Goal: Task Accomplishment & Management: Complete application form

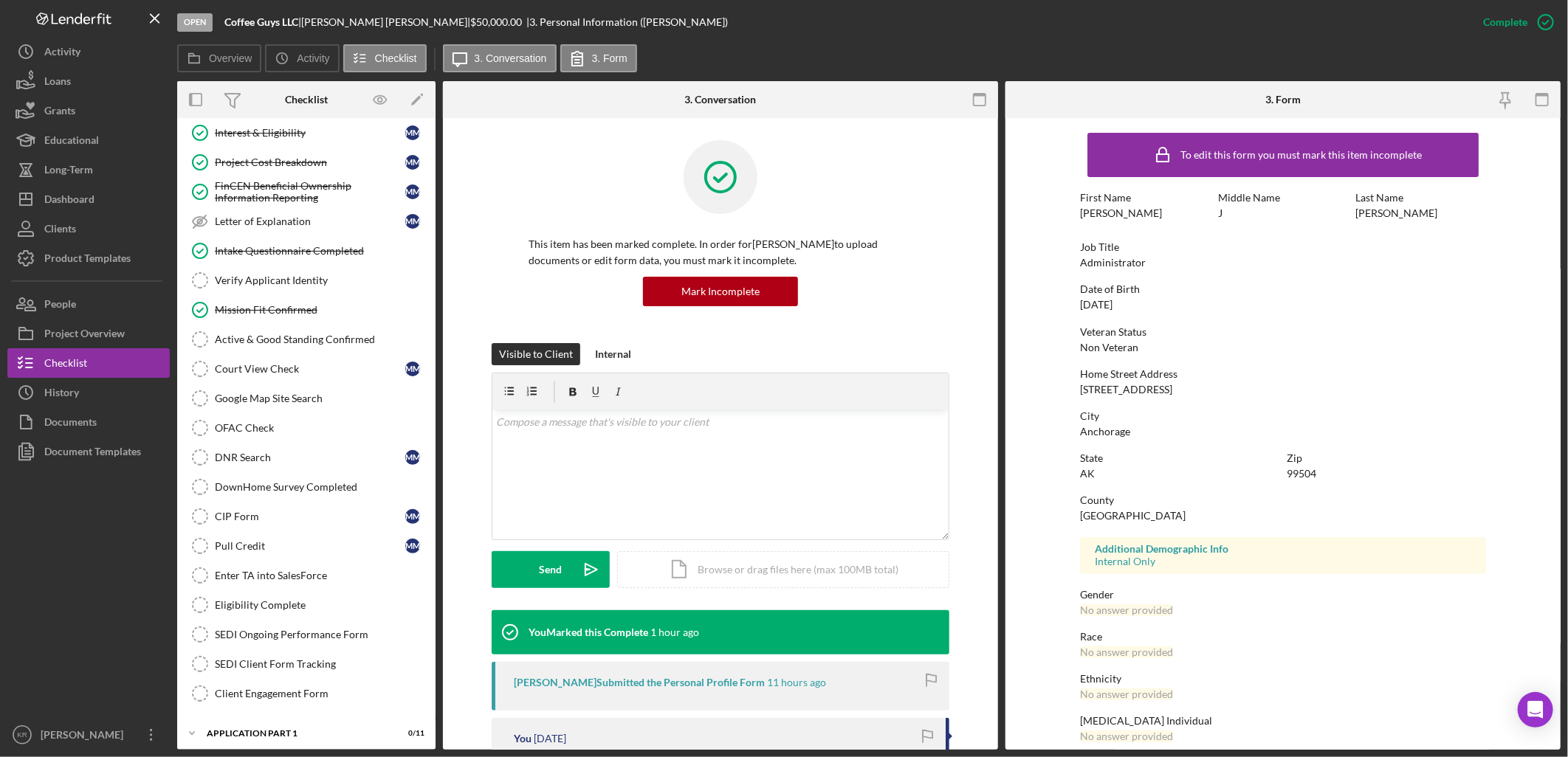
scroll to position [328, 0]
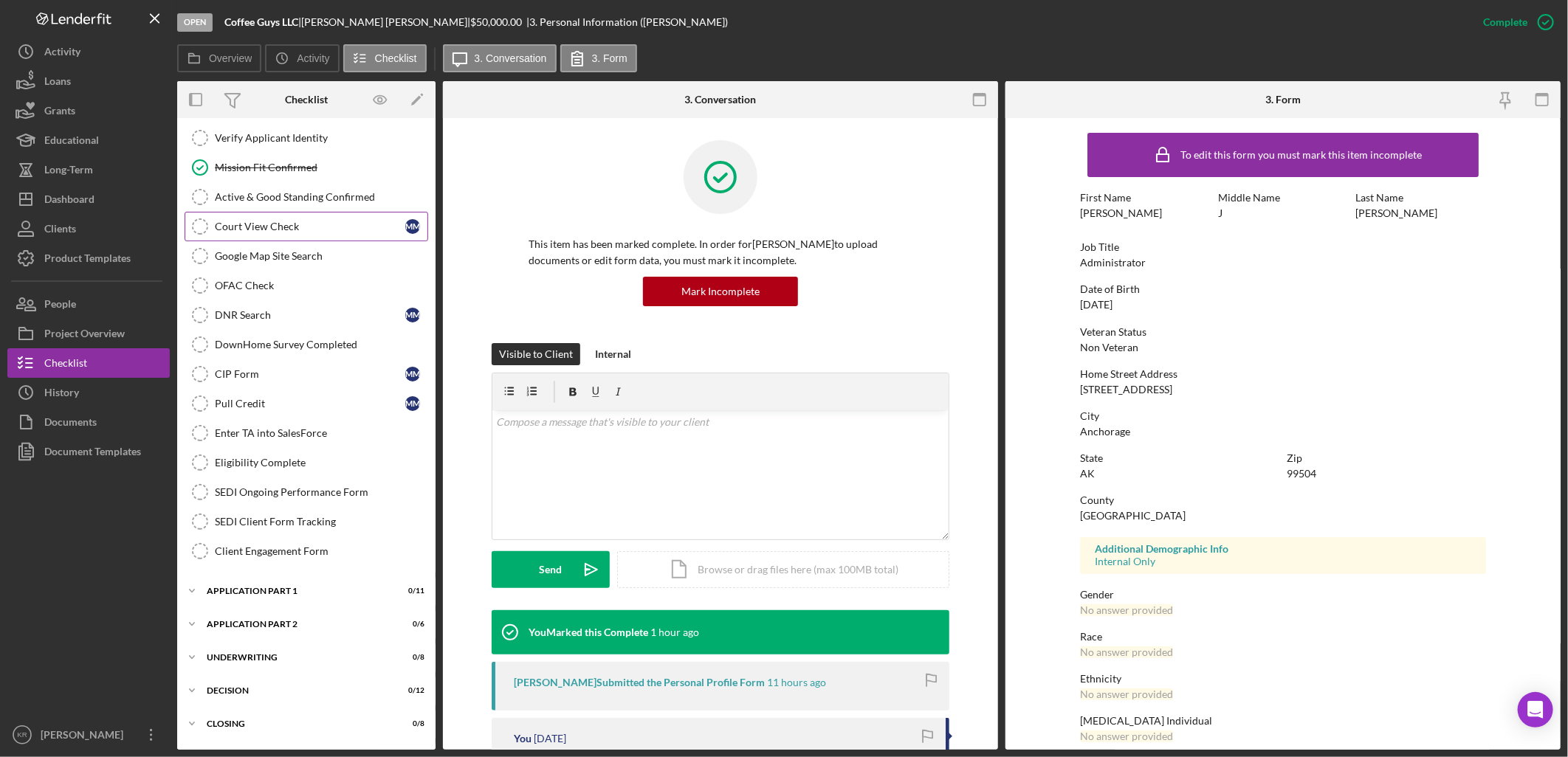
click at [335, 230] on div "Court View Check" at bounding box center [310, 227] width 190 height 12
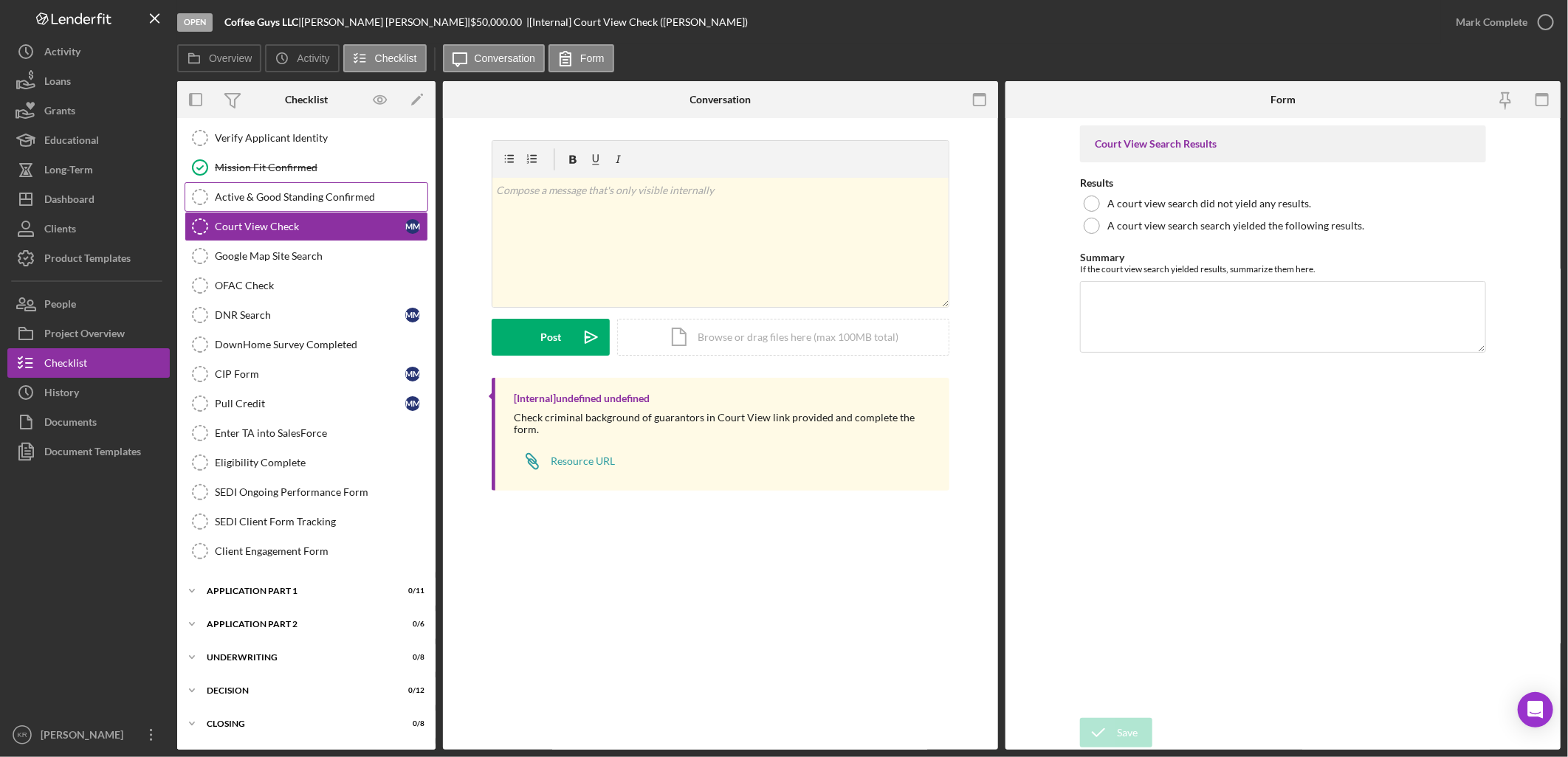
click at [247, 190] on link "Active & Good Standing Confirmed Active & Good Standing Confirmed" at bounding box center [305, 198] width 243 height 30
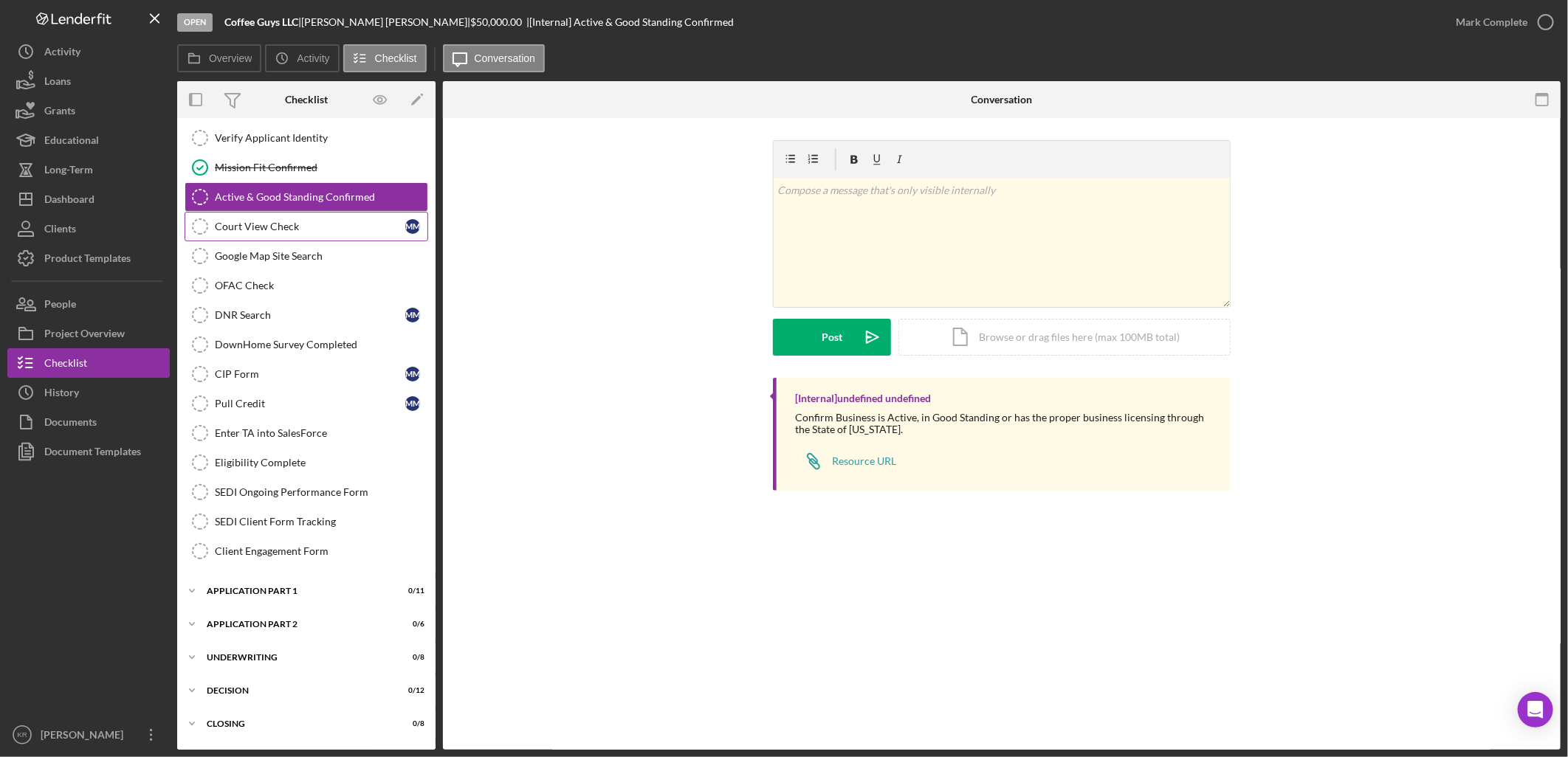
click at [247, 237] on link "Court View Check Court View Check M M" at bounding box center [305, 227] width 243 height 30
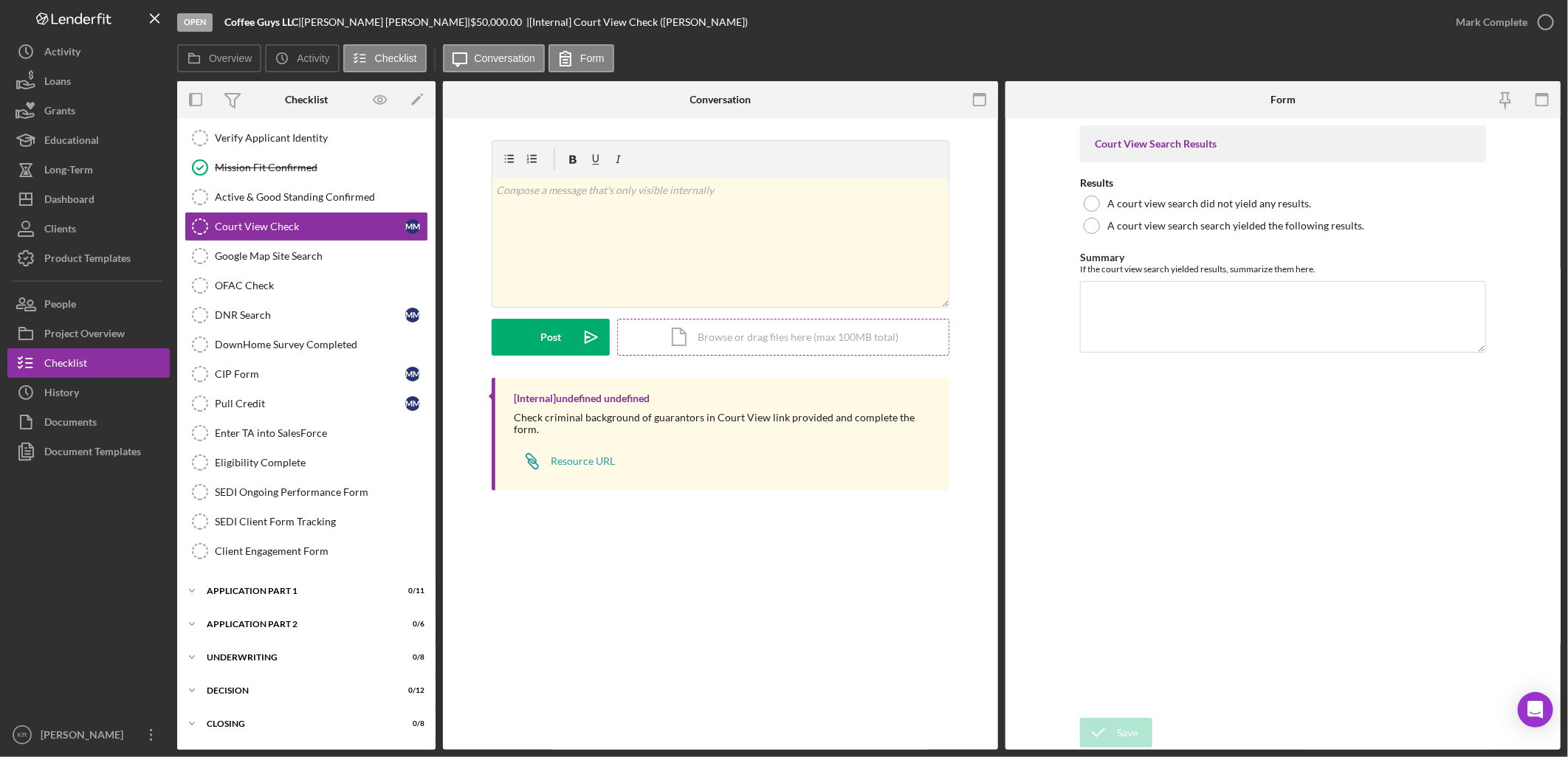
click at [798, 329] on div "Icon/Document Browse or drag files here (max 100MB total) Tap to choose files o…" at bounding box center [783, 337] width 332 height 37
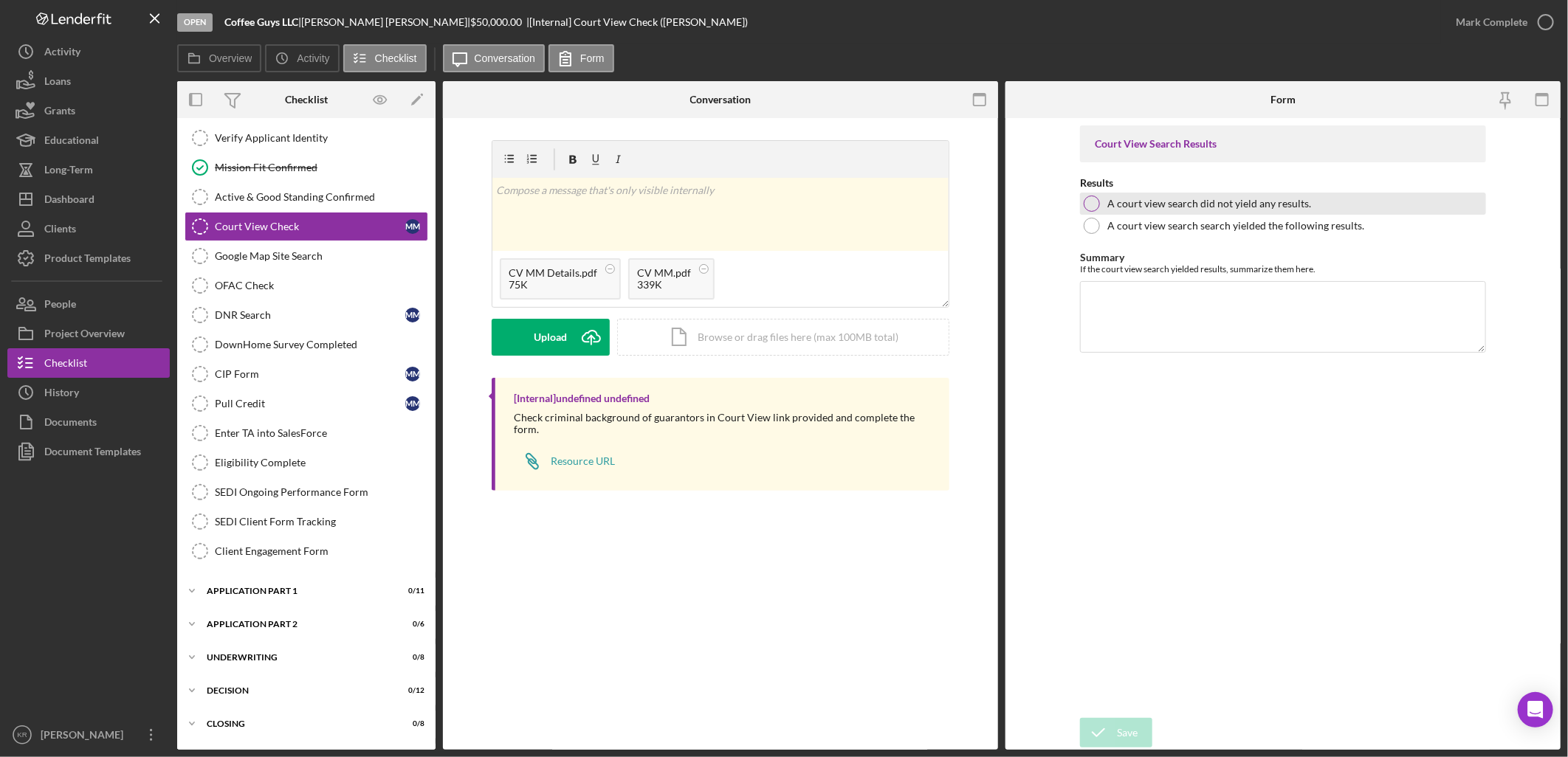
click at [1186, 208] on label "A court view search did not yield any results." at bounding box center [1209, 203] width 203 height 12
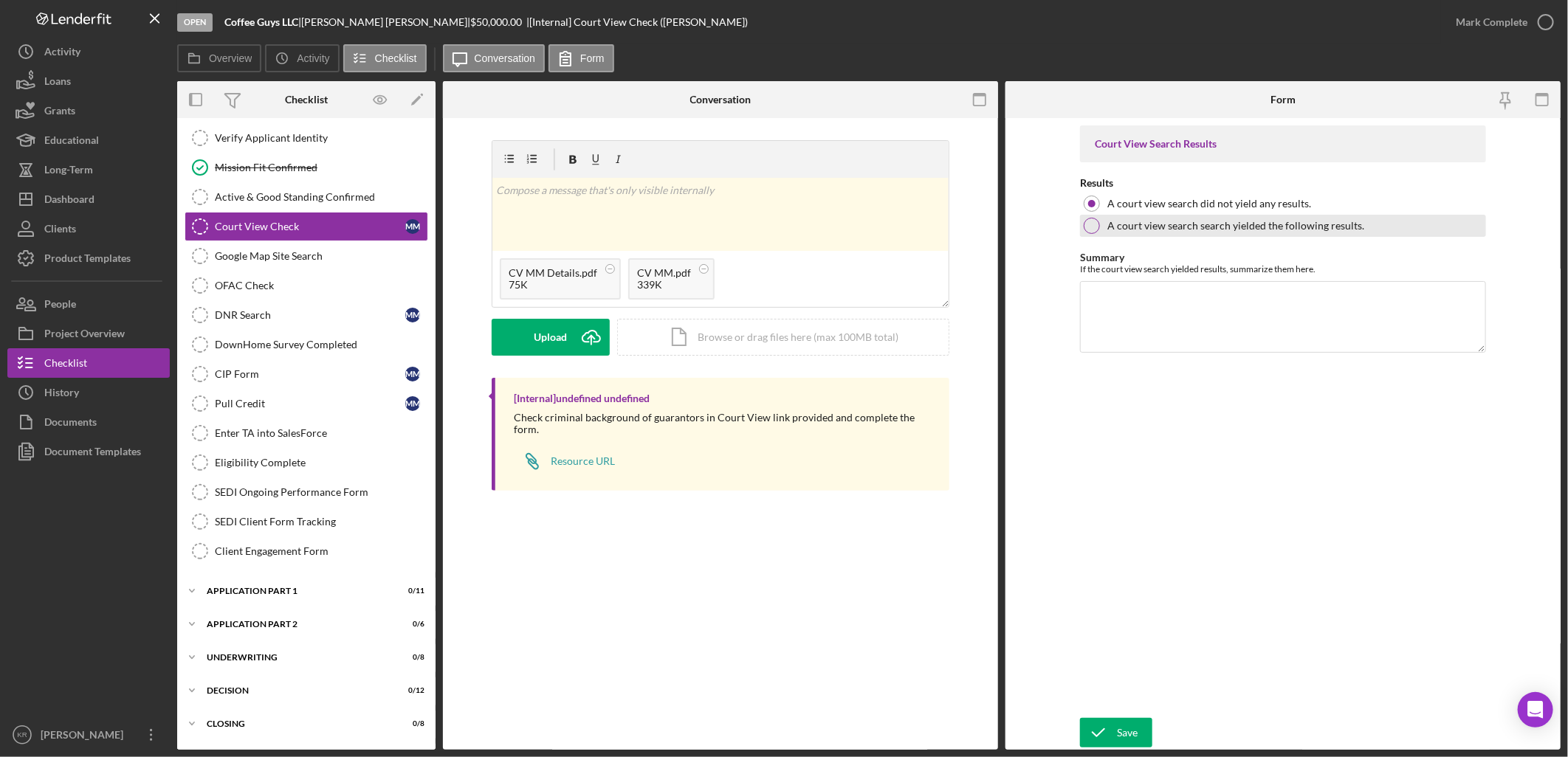
click at [1186, 230] on label "A court view search search yielded the following results." at bounding box center [1235, 226] width 256 height 12
click at [1143, 335] on textarea "Summary" at bounding box center [1282, 316] width 406 height 71
type textarea "P"
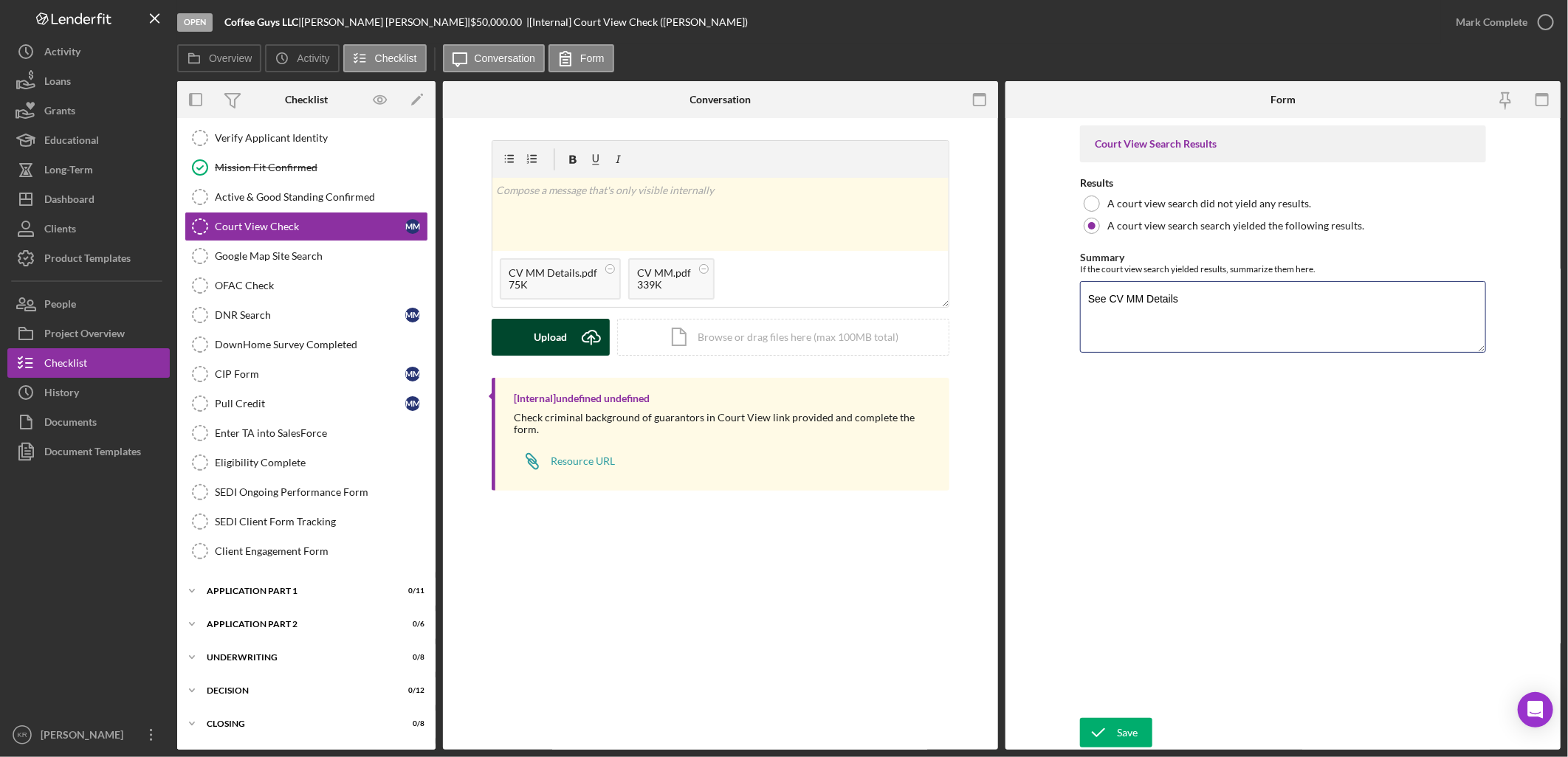
type textarea "See CV MM Details"
click at [533, 320] on button "Upload Icon/Upload" at bounding box center [550, 337] width 118 height 37
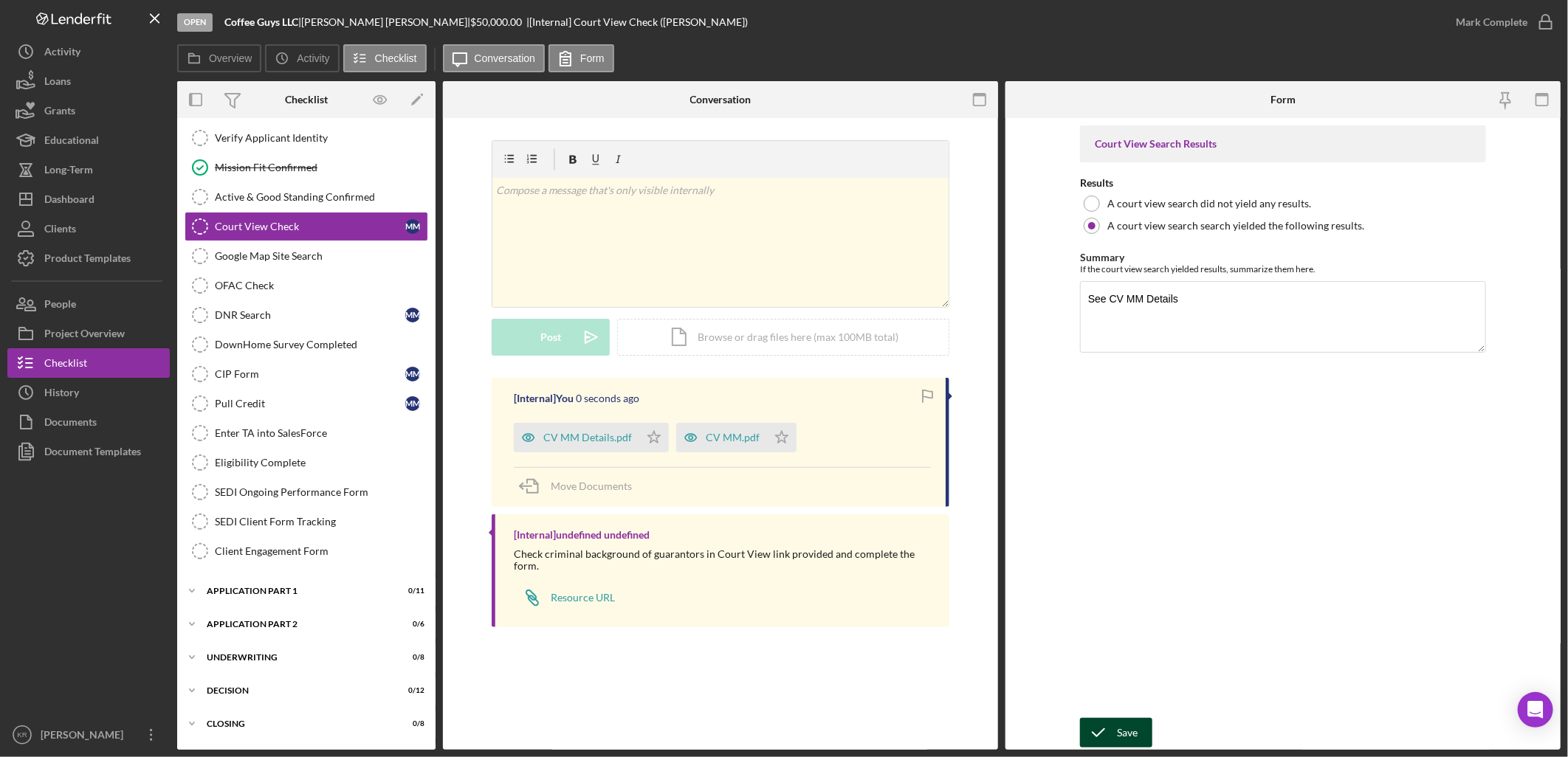
click at [1125, 741] on div "Save" at bounding box center [1126, 733] width 21 height 30
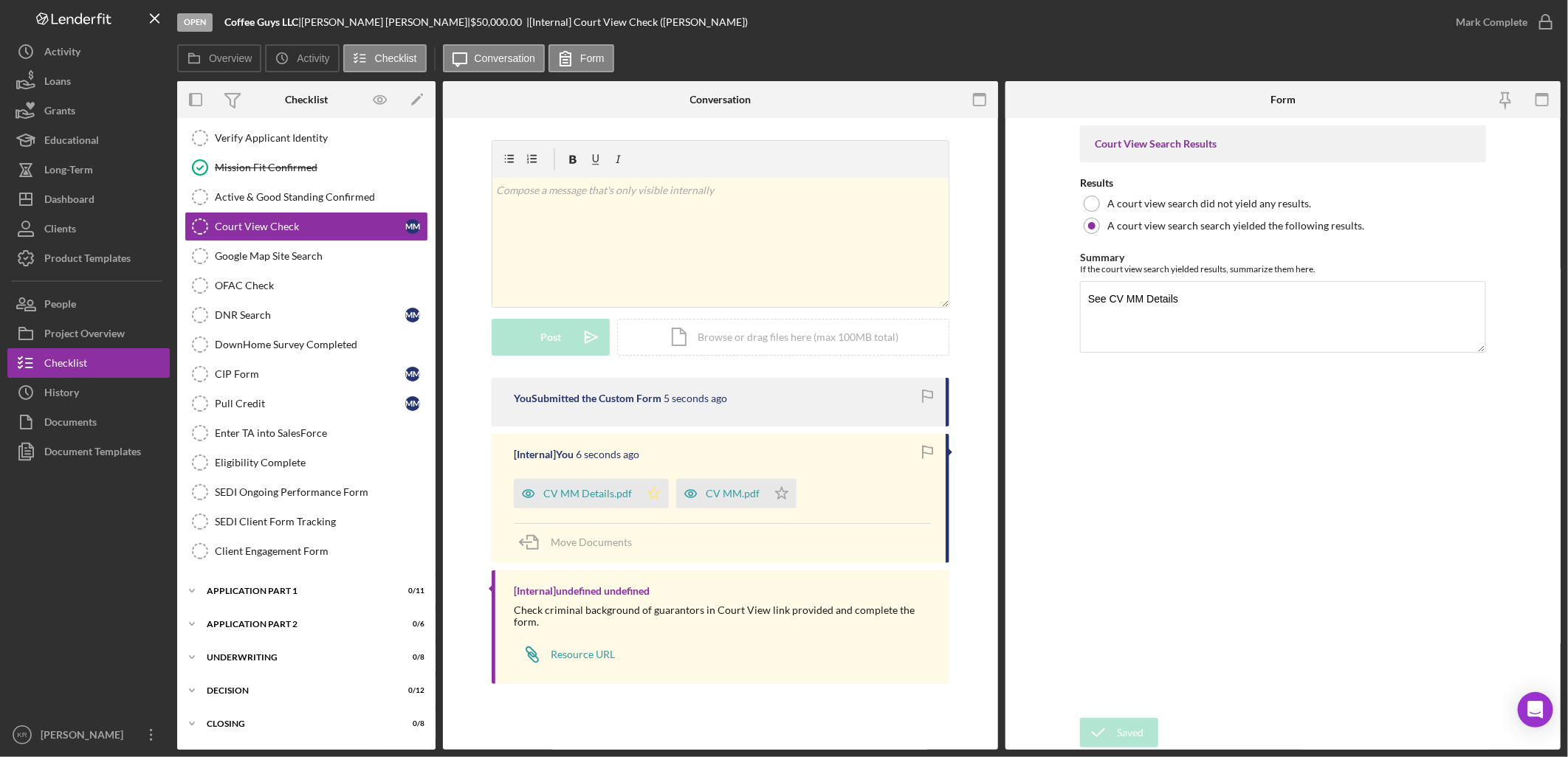
click at [653, 501] on icon "Icon/Star" at bounding box center [654, 494] width 30 height 30
click at [785, 496] on icon "Icon/Star" at bounding box center [782, 494] width 30 height 30
click at [1532, 27] on icon "button" at bounding box center [1546, 22] width 37 height 37
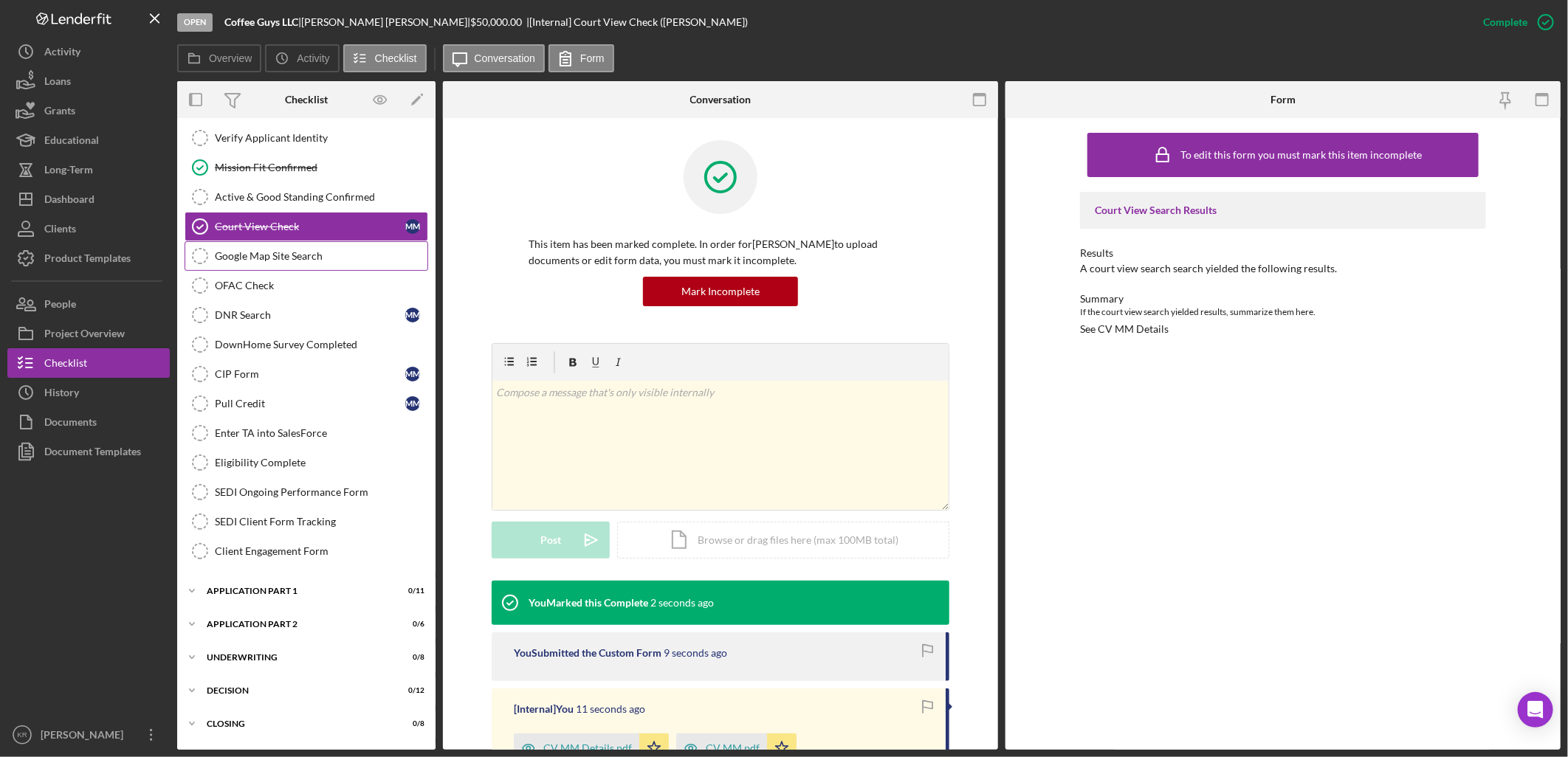
click at [254, 248] on link "Google Map Site Search Google Map Site Search" at bounding box center [305, 256] width 243 height 30
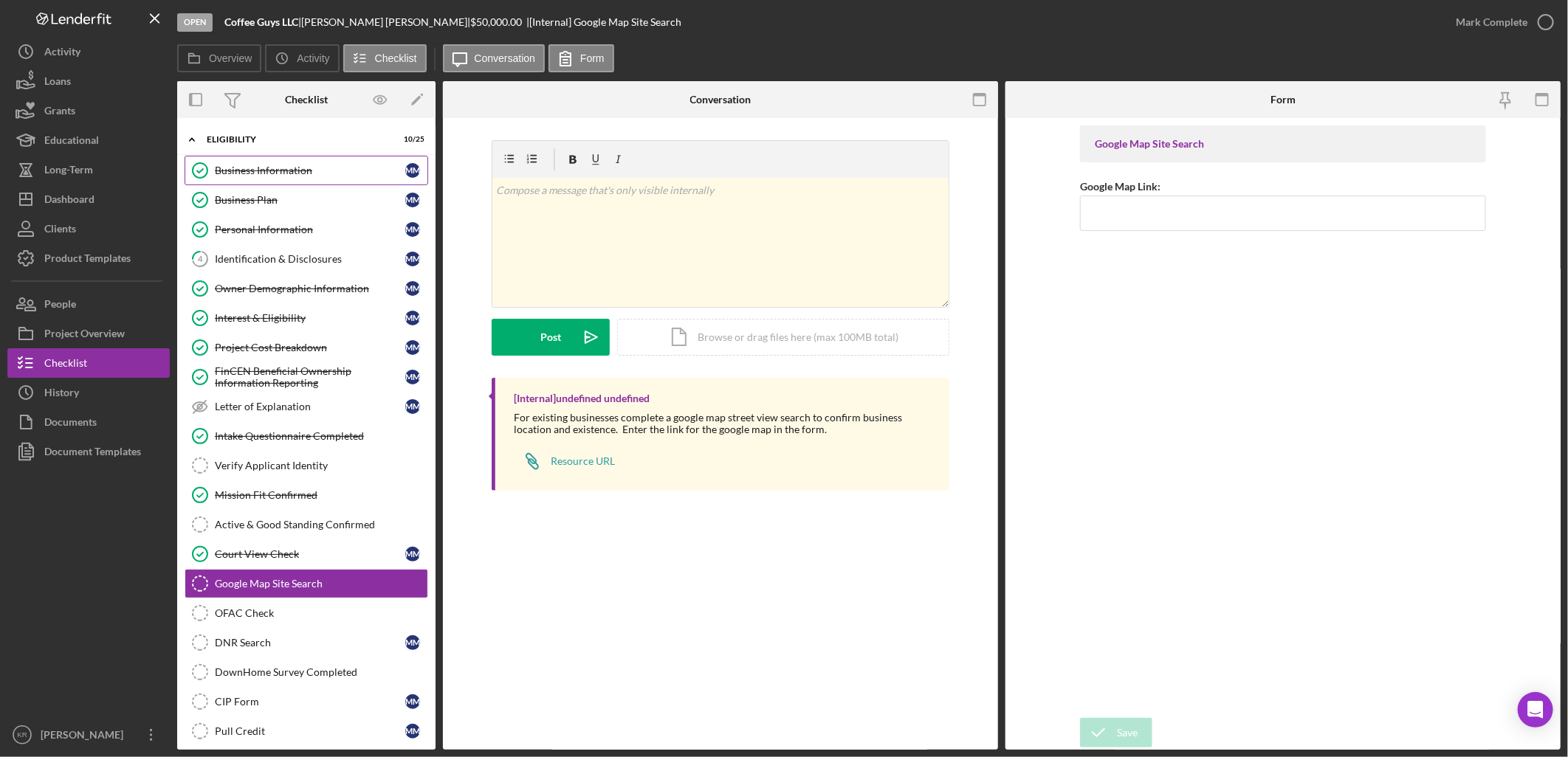
drag, startPoint x: 237, startPoint y: 174, endPoint x: 234, endPoint y: 182, distance: 8.5
click at [237, 173] on div "Business Information" at bounding box center [310, 170] width 190 height 12
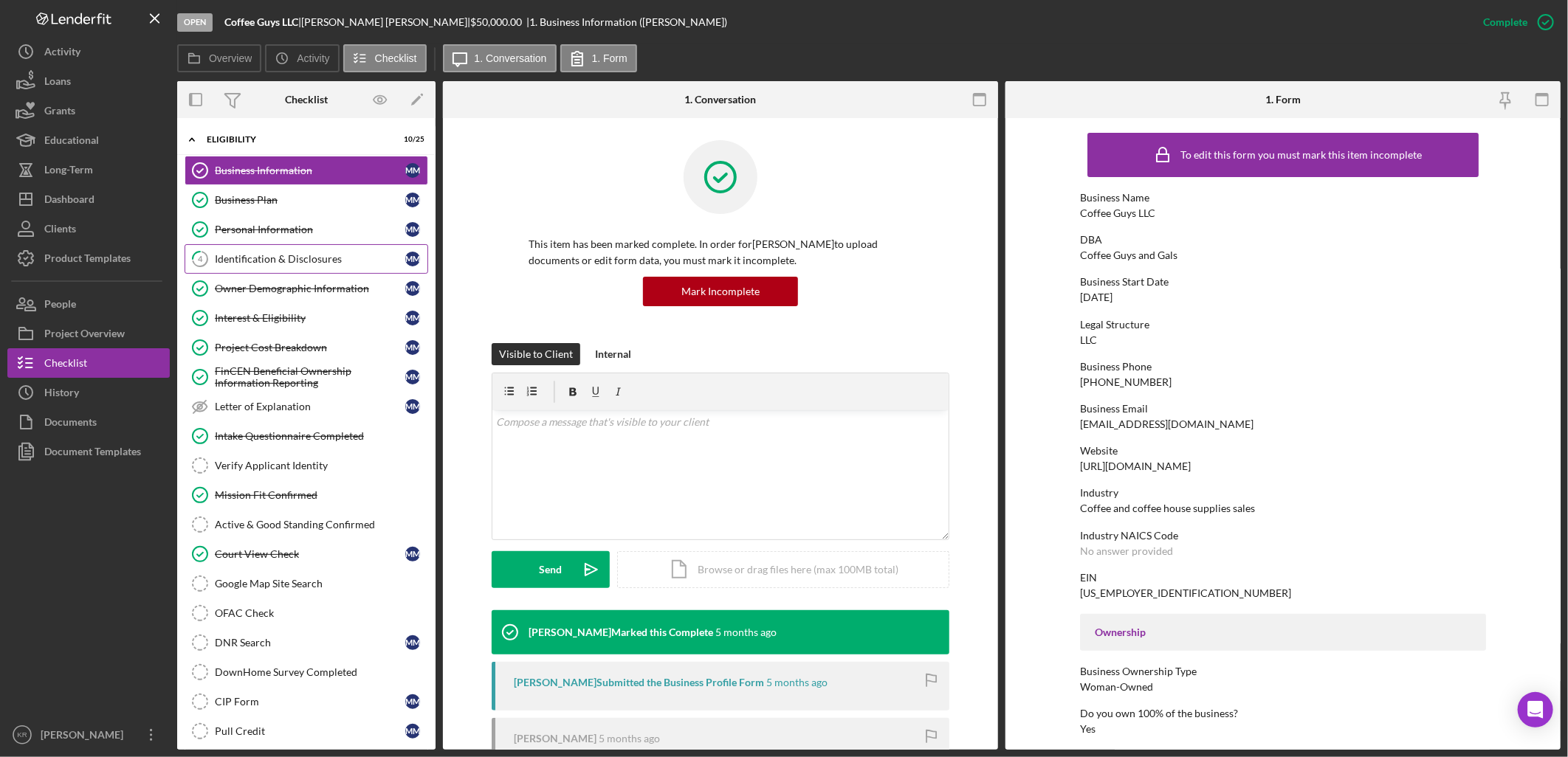
click at [344, 261] on div "Identification & Disclosures" at bounding box center [310, 259] width 190 height 12
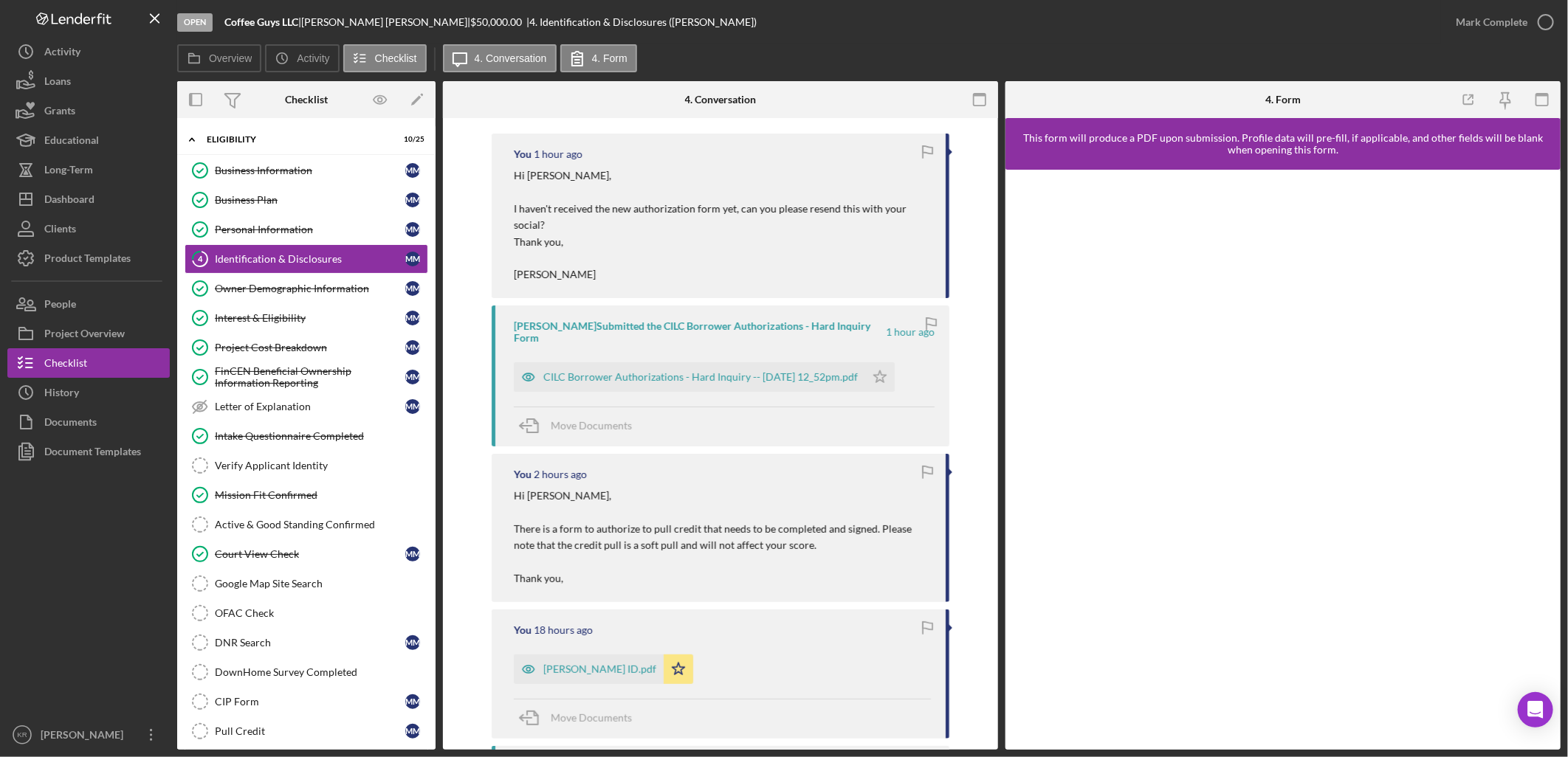
scroll to position [246, 0]
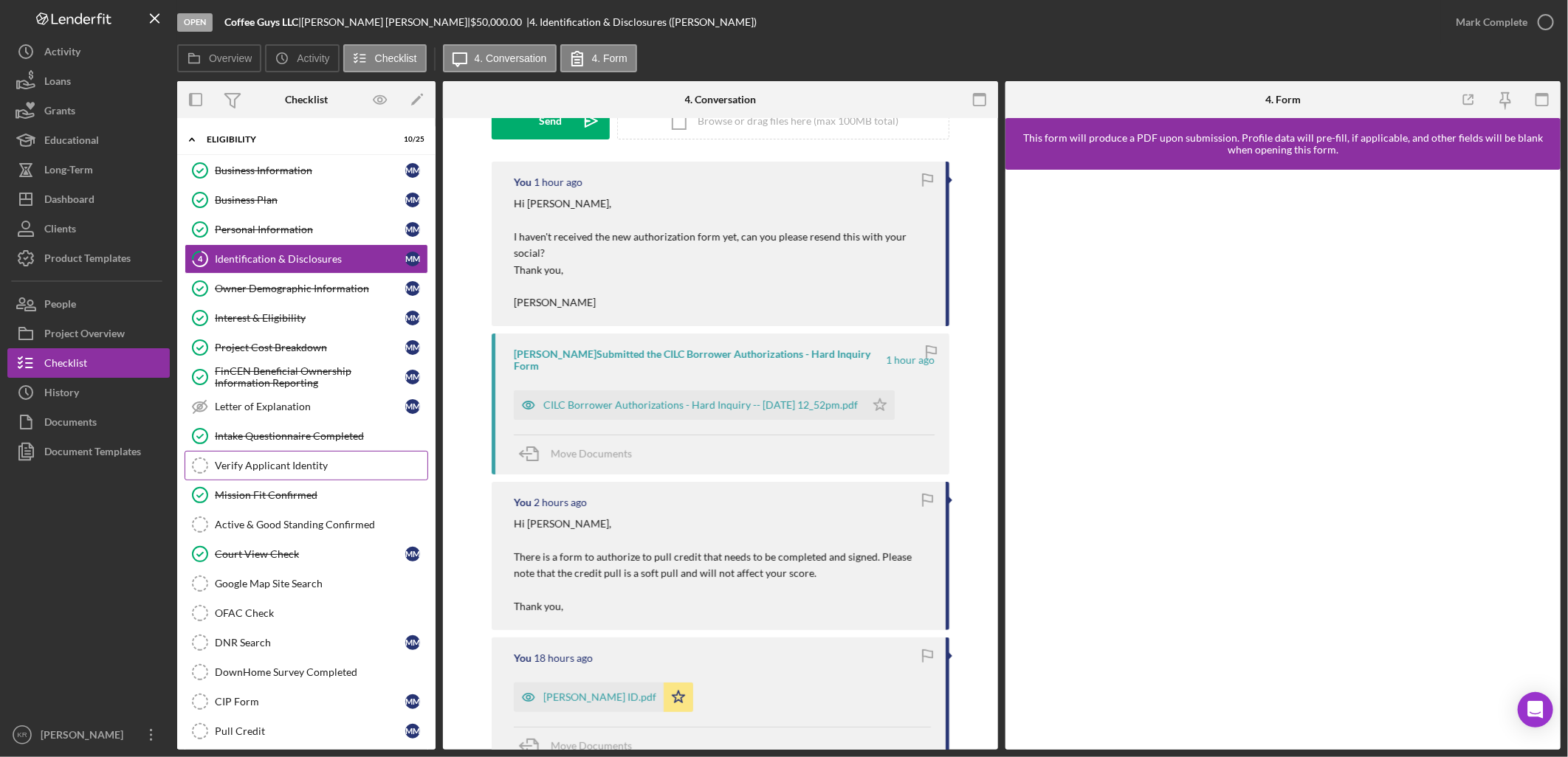
click at [340, 457] on link "Verify Applicant Identity Verify Applicant Identity" at bounding box center [305, 466] width 243 height 30
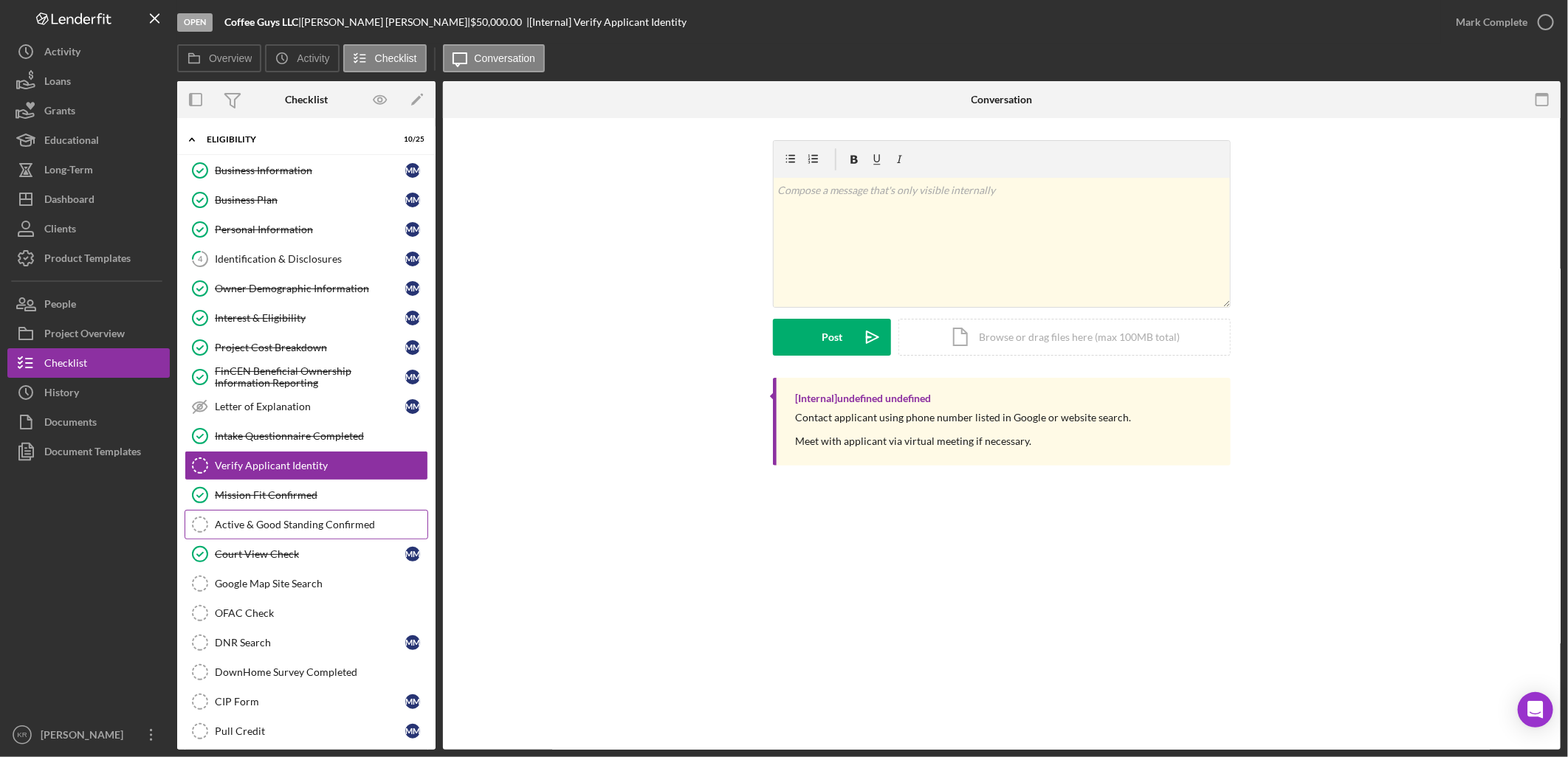
click at [296, 525] on div "Active & Good Standing Confirmed" at bounding box center [321, 525] width 212 height 12
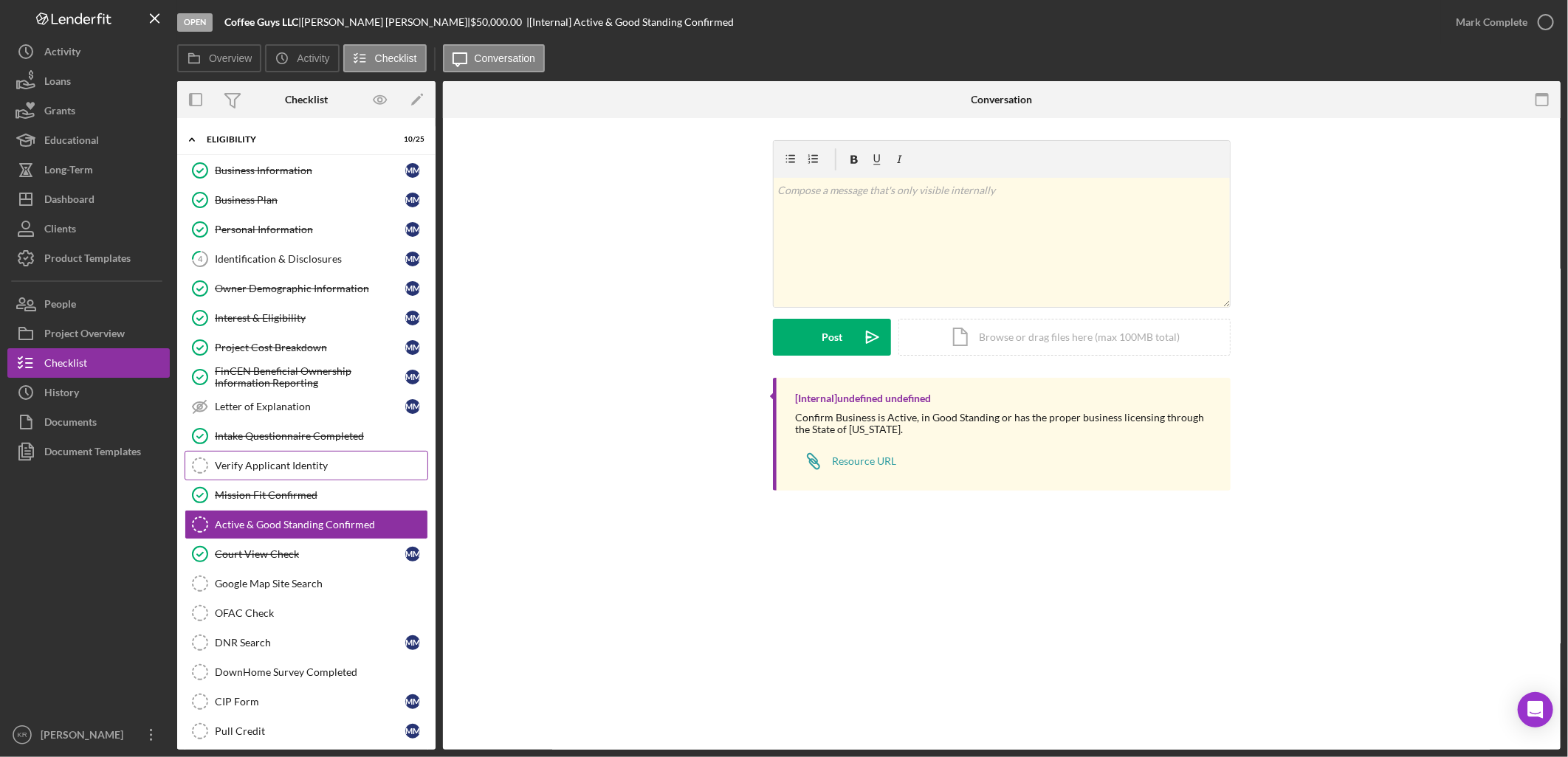
drag, startPoint x: 275, startPoint y: 468, endPoint x: 263, endPoint y: 476, distance: 14.4
click at [270, 471] on div "Verify Applicant Identity" at bounding box center [321, 466] width 212 height 12
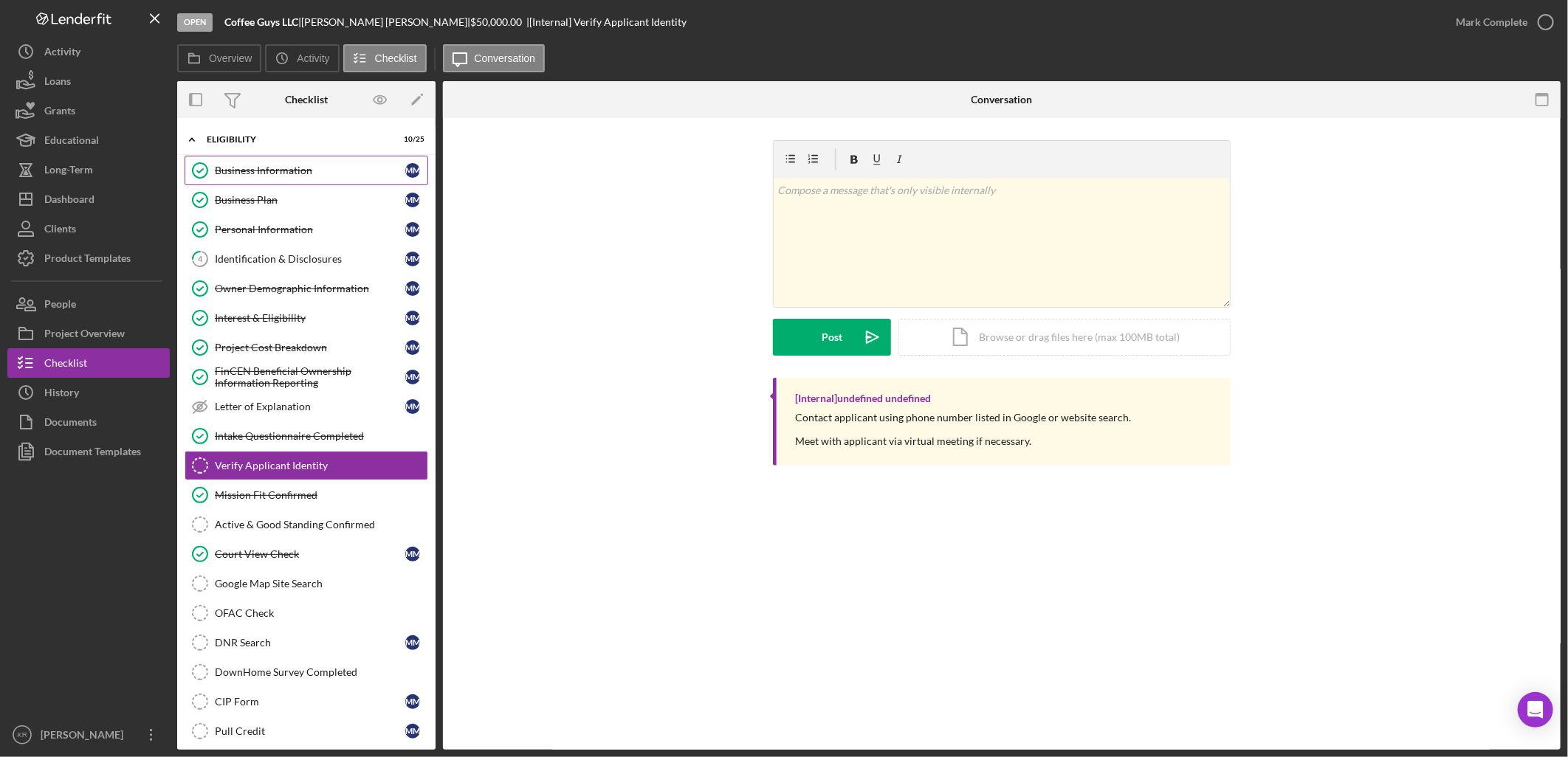
click at [291, 164] on div "Business Information" at bounding box center [310, 170] width 190 height 12
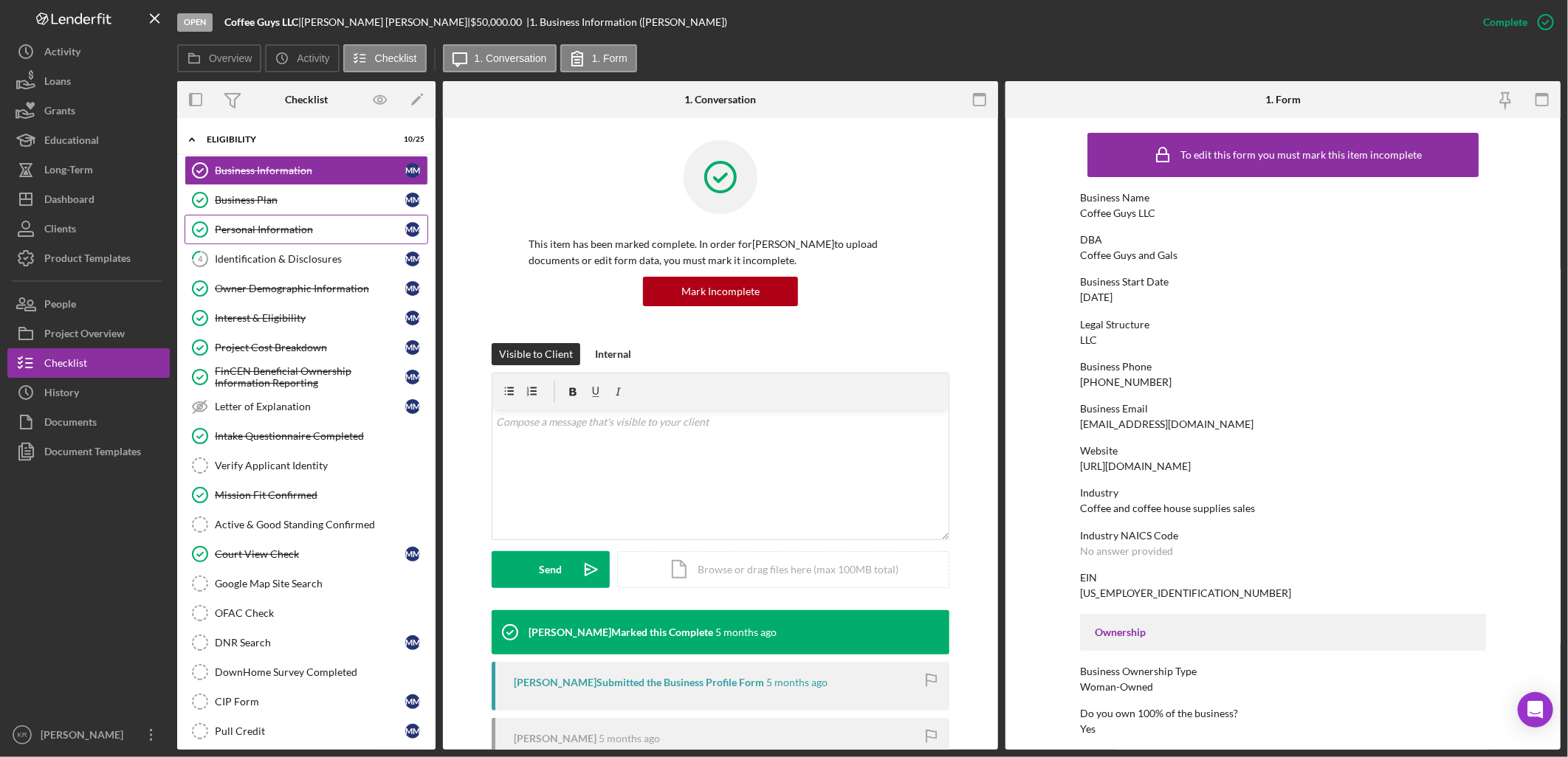
click at [339, 215] on div "Business Information Business Information M M Business Plan Business Plan M M P…" at bounding box center [305, 529] width 258 height 745
click at [330, 227] on div "Personal Information" at bounding box center [310, 229] width 190 height 12
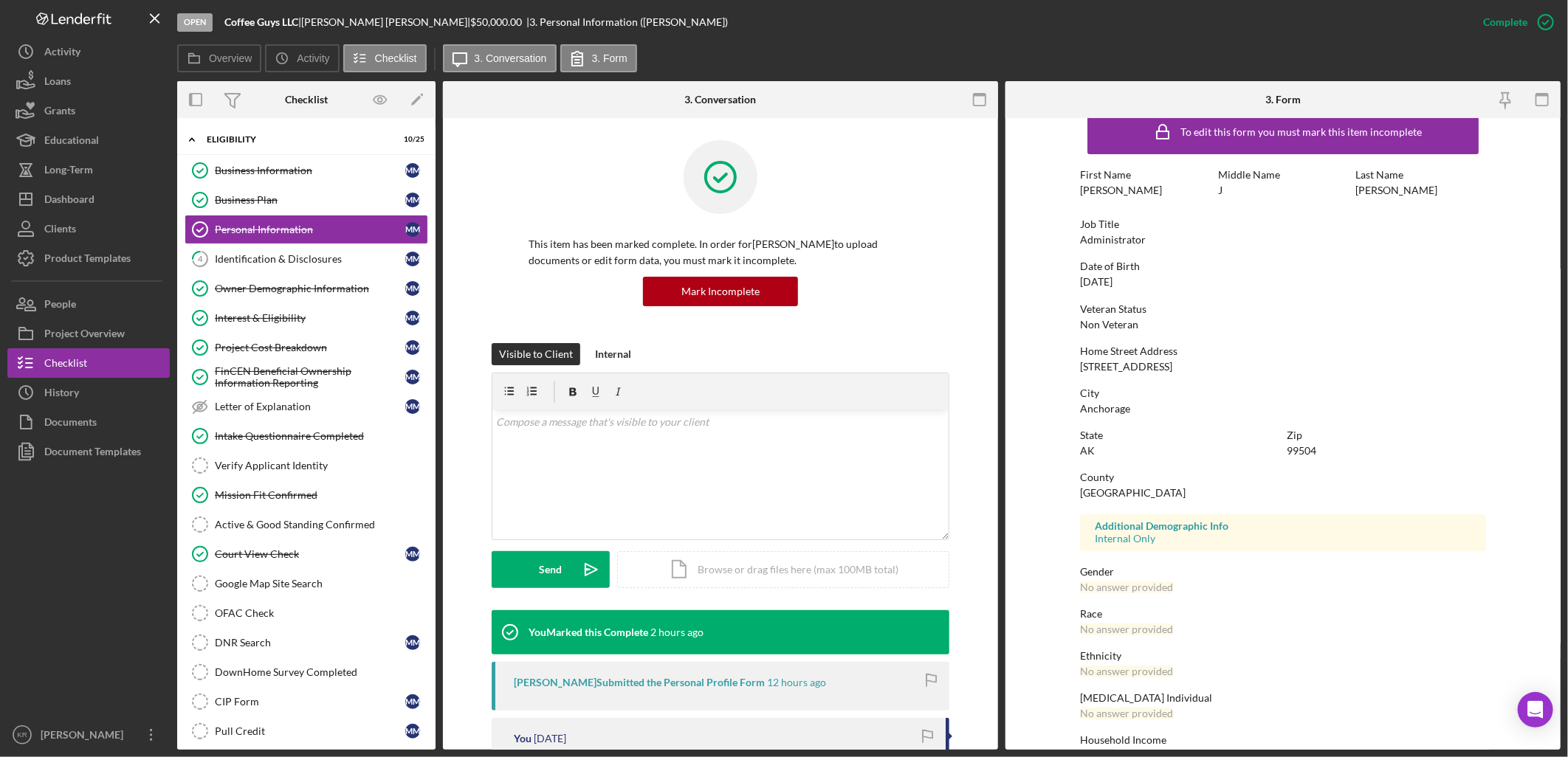
scroll to position [56, 0]
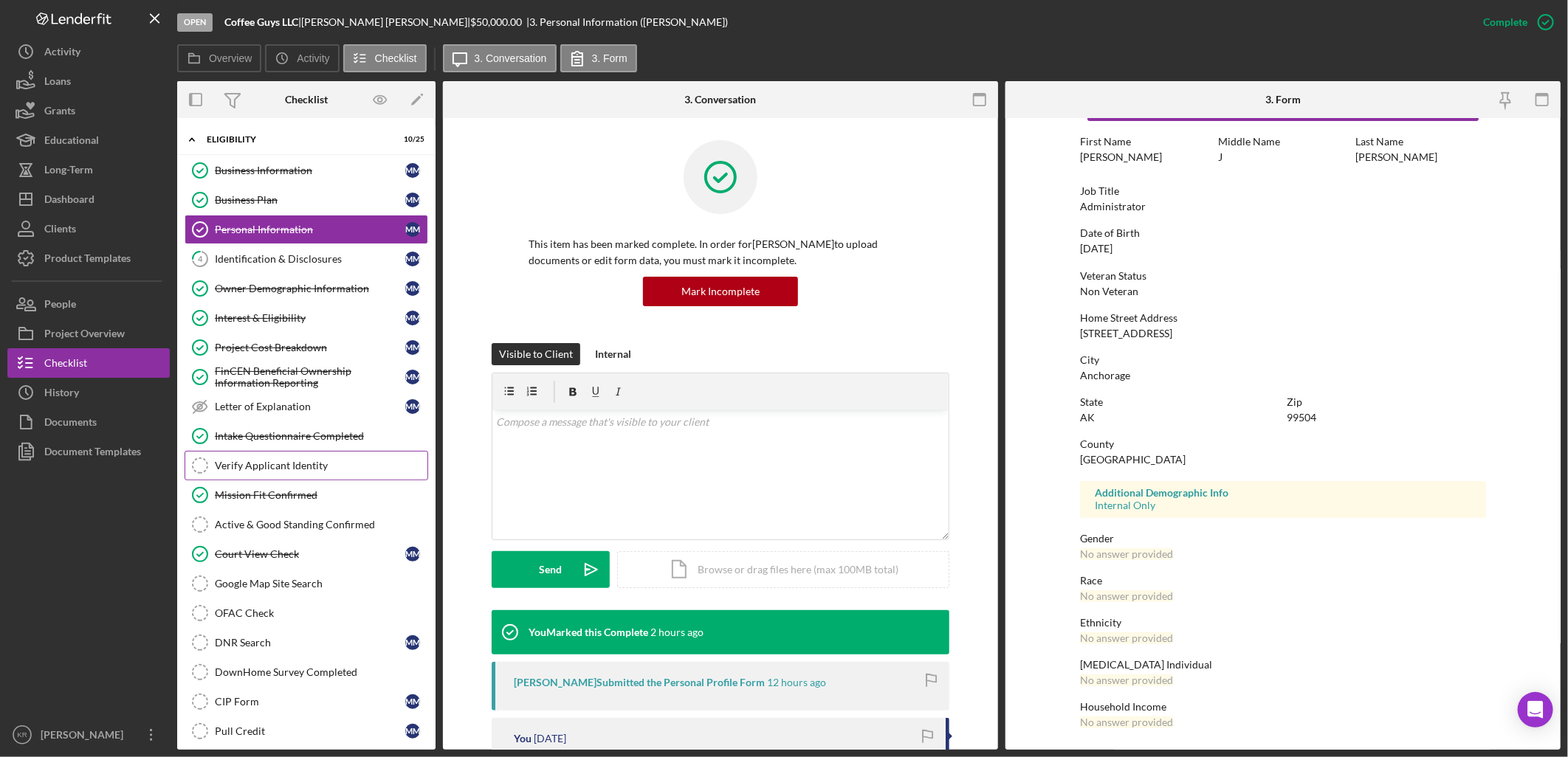
click at [291, 471] on div "Verify Applicant Identity" at bounding box center [321, 466] width 212 height 12
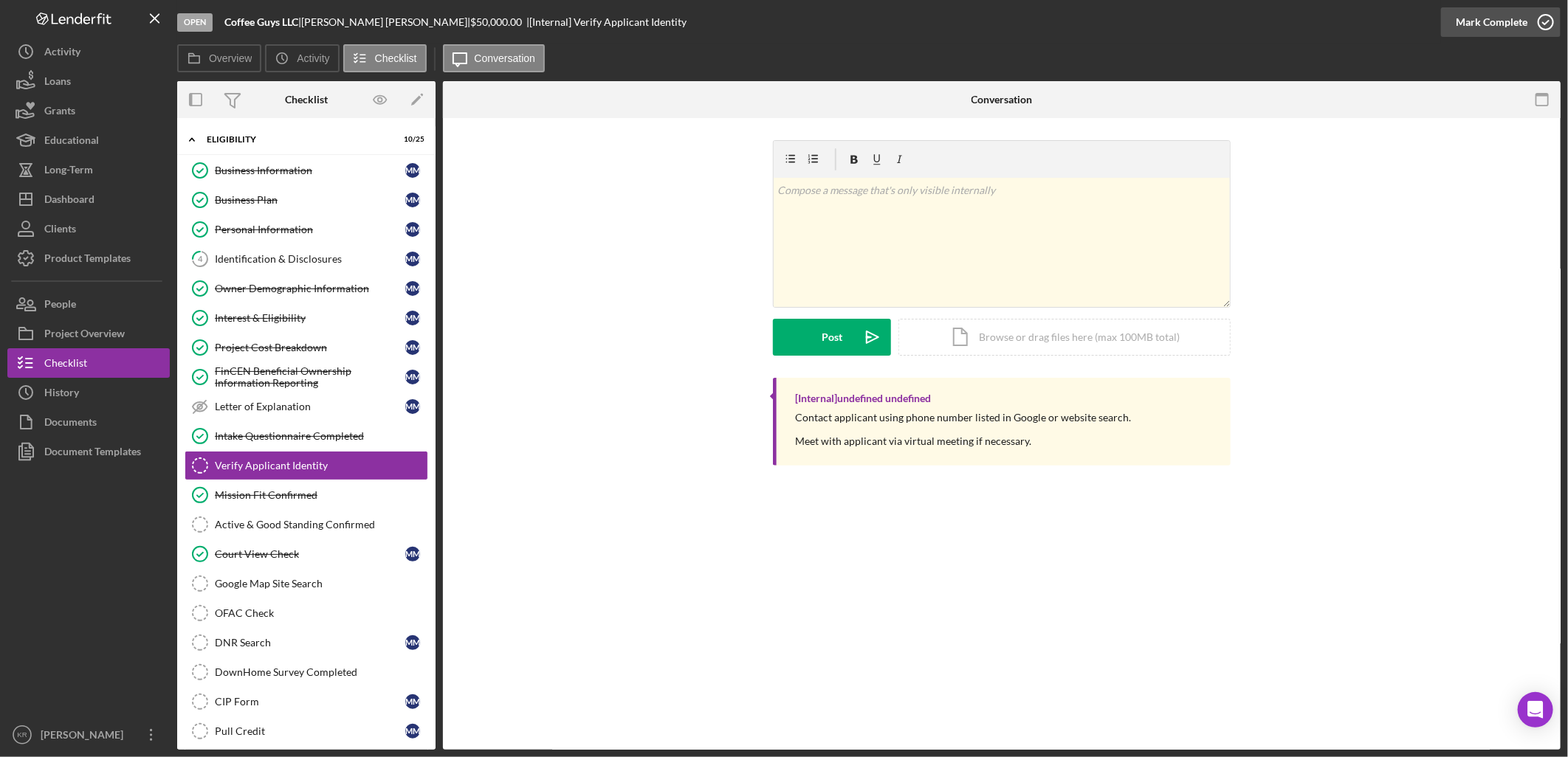
click at [1502, 18] on div "Mark Complete" at bounding box center [1492, 22] width 71 height 30
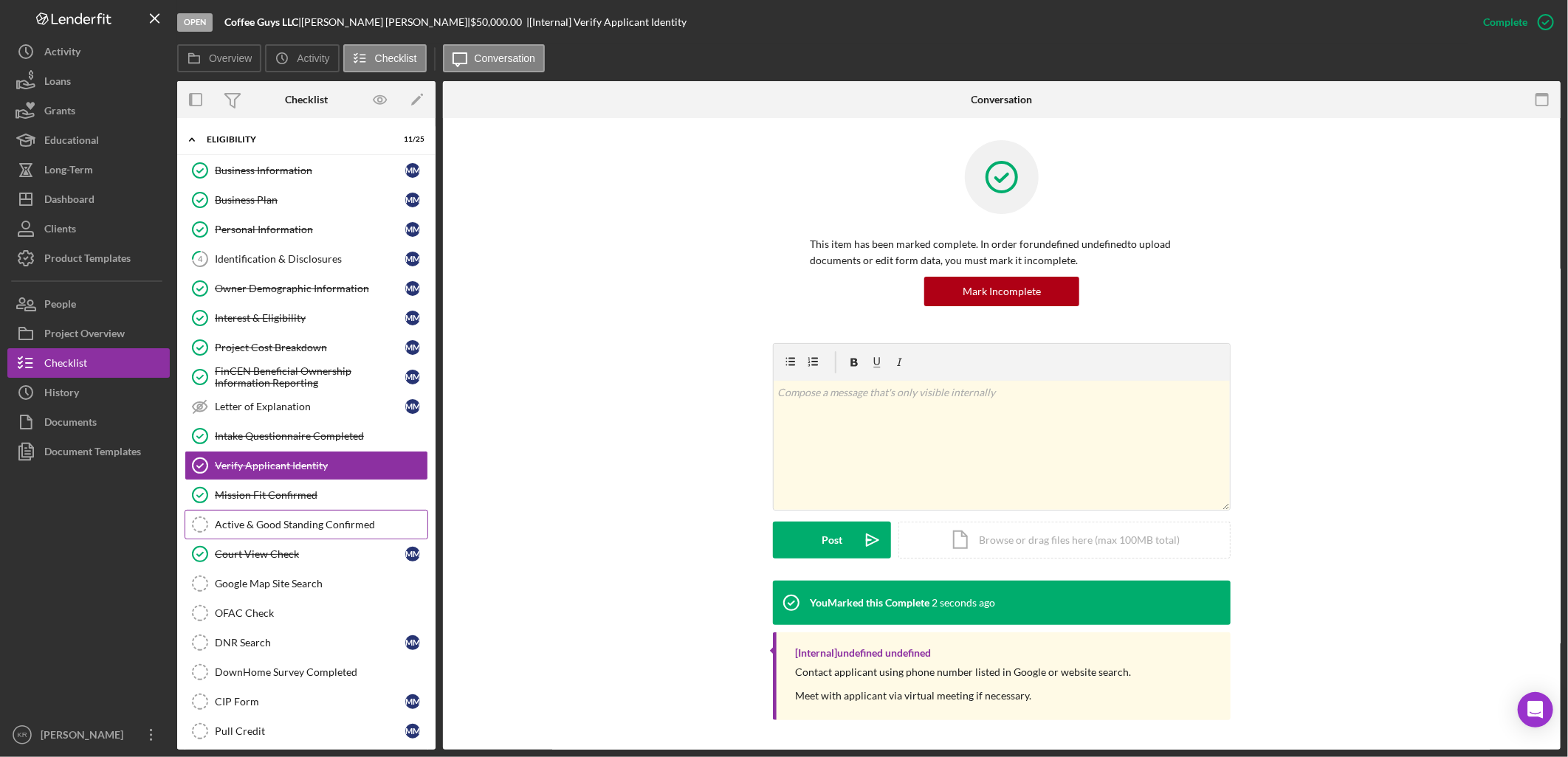
click at [311, 530] on div "Active & Good Standing Confirmed" at bounding box center [321, 525] width 212 height 12
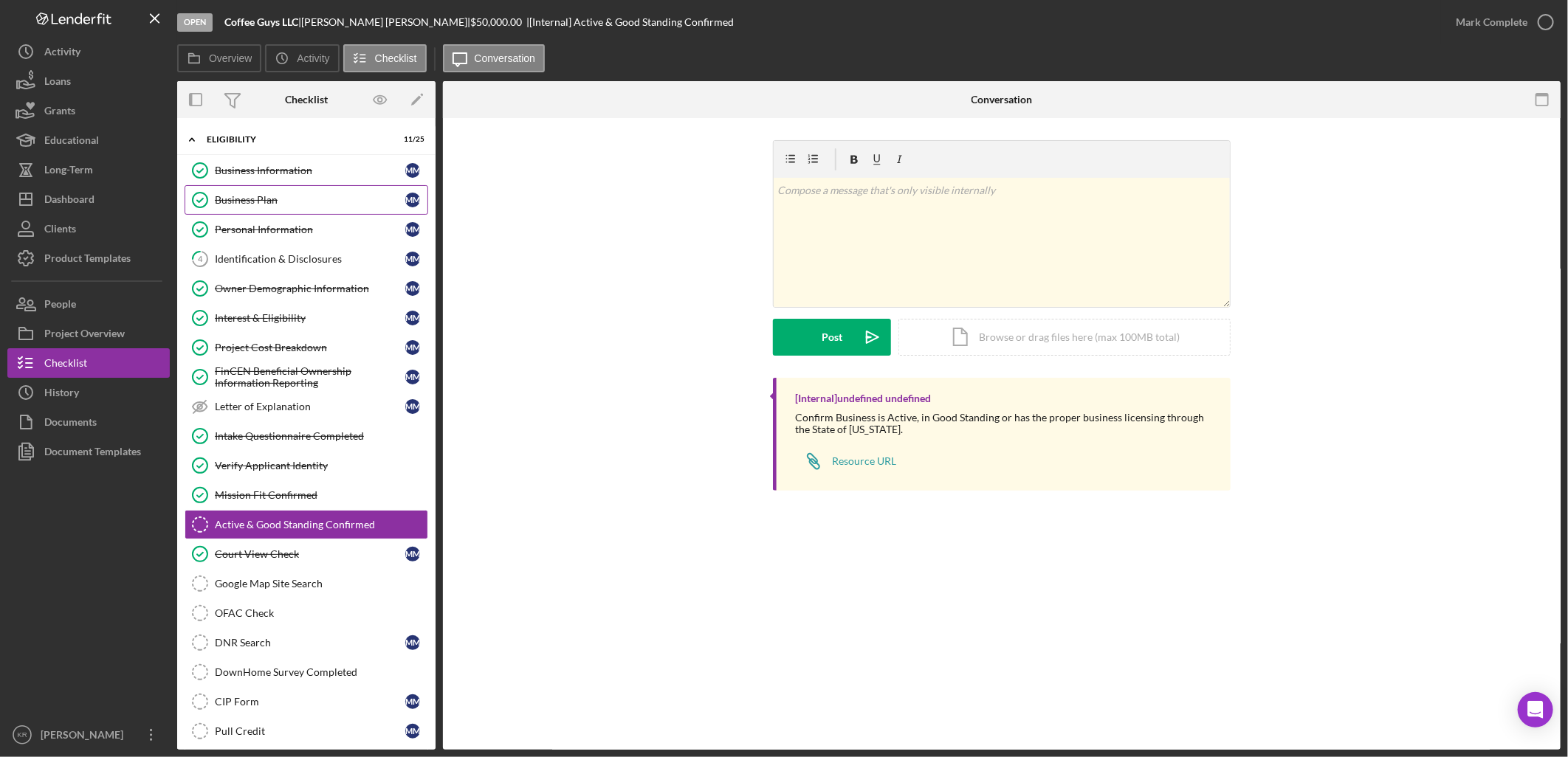
drag, startPoint x: 410, startPoint y: 0, endPoint x: 233, endPoint y: 202, distance: 268.6
click at [233, 202] on div "Business Plan" at bounding box center [310, 200] width 190 height 12
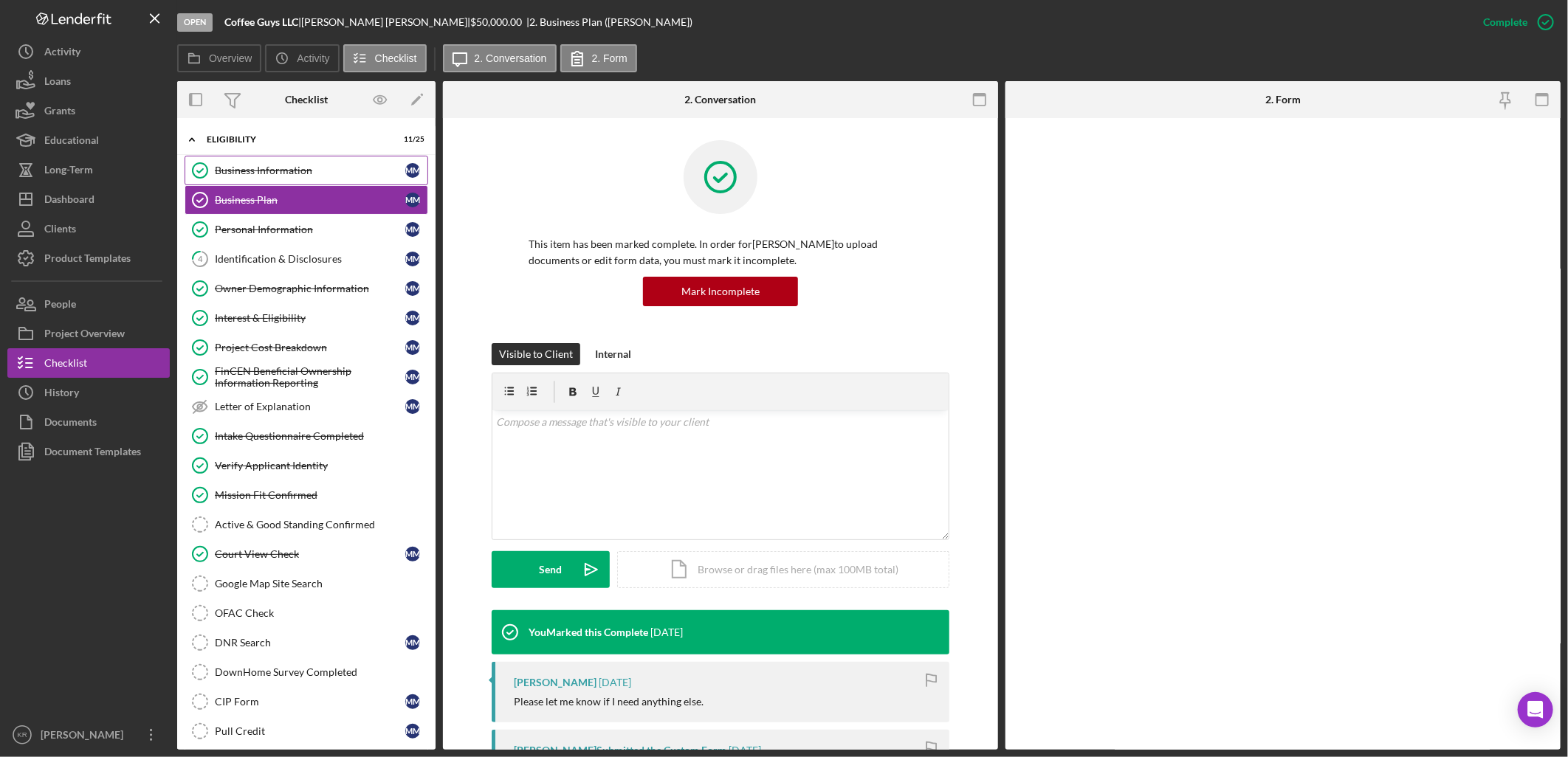
click at [278, 164] on div "Business Information" at bounding box center [310, 170] width 190 height 12
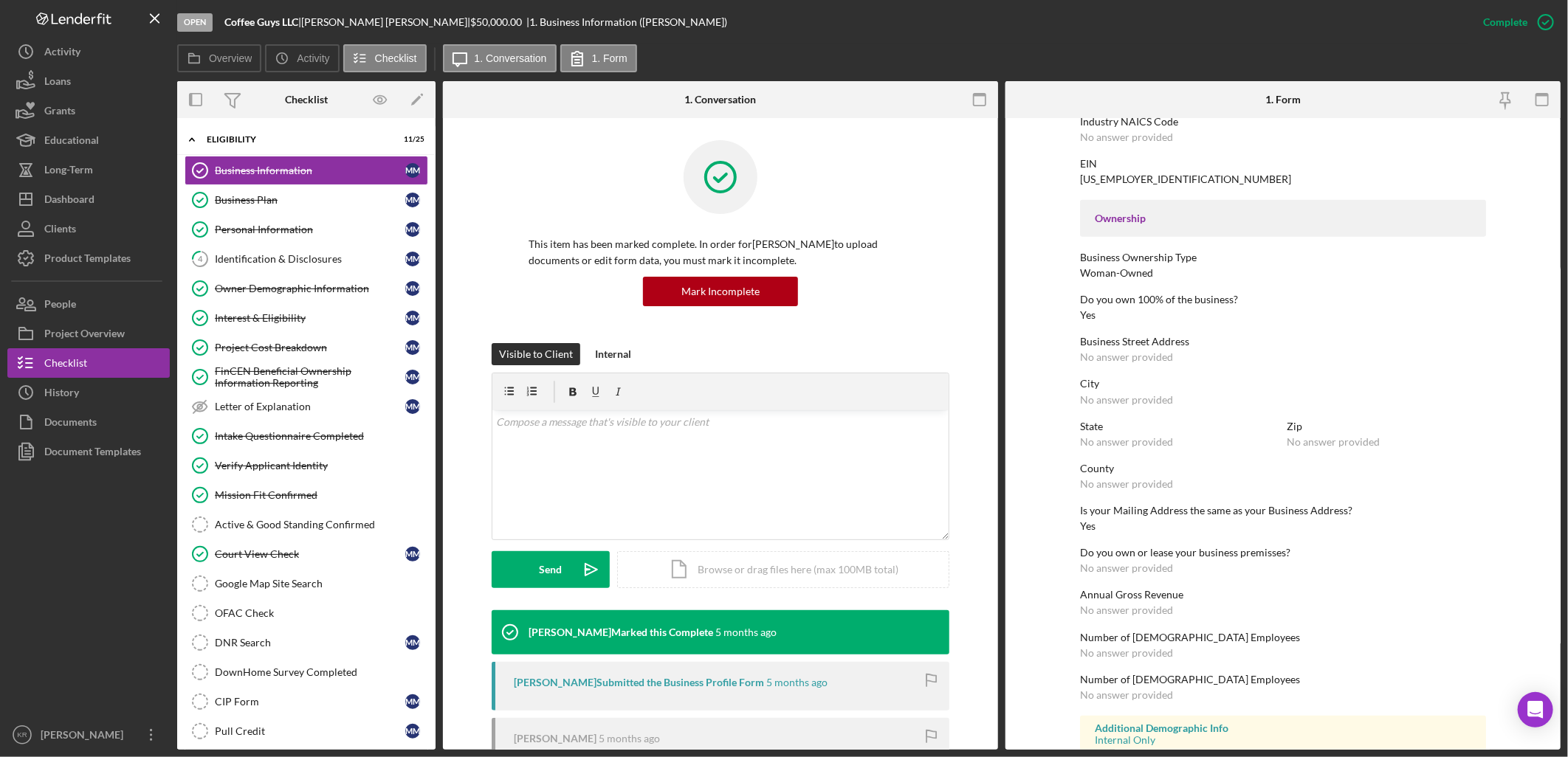
scroll to position [481, 0]
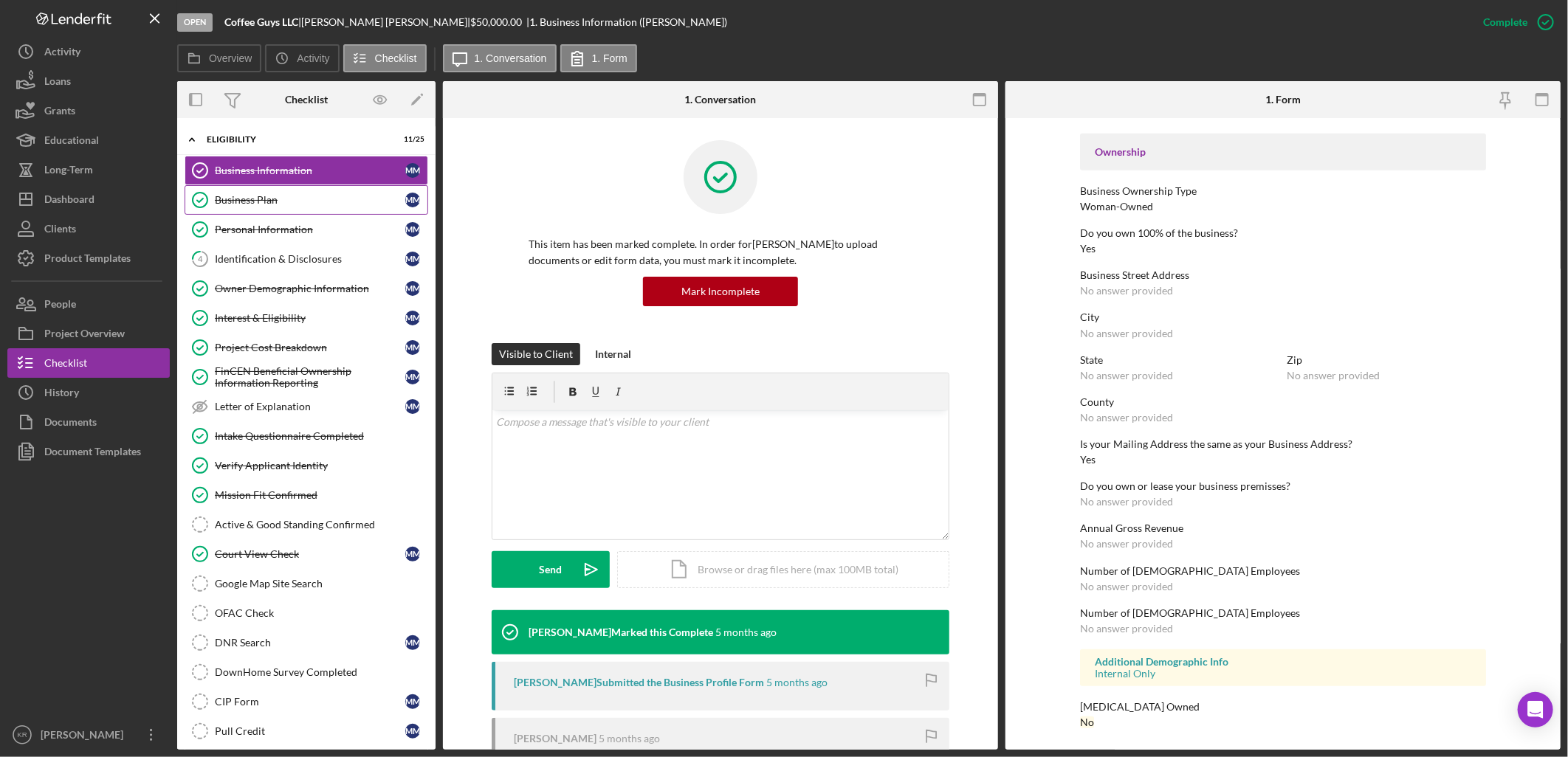
click at [252, 190] on link "Business Plan Business Plan M M" at bounding box center [305, 200] width 243 height 30
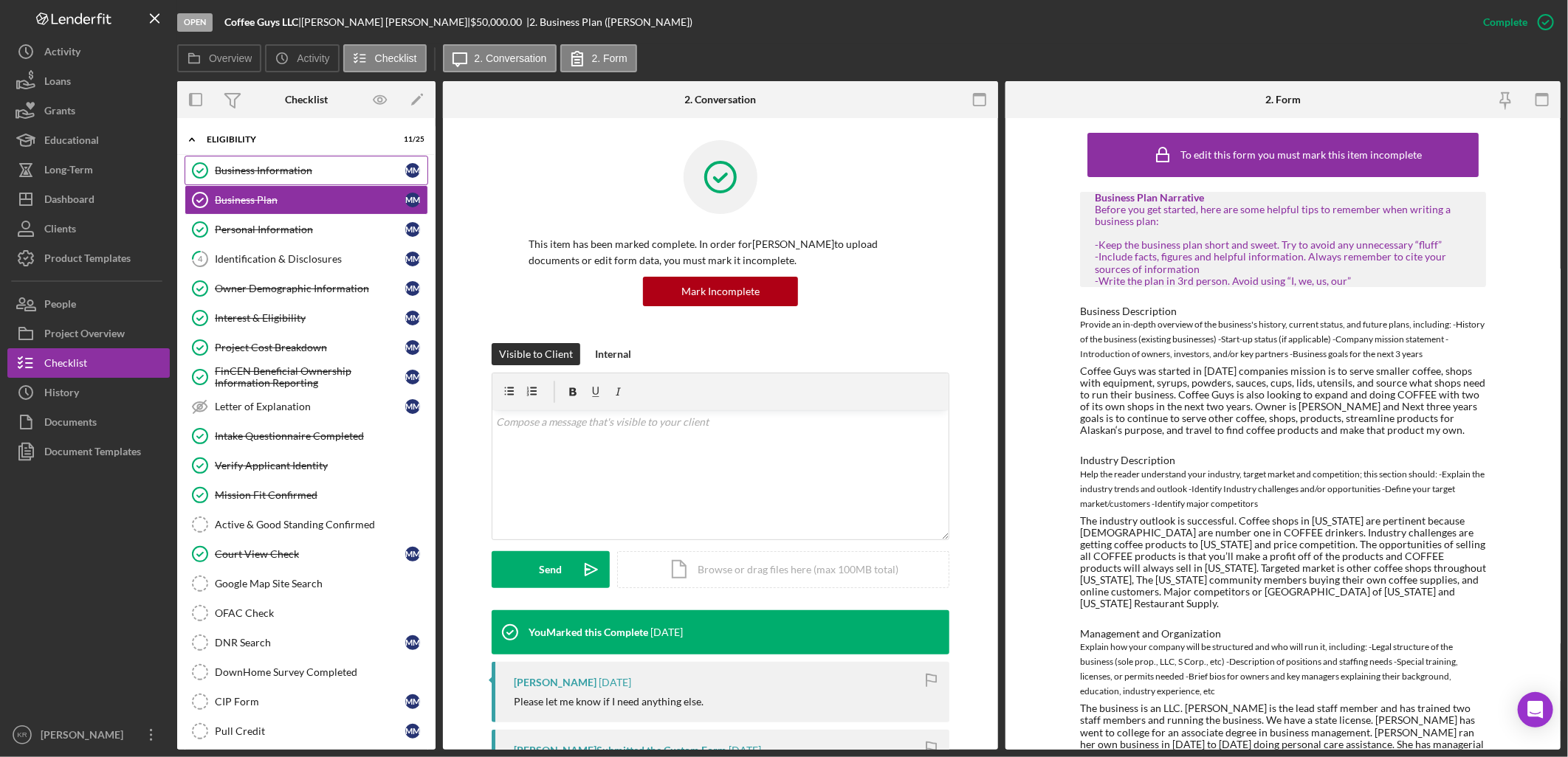
click at [278, 173] on div "Business Information" at bounding box center [310, 170] width 190 height 12
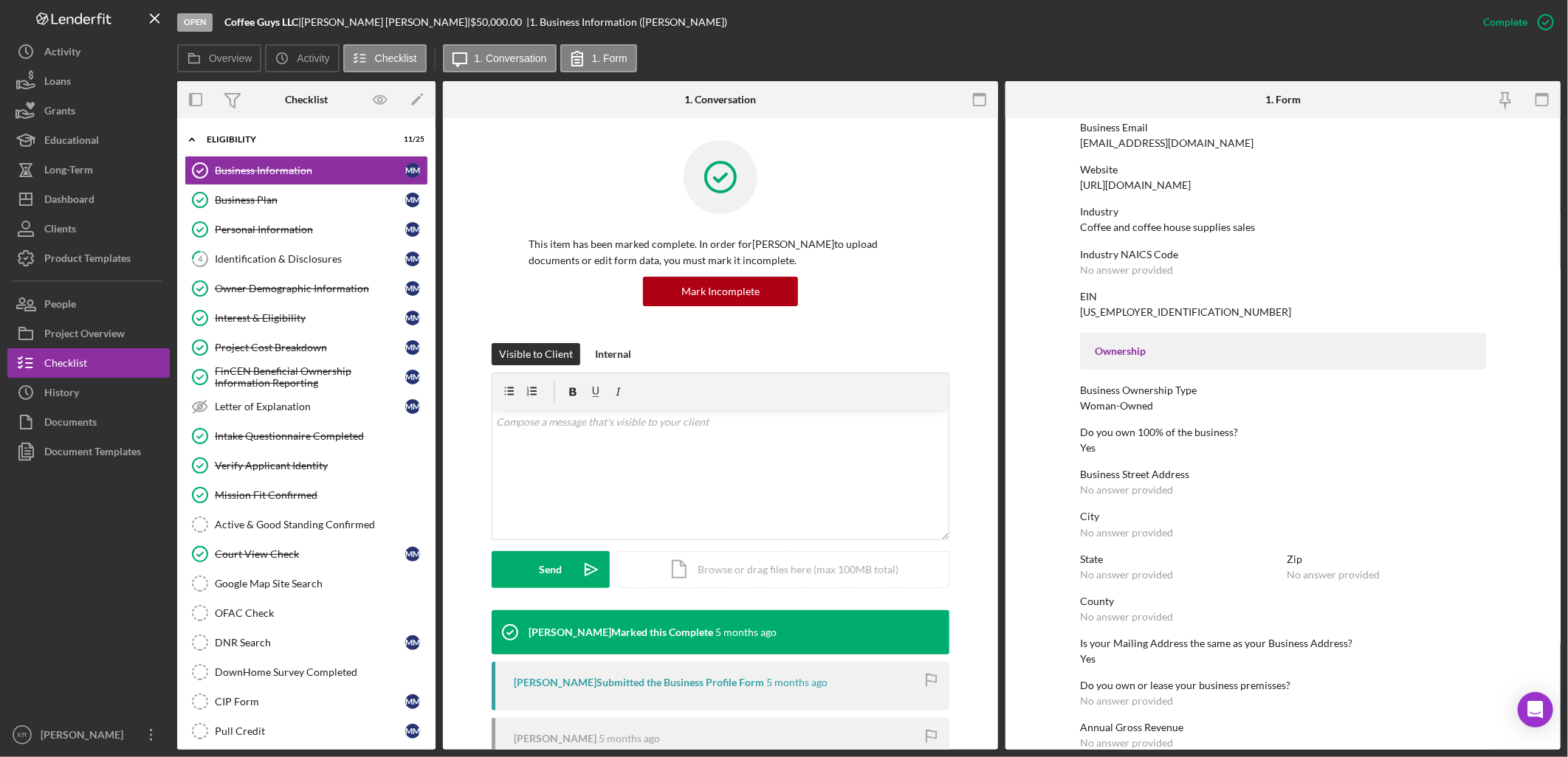
scroll to position [328, 0]
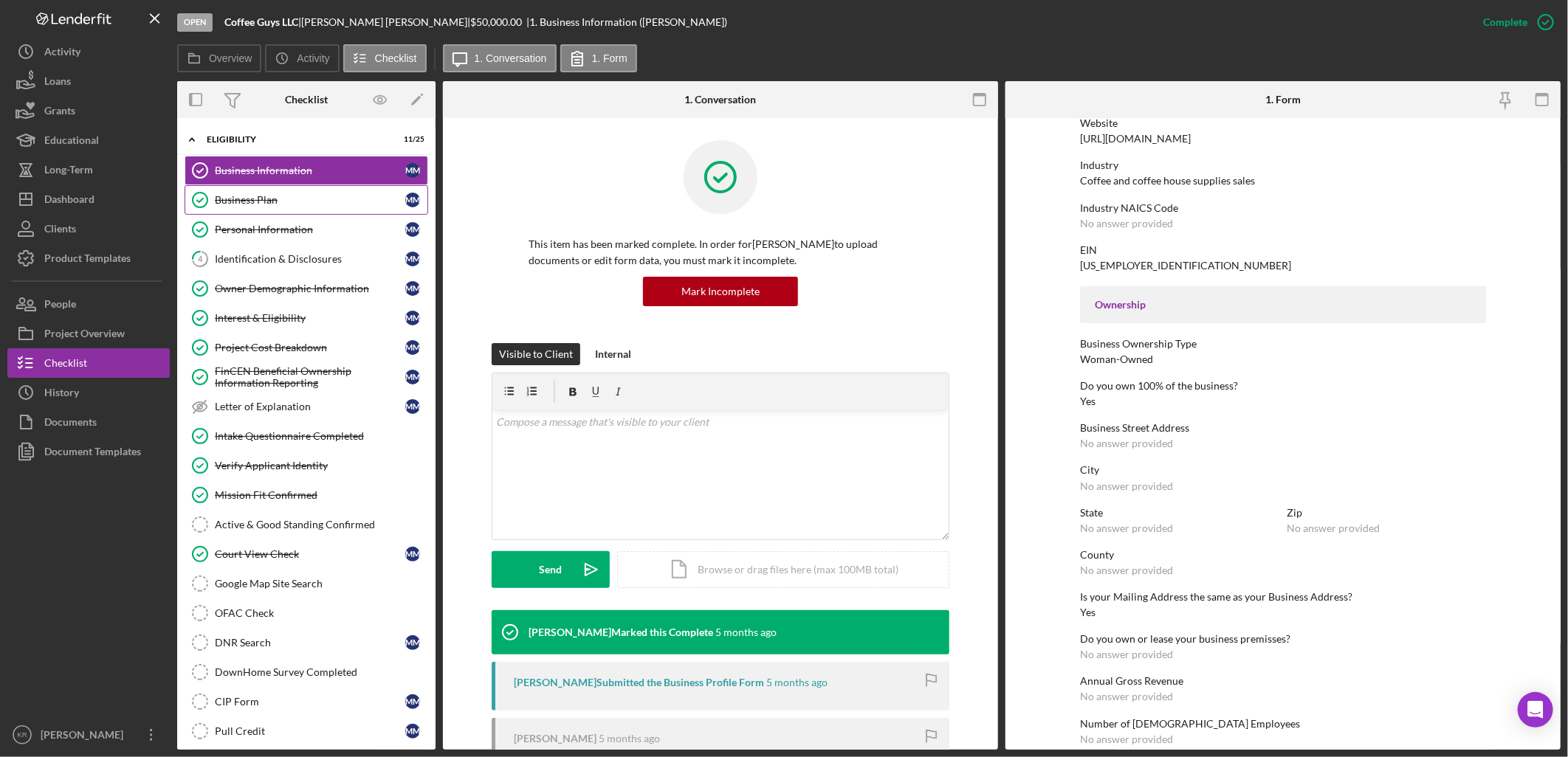
click at [291, 203] on div "Business Plan" at bounding box center [310, 200] width 190 height 12
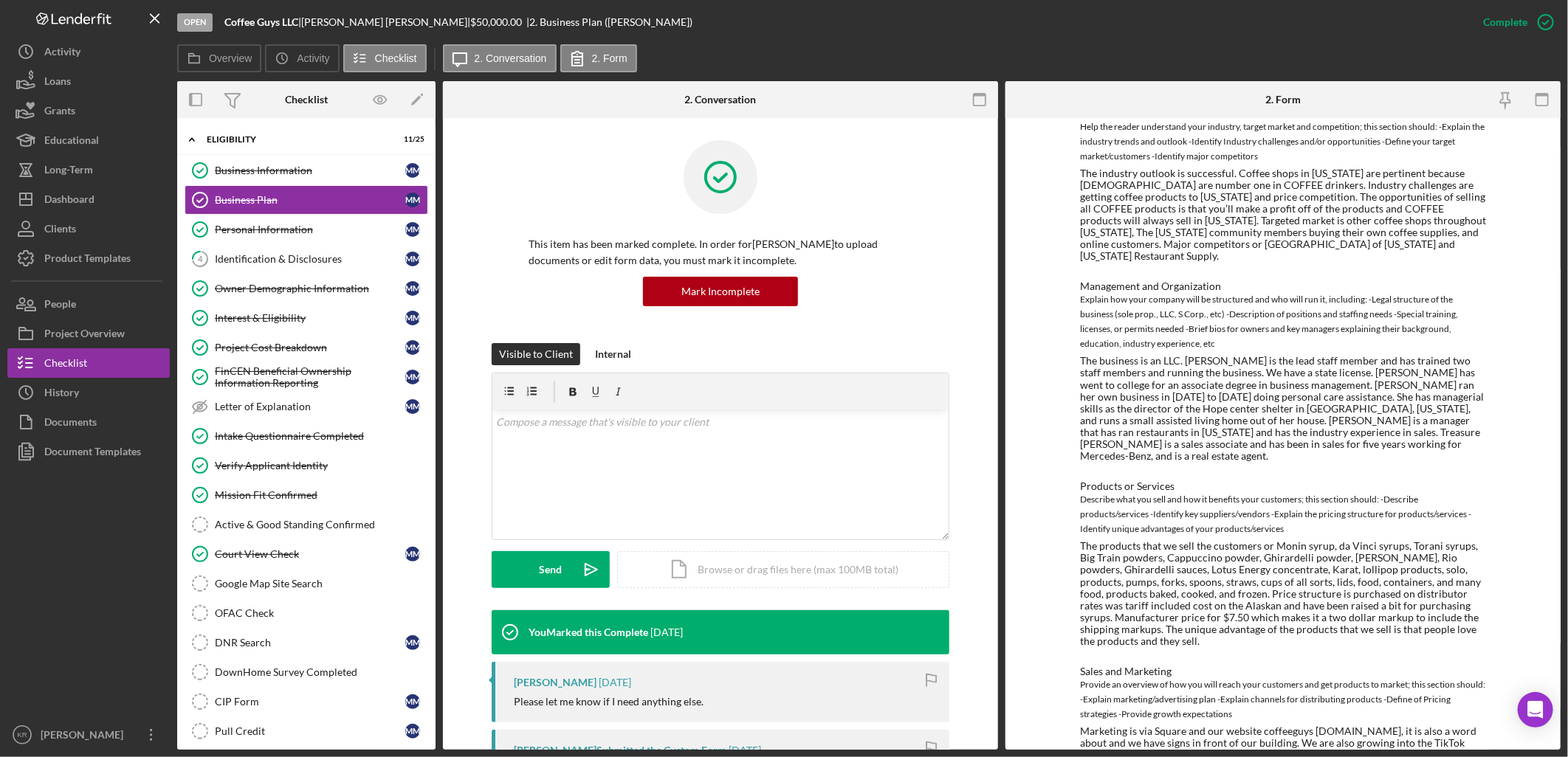
scroll to position [403, 0]
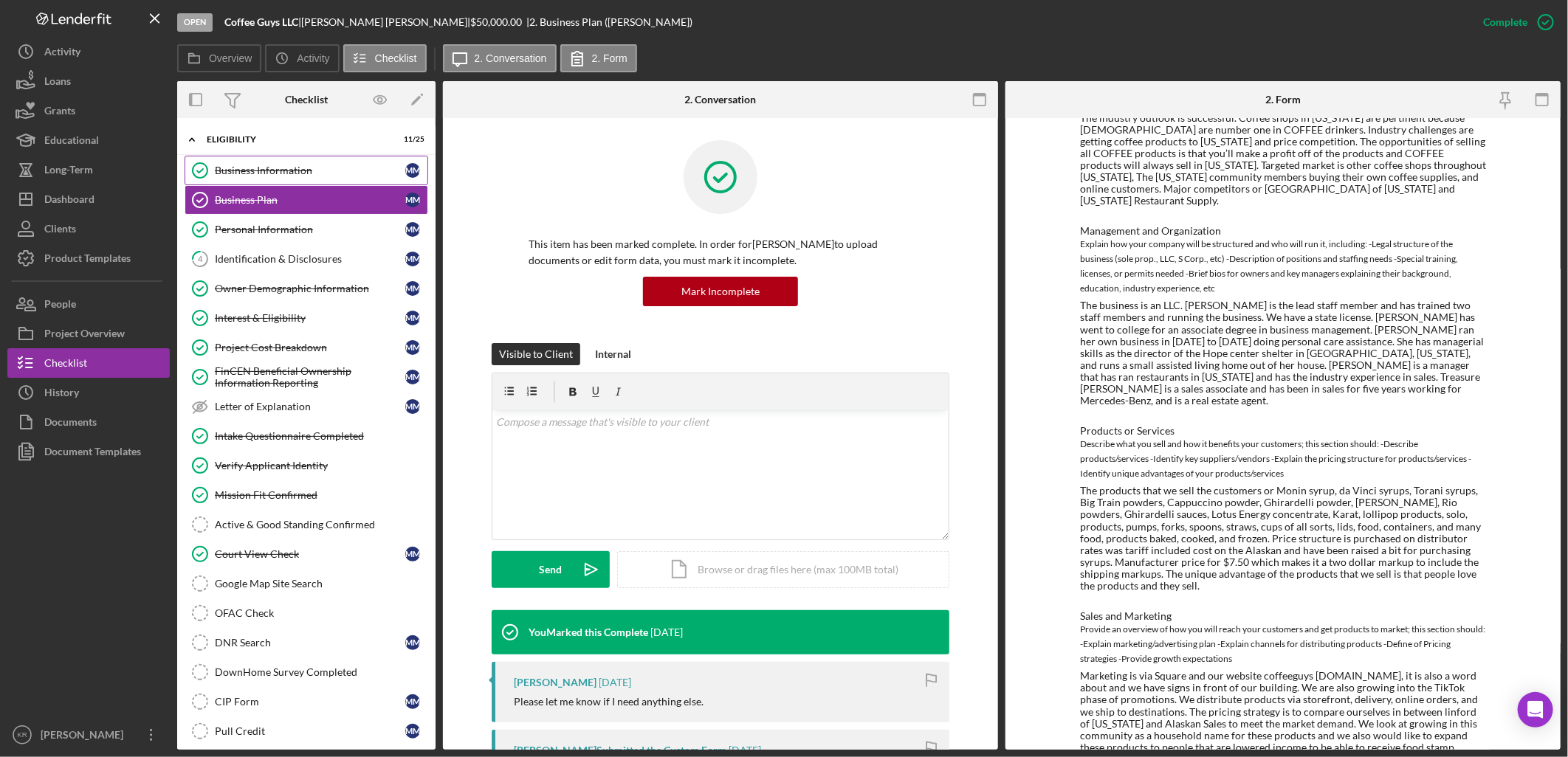
click at [321, 181] on link "Business Information Business Information M M" at bounding box center [305, 171] width 243 height 30
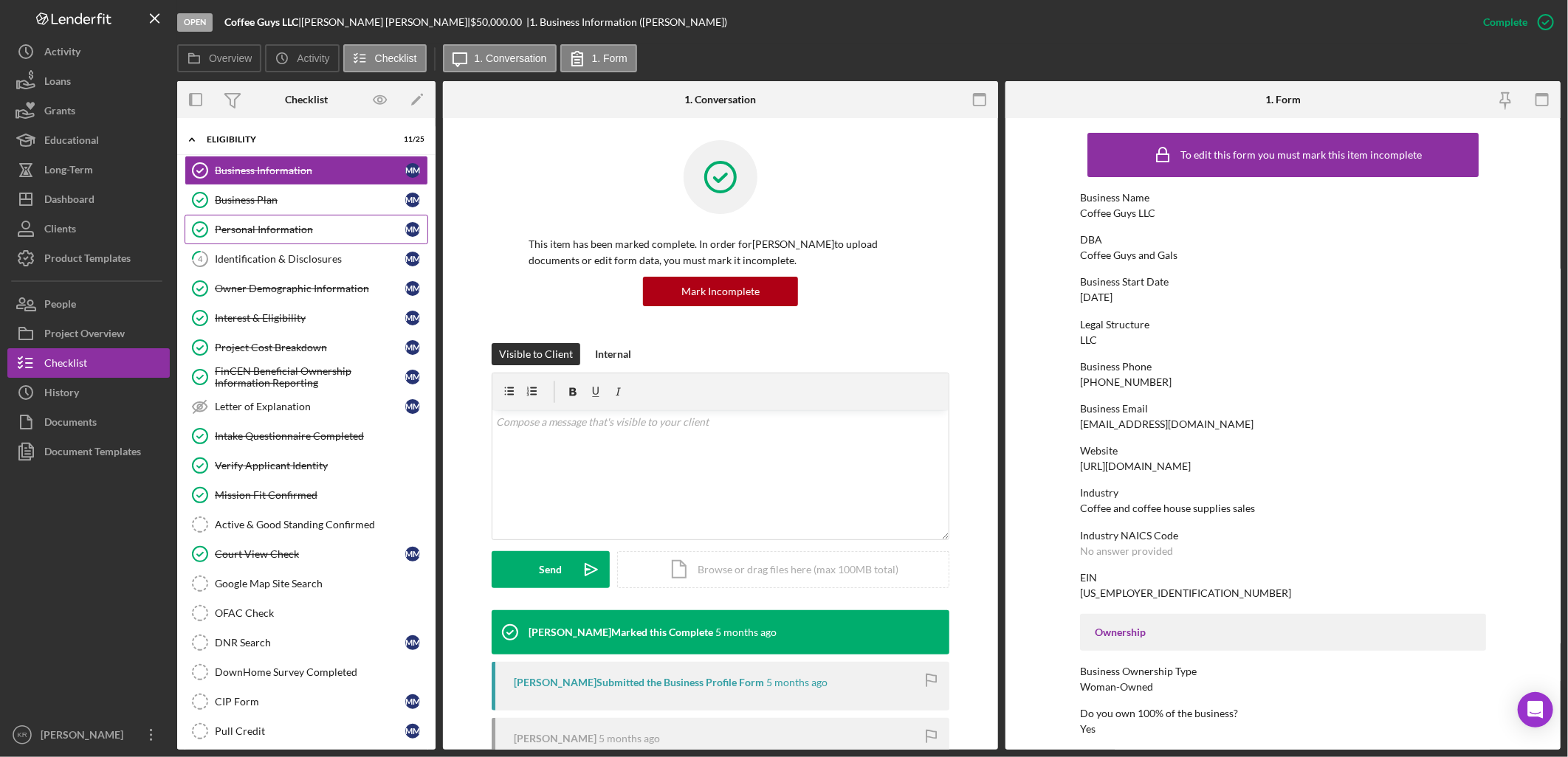
click at [335, 232] on div "Personal Information" at bounding box center [310, 229] width 190 height 12
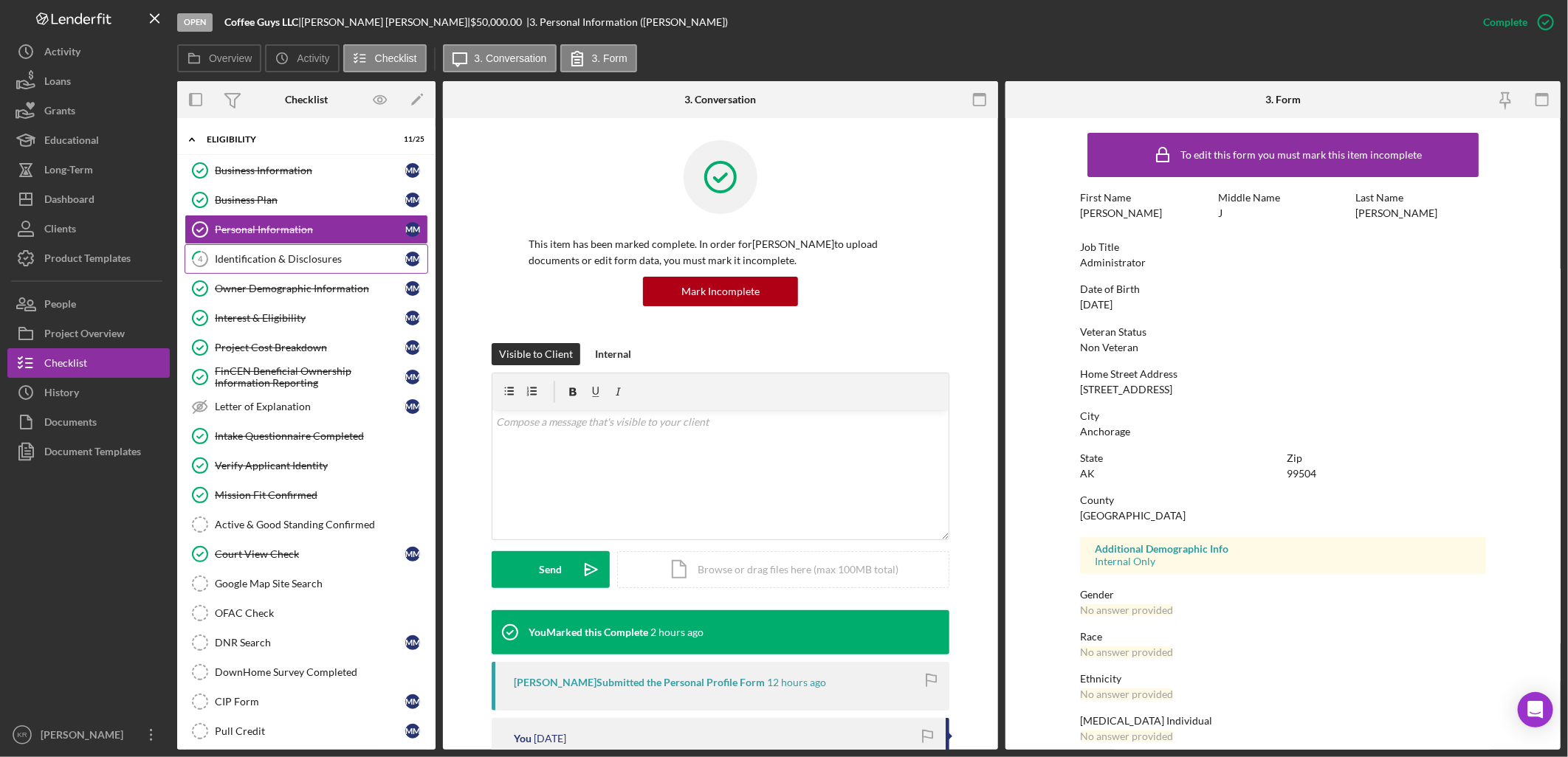
click at [321, 248] on link "4 Identification & Disclosures M M" at bounding box center [305, 259] width 243 height 30
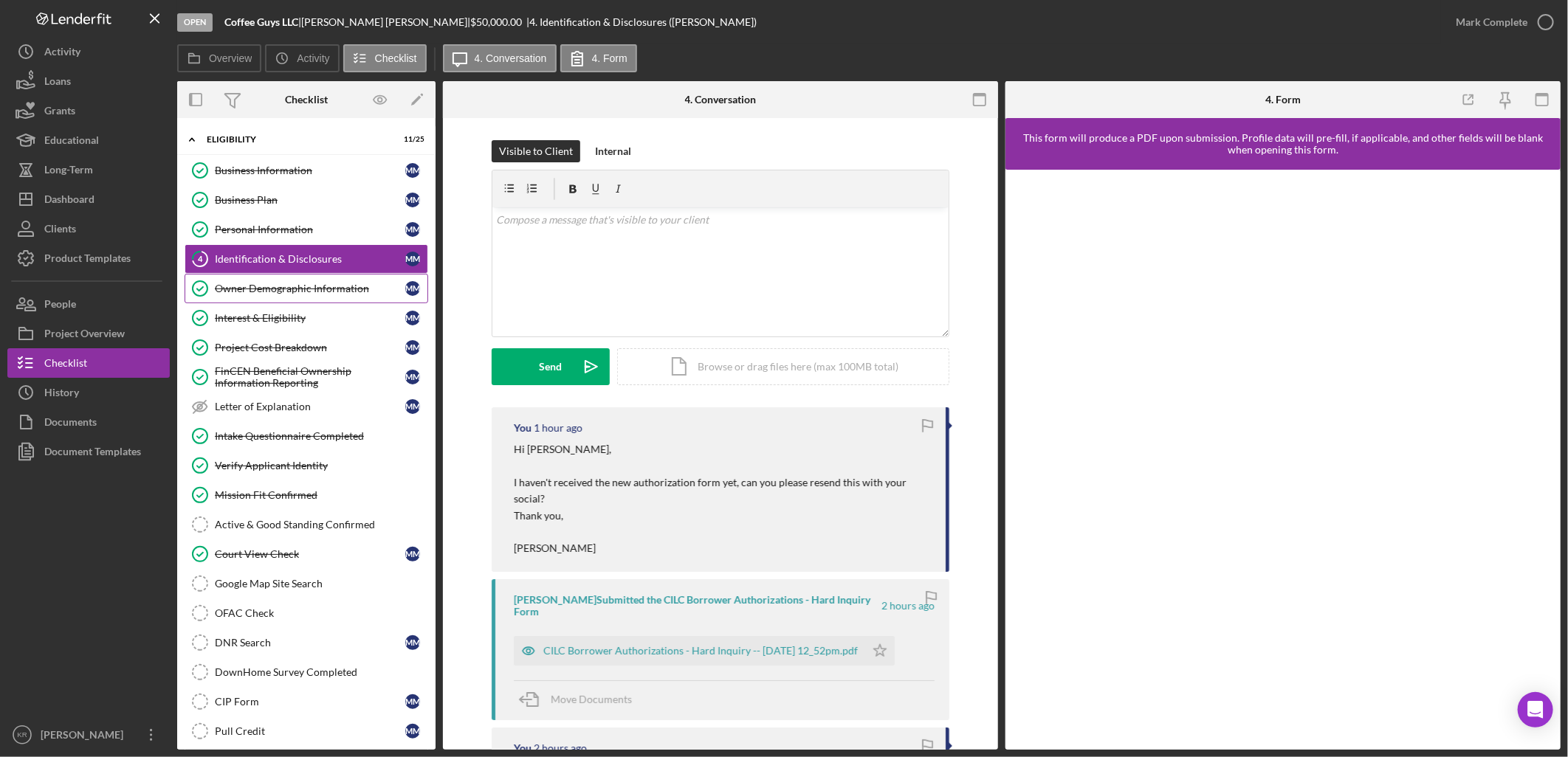
click at [296, 282] on link "Owner Demographic Information Owner Demographic Information M M" at bounding box center [305, 289] width 243 height 30
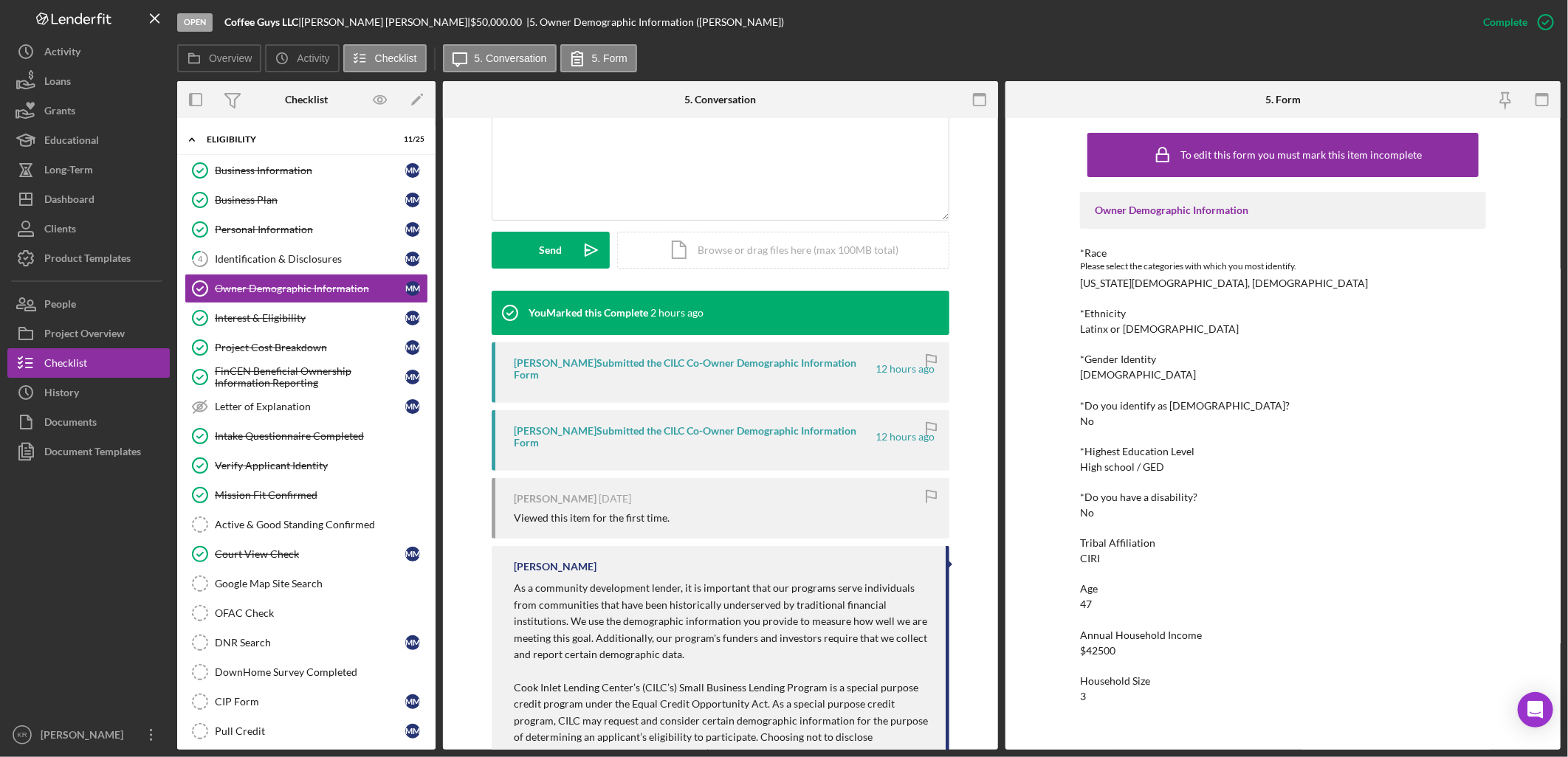
scroll to position [328, 0]
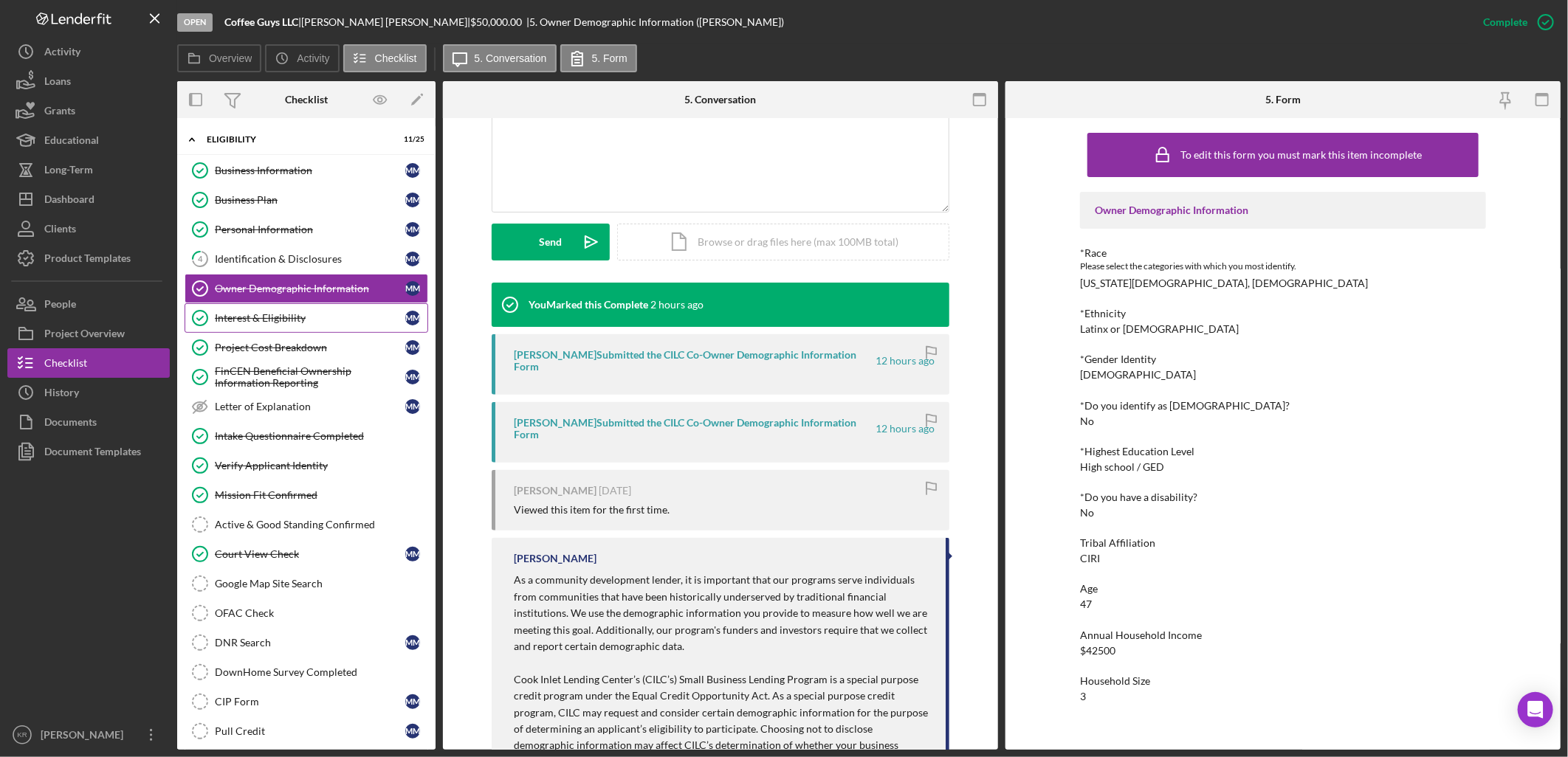
click at [263, 315] on div "Interest & Eligibility" at bounding box center [310, 318] width 190 height 12
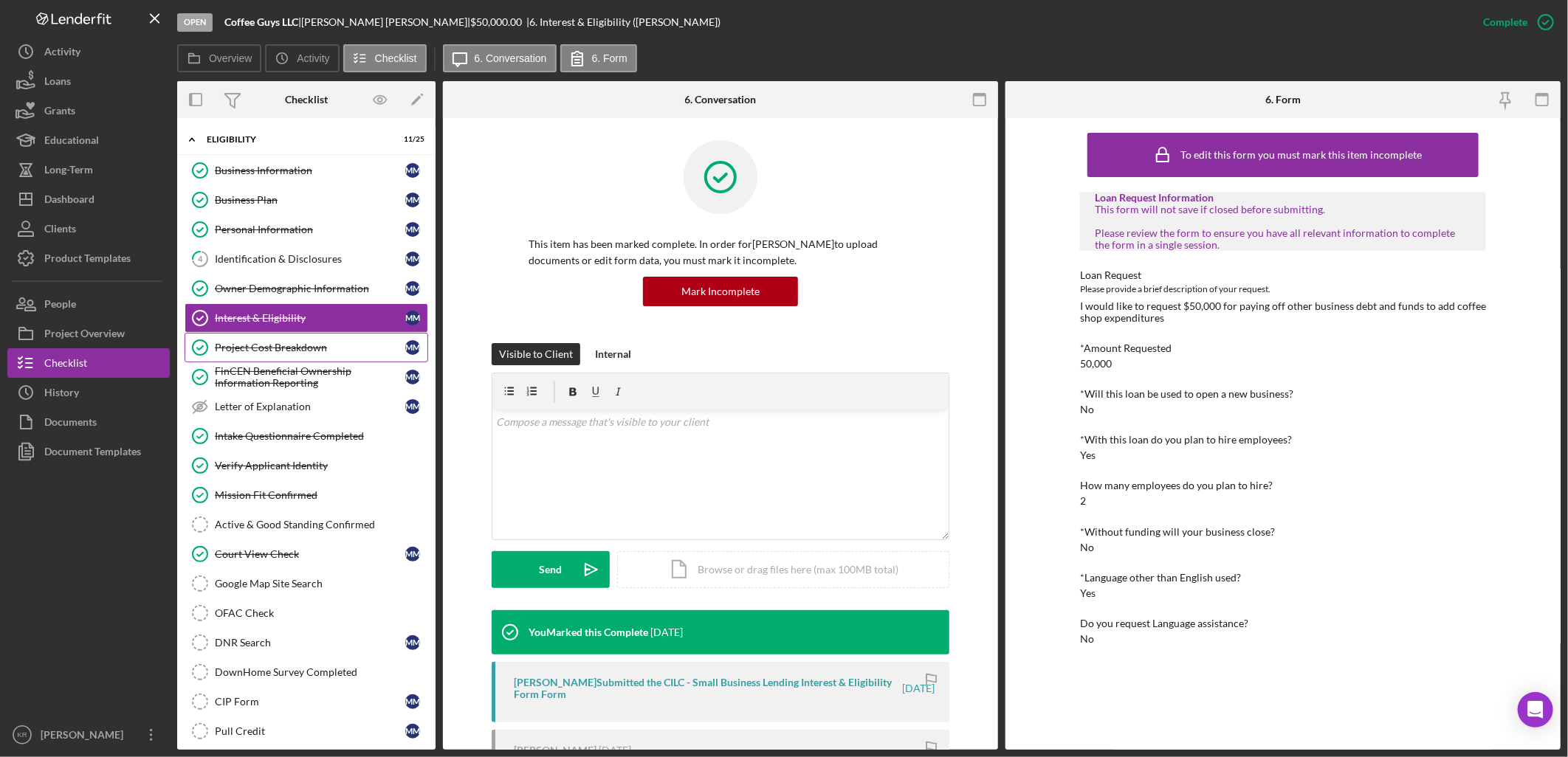
click at [251, 338] on link "Project Cost Breakdown Project Cost Breakdown M M" at bounding box center [305, 348] width 243 height 30
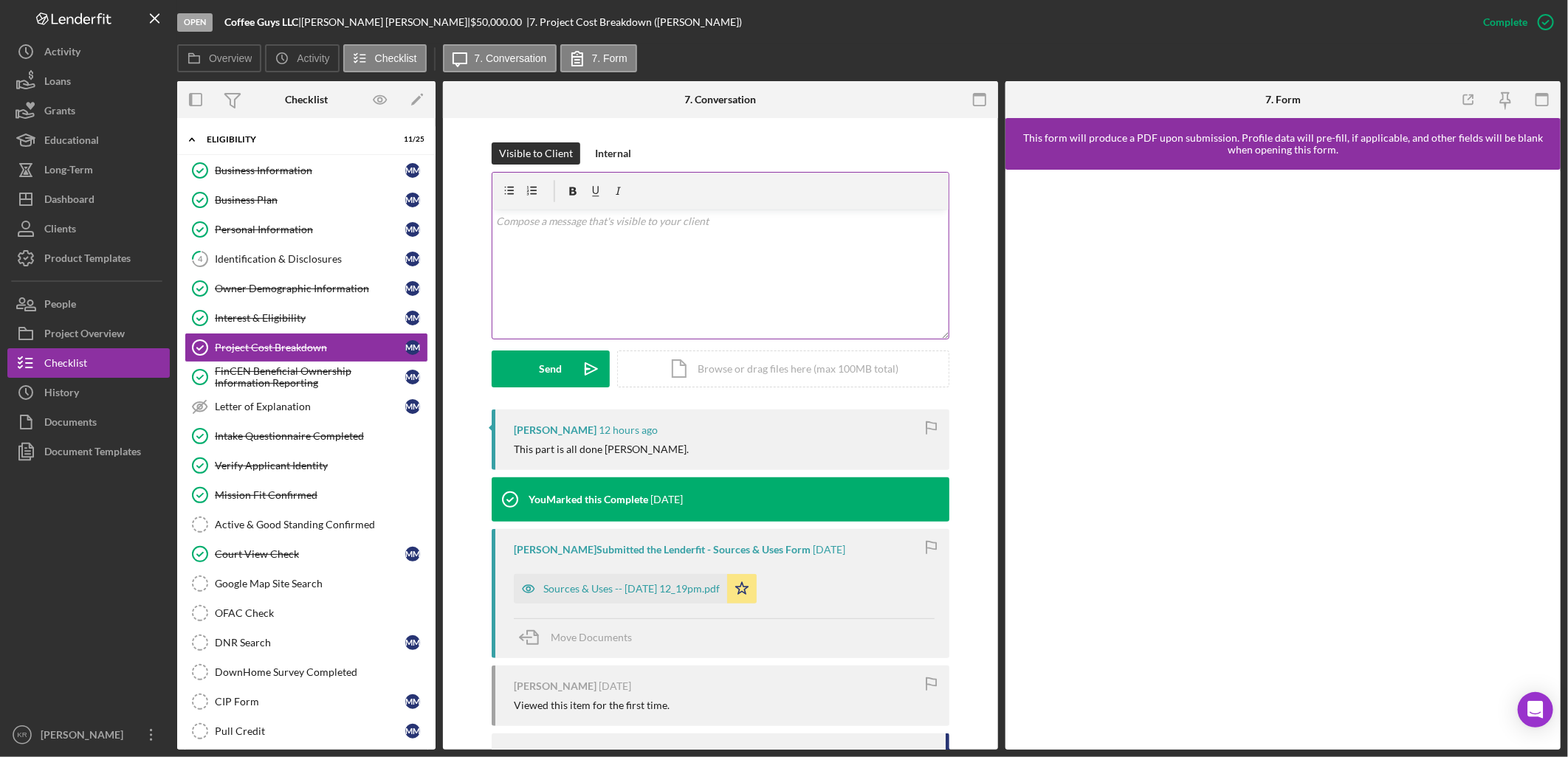
scroll to position [374, 0]
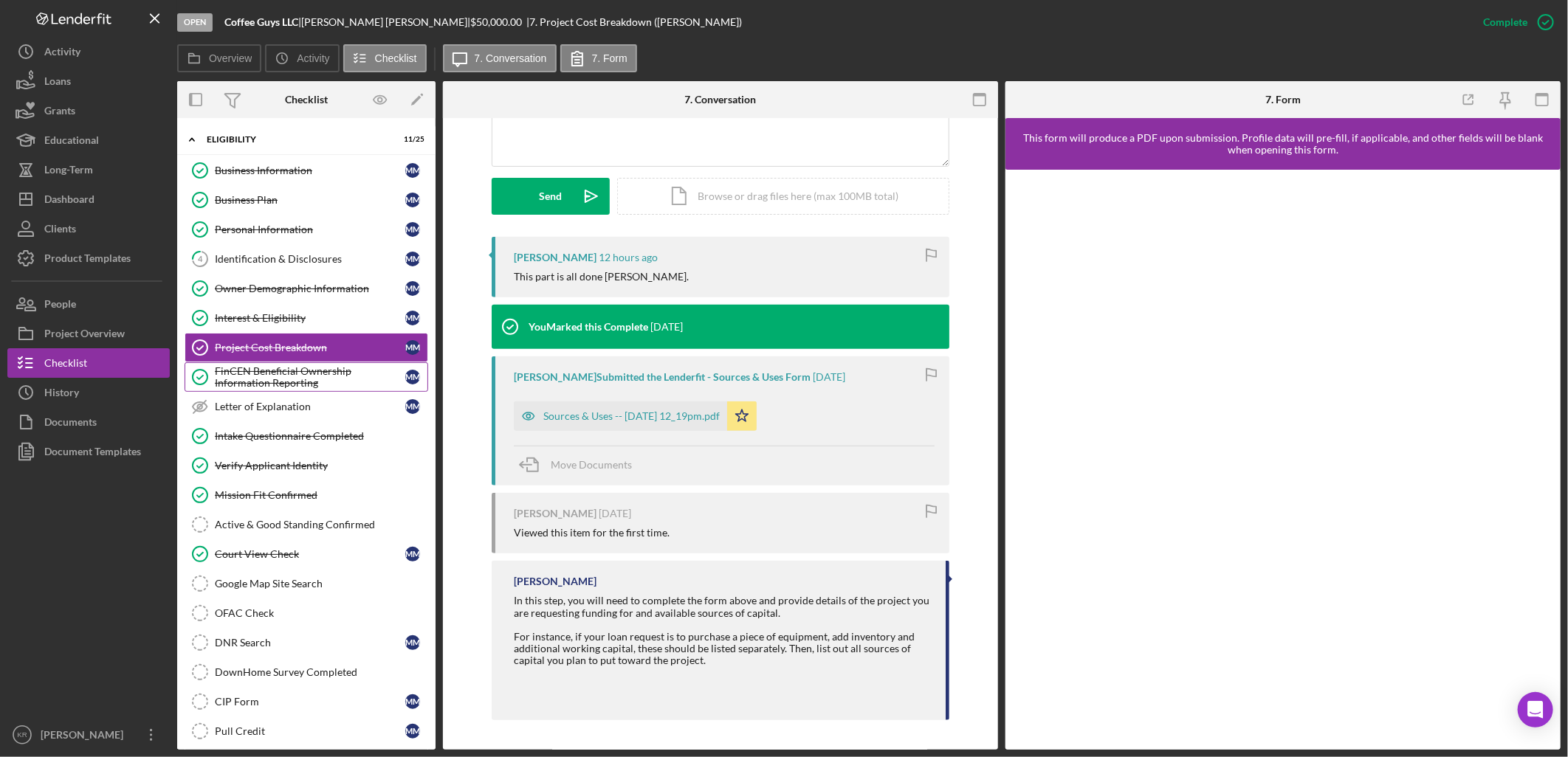
click at [360, 369] on div "FinCEN Beneficial Ownership Information Reporting" at bounding box center [310, 377] width 190 height 23
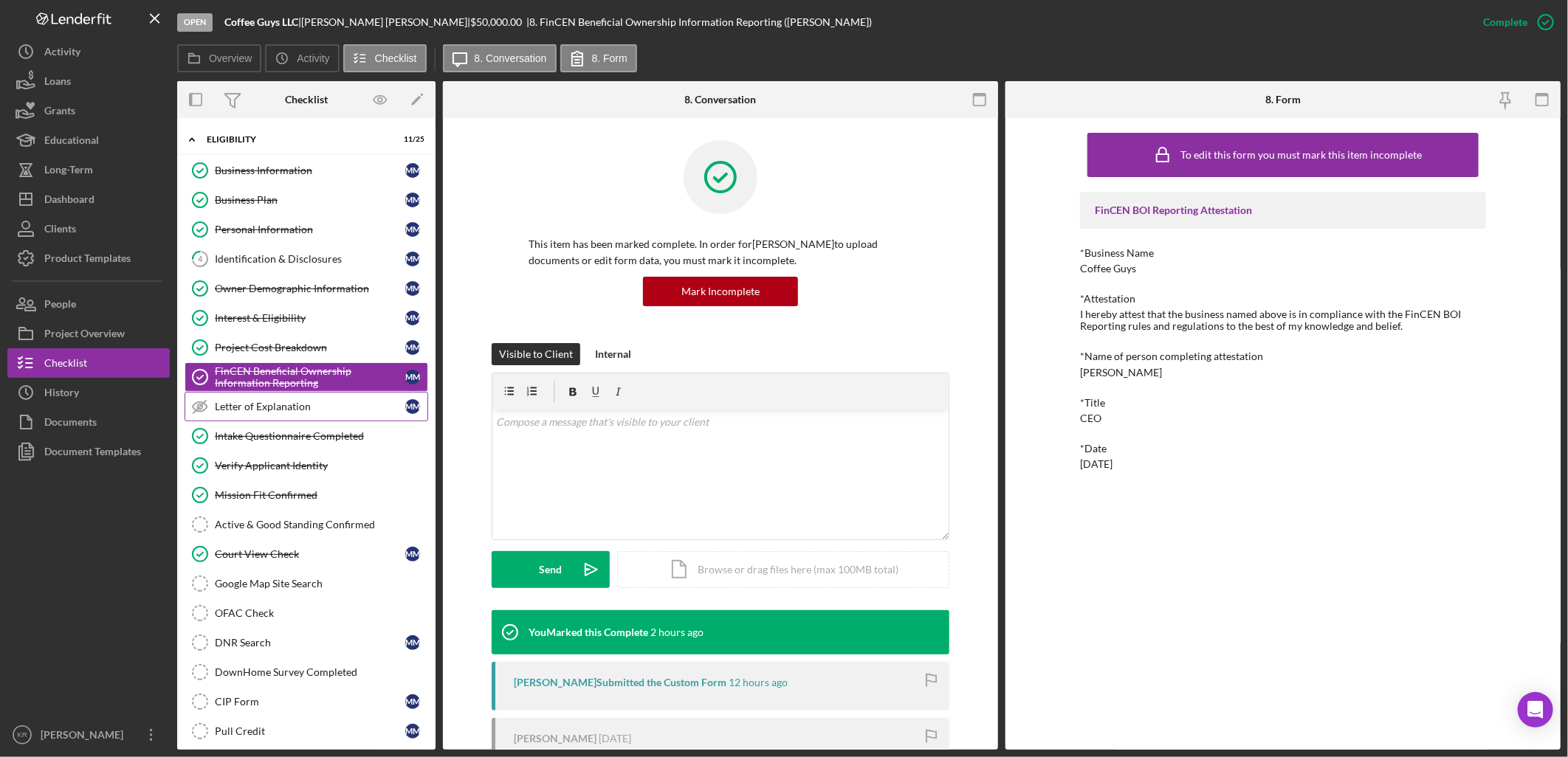
click at [298, 395] on link "Letter of Explanation Letter of Explanation M M" at bounding box center [305, 407] width 243 height 30
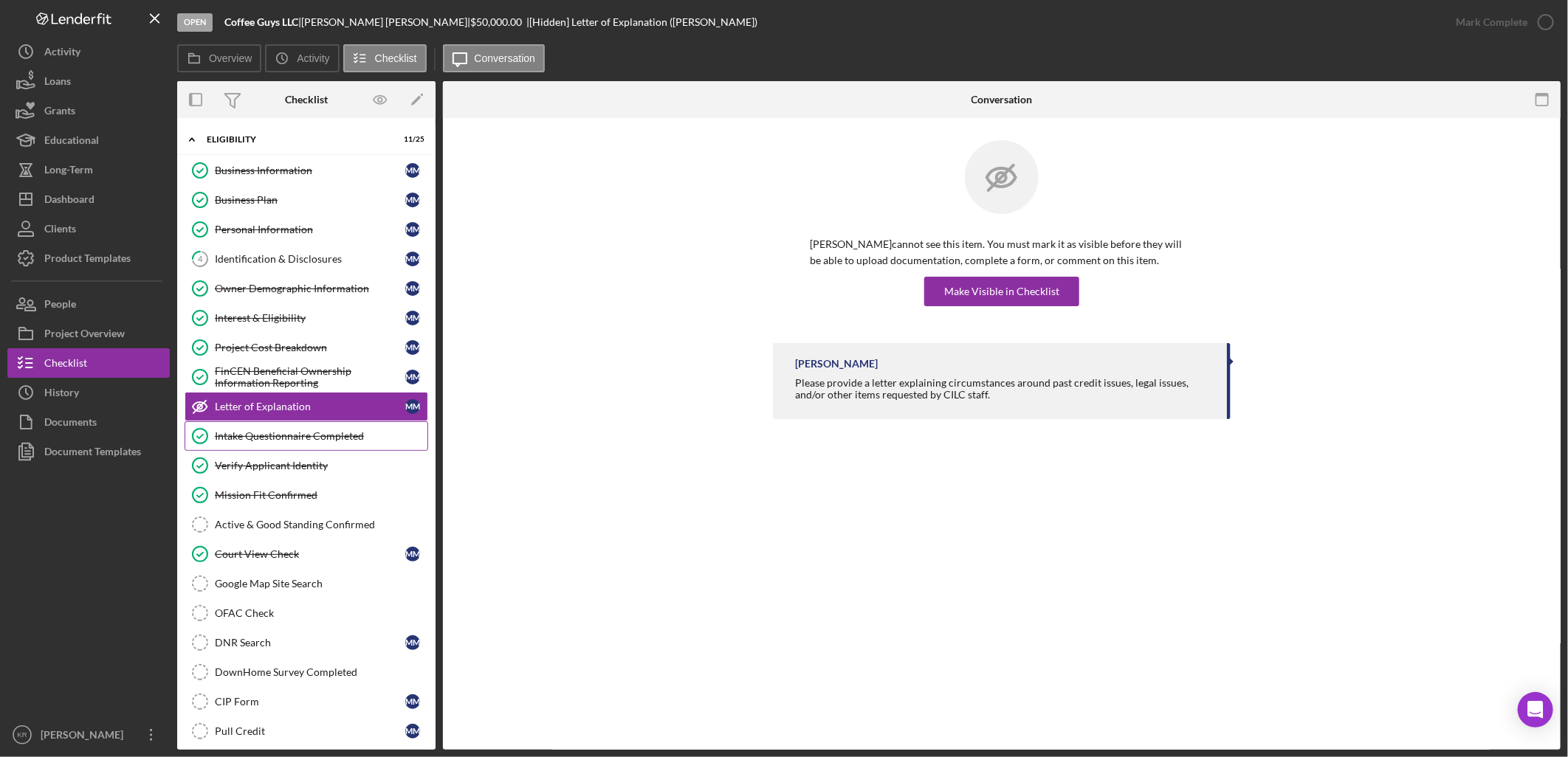
click at [283, 447] on link "Intake Questionnaire Completed Intake Questionnaire Completed" at bounding box center [305, 437] width 243 height 30
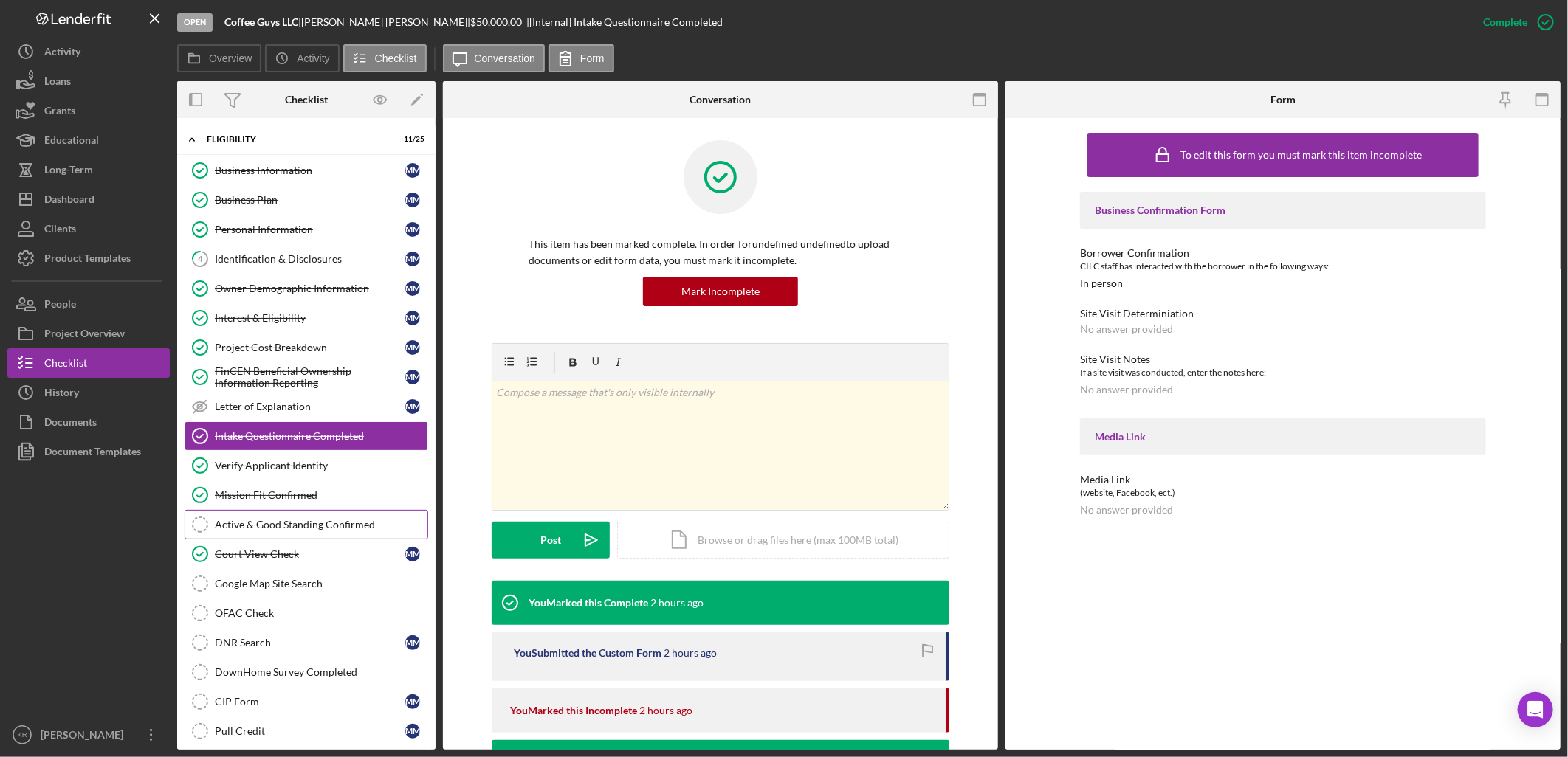
click at [283, 511] on link "Active & Good Standing Confirmed Active & Good Standing Confirmed" at bounding box center [305, 525] width 243 height 30
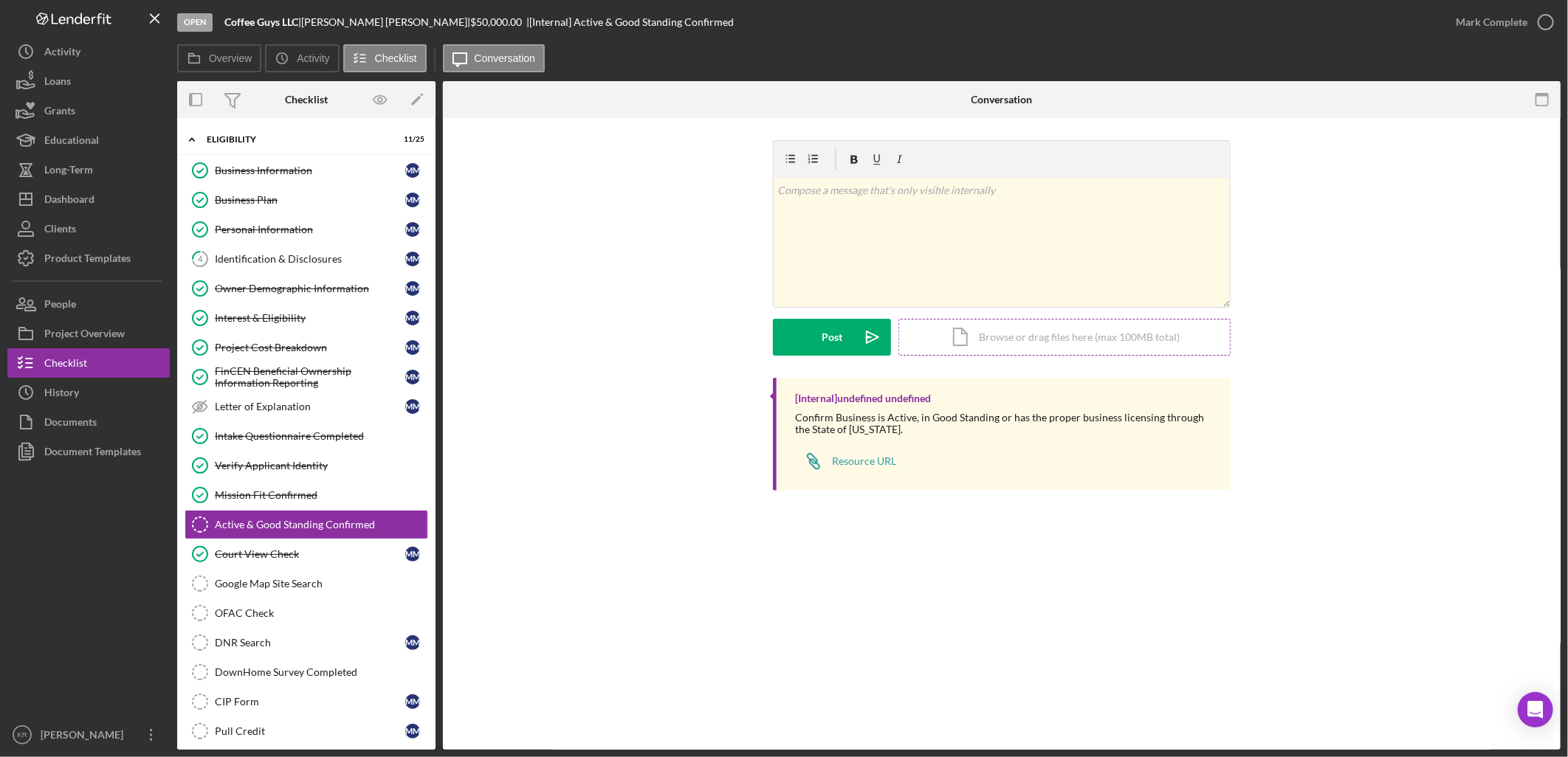
click at [1069, 330] on div "Icon/Document Browse or drag files here (max 100MB total) Tap to choose files o…" at bounding box center [1064, 337] width 332 height 37
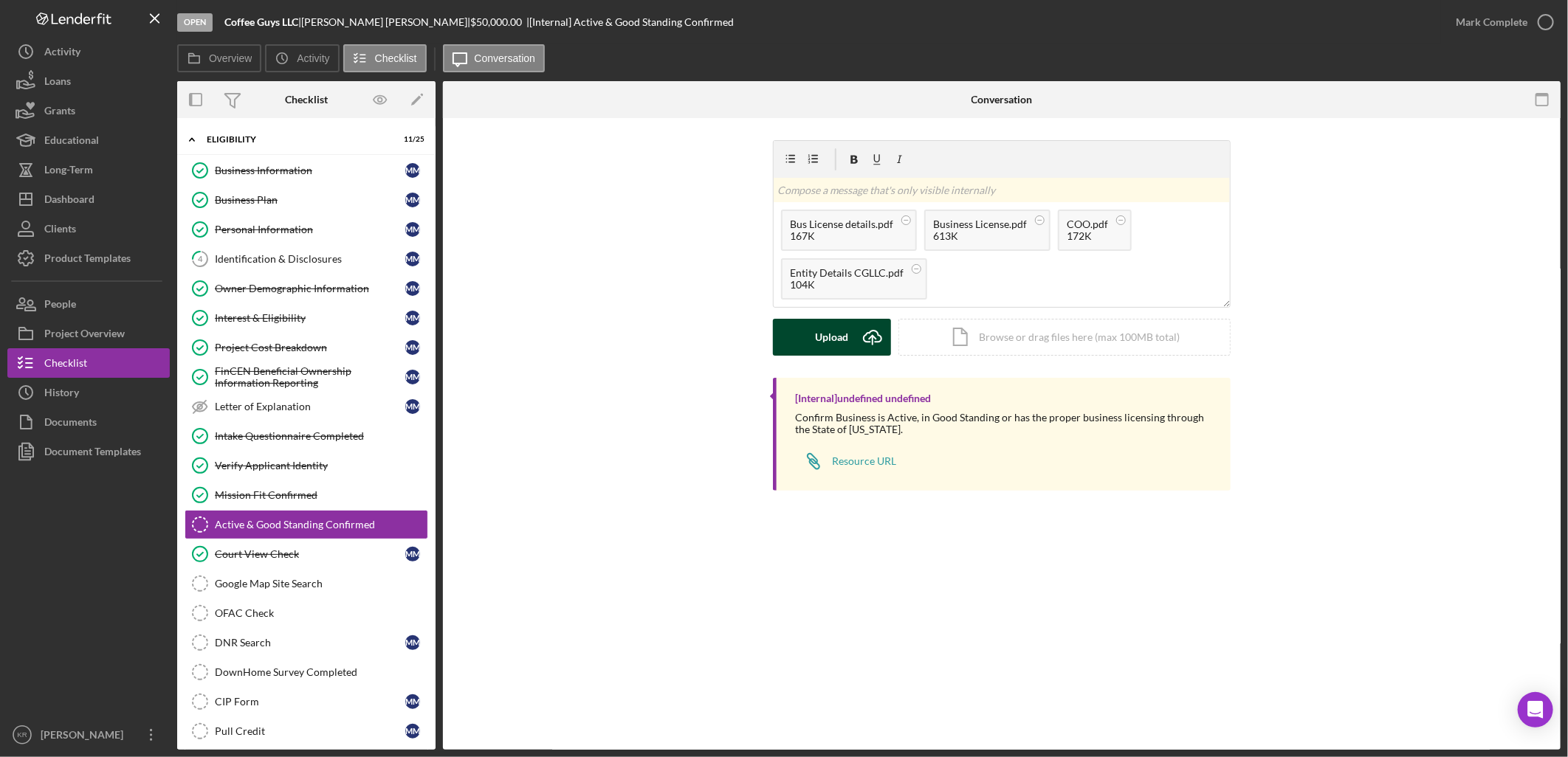
click at [828, 347] on div "Upload" at bounding box center [833, 337] width 33 height 37
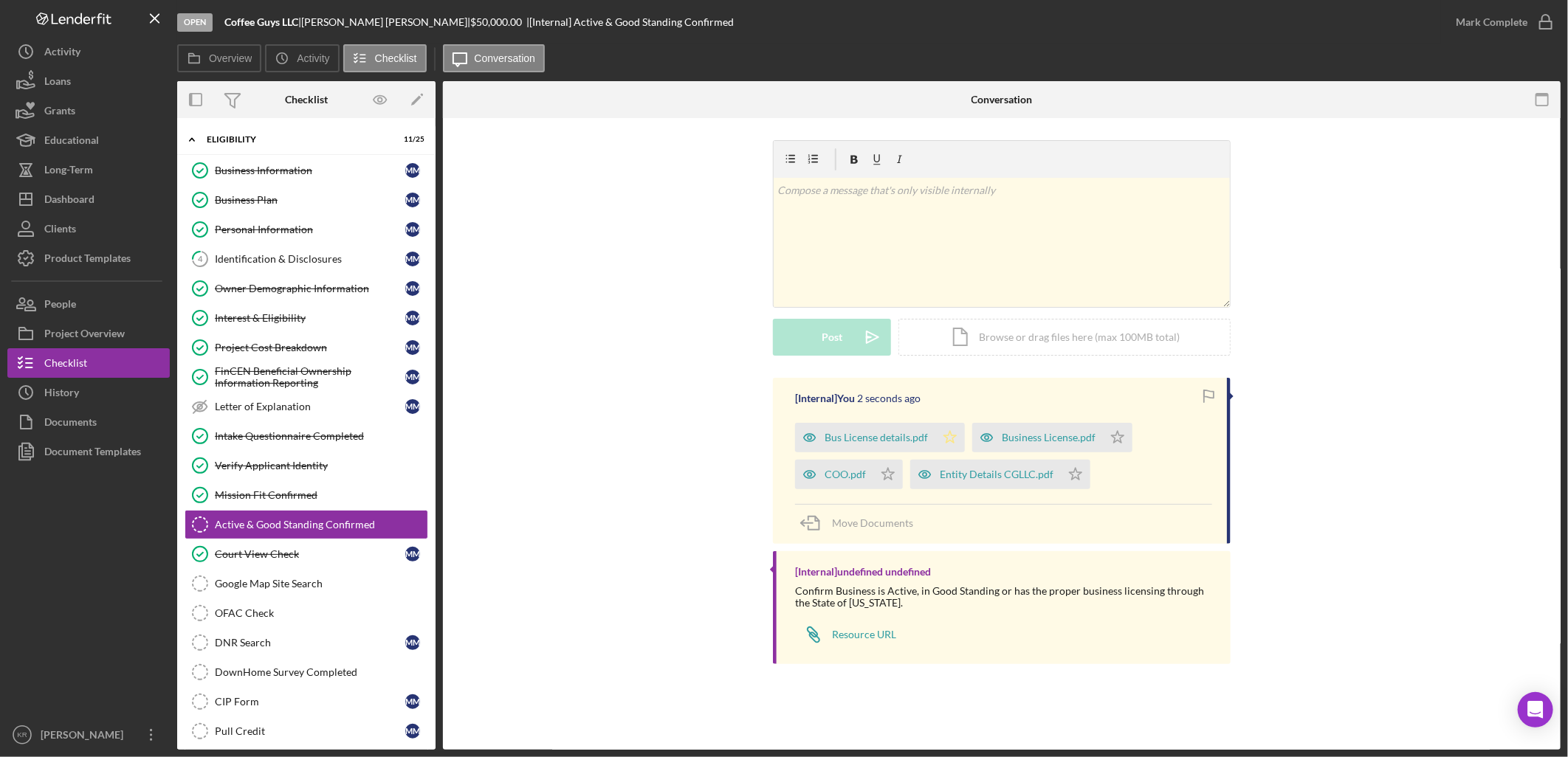
click at [952, 436] on polygon "button" at bounding box center [950, 437] width 12 height 12
click at [898, 475] on icon "Icon/Star" at bounding box center [888, 475] width 30 height 30
click at [1067, 476] on icon "Icon/Star" at bounding box center [1076, 475] width 30 height 30
click at [1125, 426] on icon "Icon/Star" at bounding box center [1118, 438] width 30 height 30
click at [1489, 9] on div "Mark Complete" at bounding box center [1492, 22] width 71 height 30
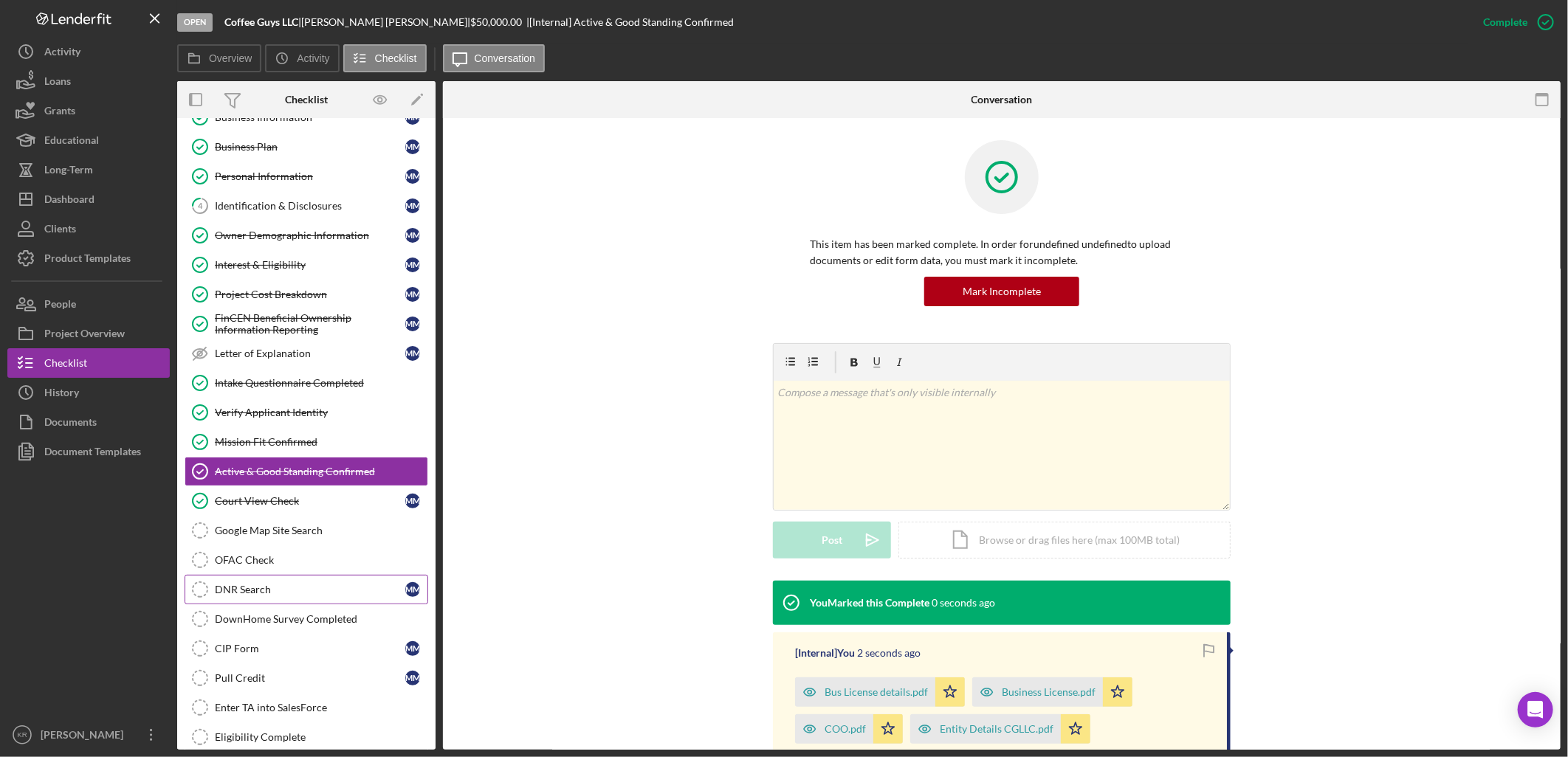
scroll to position [82, 0]
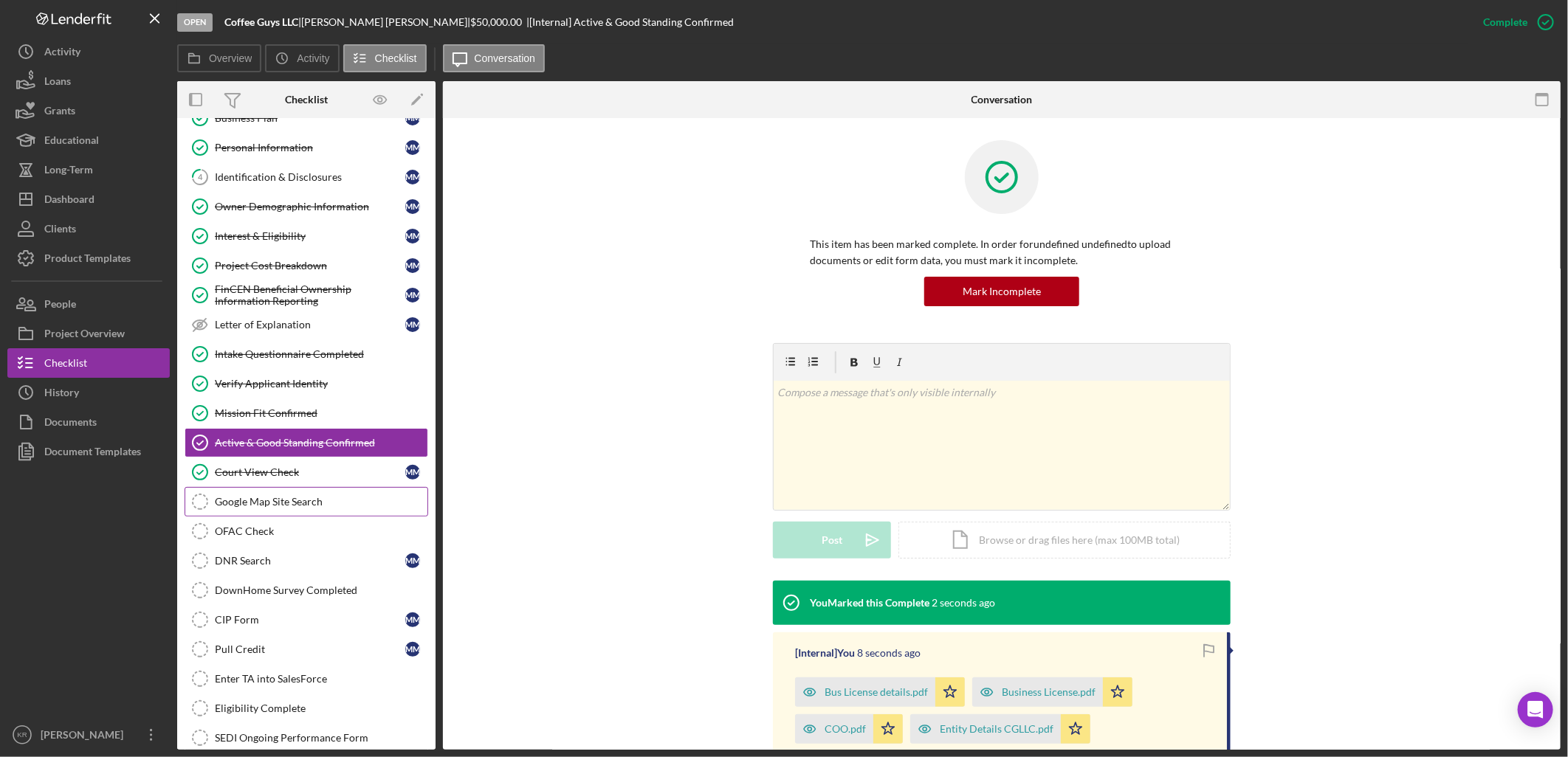
click at [315, 491] on link "Google Map Site Search Google Map Site Search" at bounding box center [305, 502] width 243 height 30
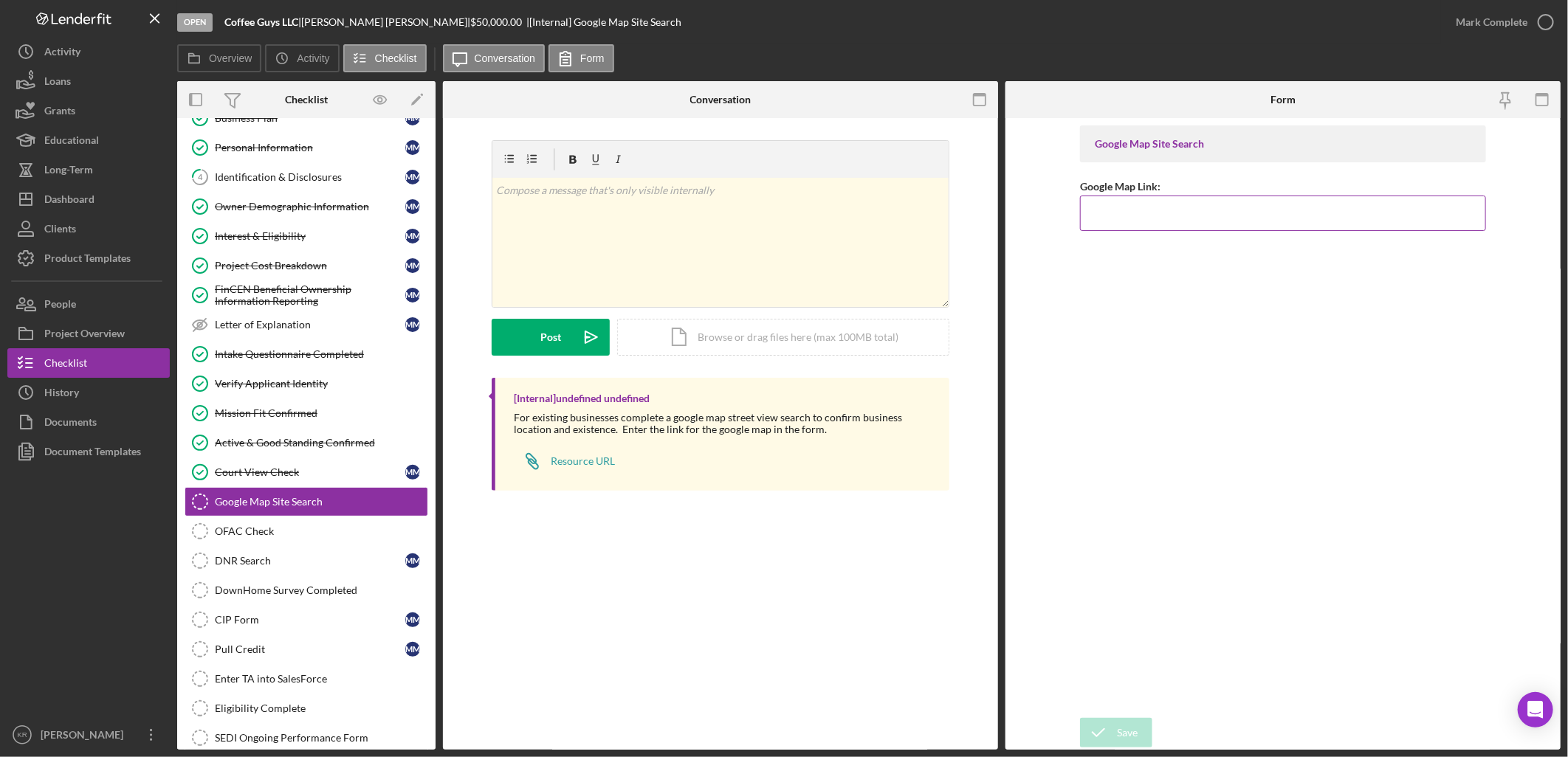
click at [1277, 193] on div "Google Map Link:" at bounding box center [1282, 186] width 406 height 18
click at [1272, 211] on input "Google Map Link:" at bounding box center [1282, 213] width 406 height 36
paste input "[URL][DOMAIN_NAME]"
type input "[URL][DOMAIN_NAME]"
click at [1137, 722] on button "Save" at bounding box center [1116, 733] width 72 height 30
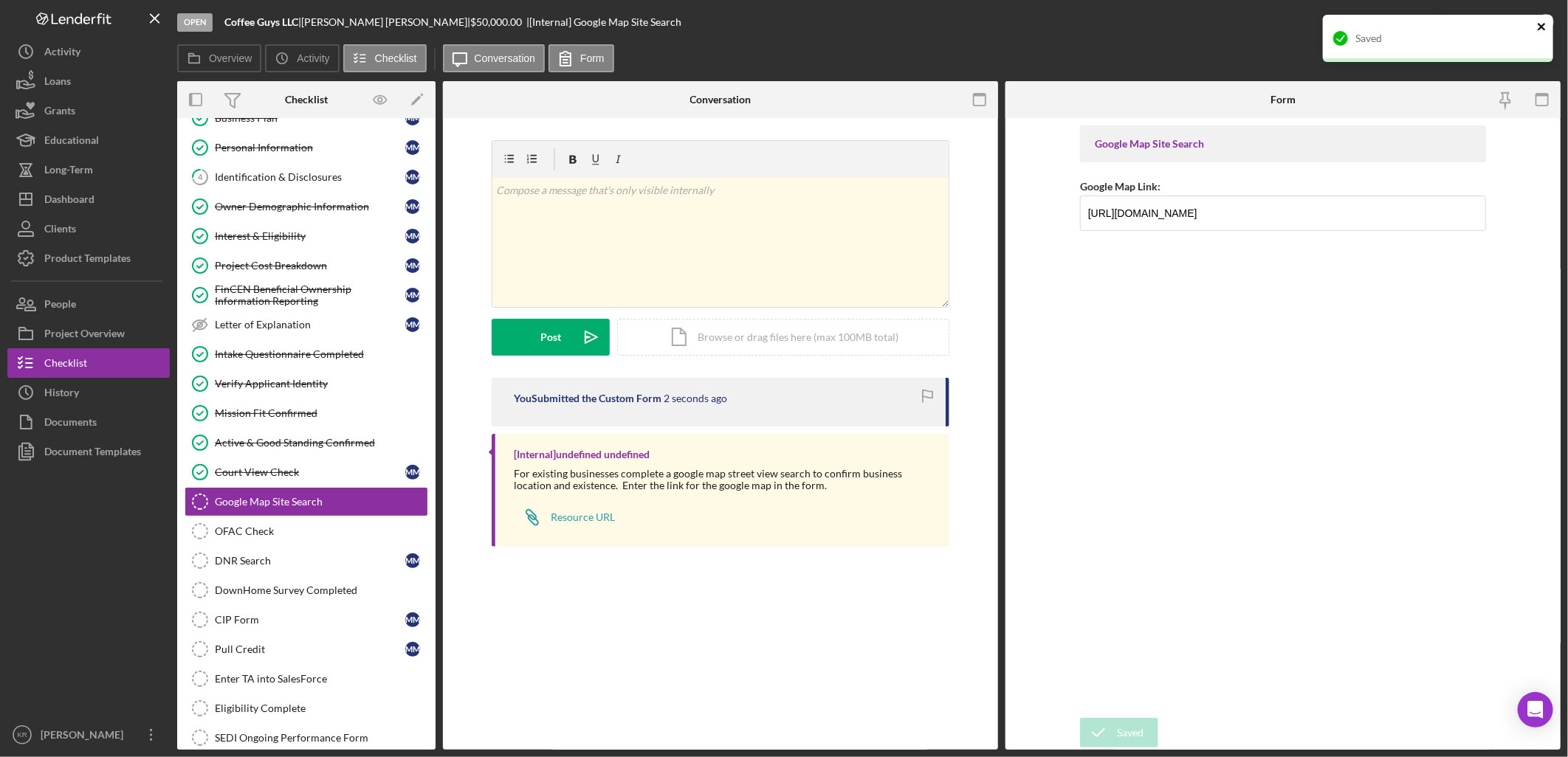
click at [1545, 31] on icon "close" at bounding box center [1541, 27] width 10 height 12
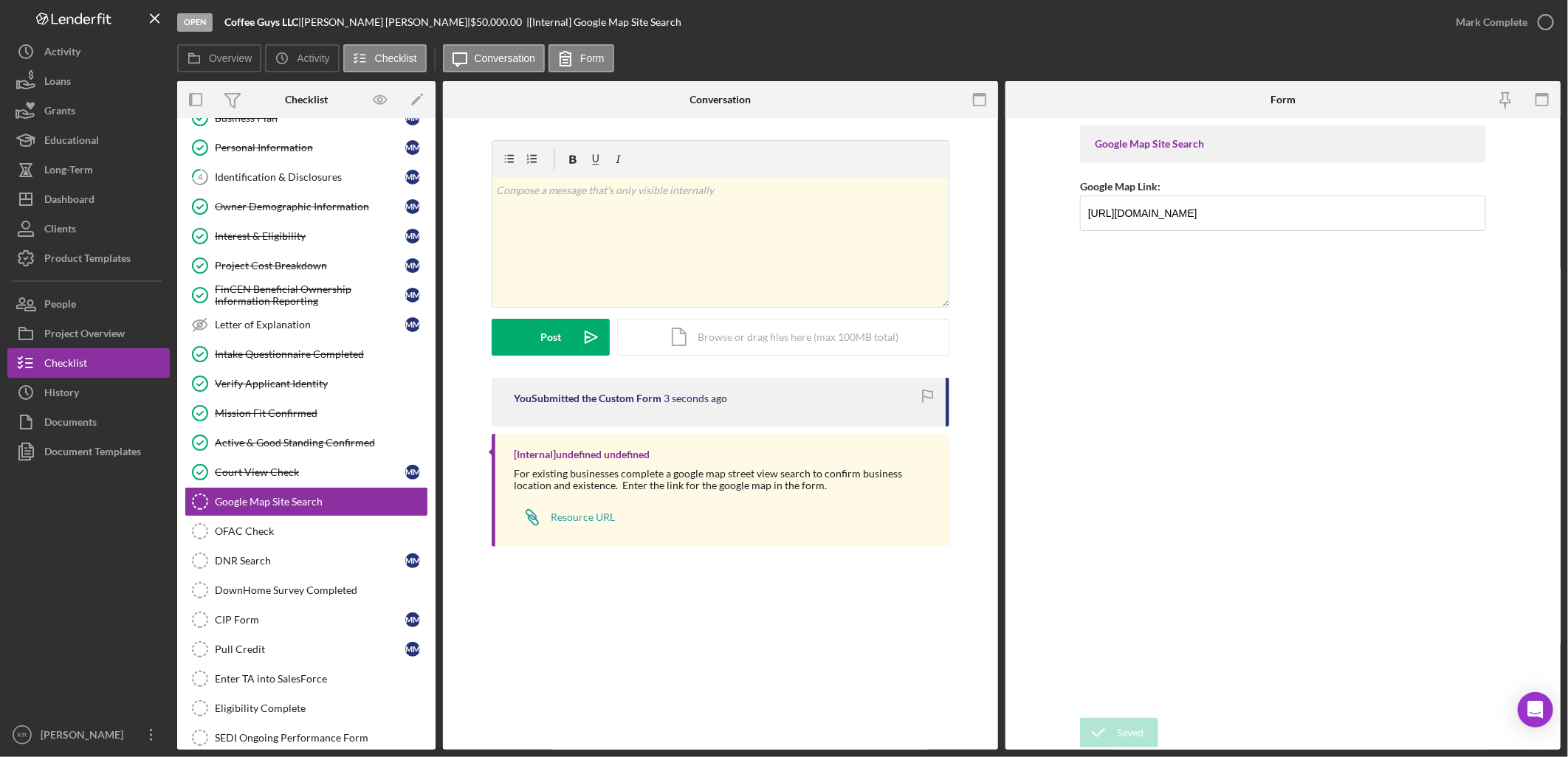
click at [1541, 23] on div "Open Coffee Guys LLC | [PERSON_NAME] | $50,000.00 | [Internal] Google Map Site …" at bounding box center [784, 378] width 1568 height 757
click at [1497, 9] on div "Mark Complete" at bounding box center [1492, 22] width 71 height 30
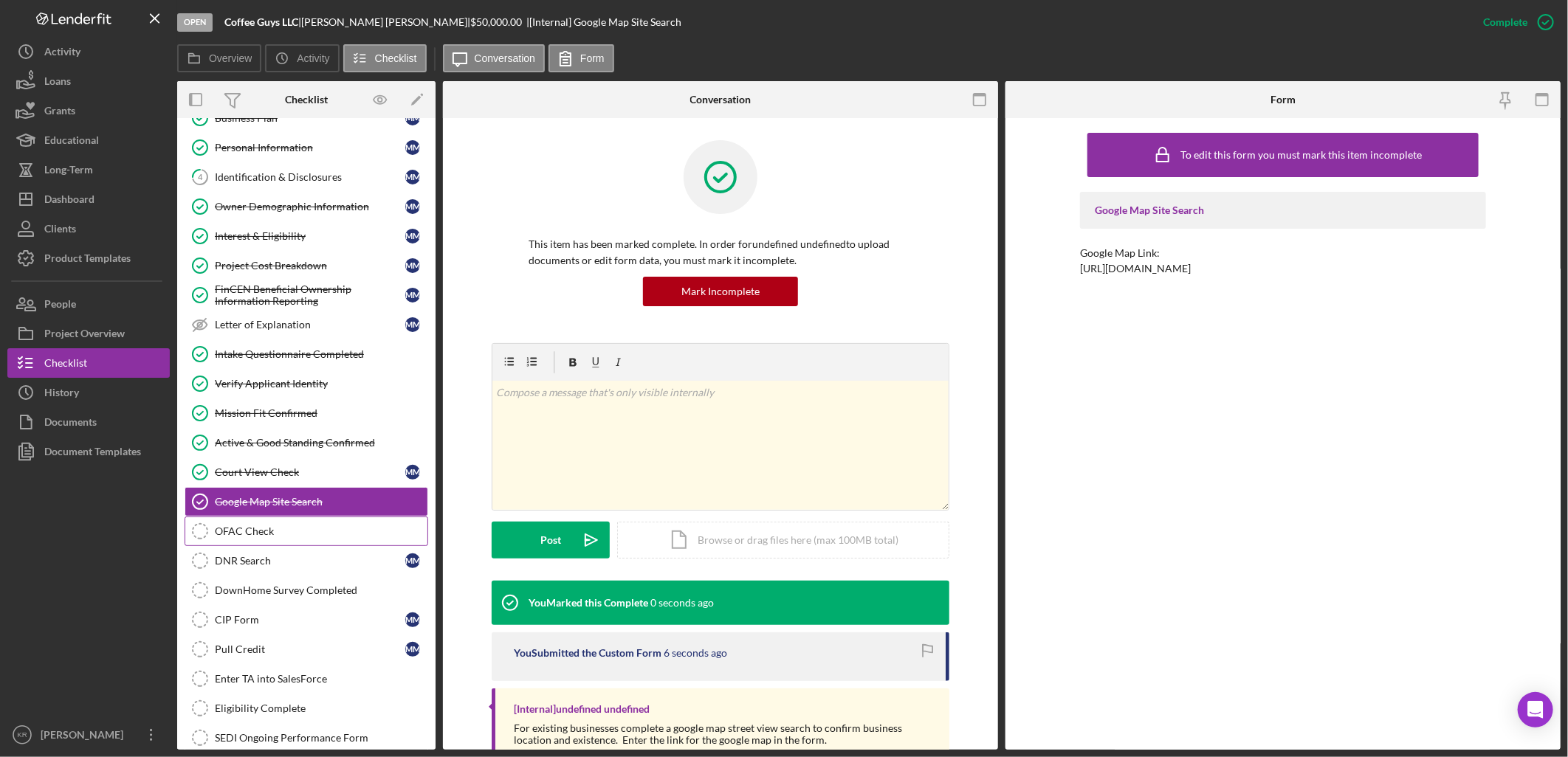
click at [258, 532] on div "OFAC Check" at bounding box center [321, 531] width 212 height 12
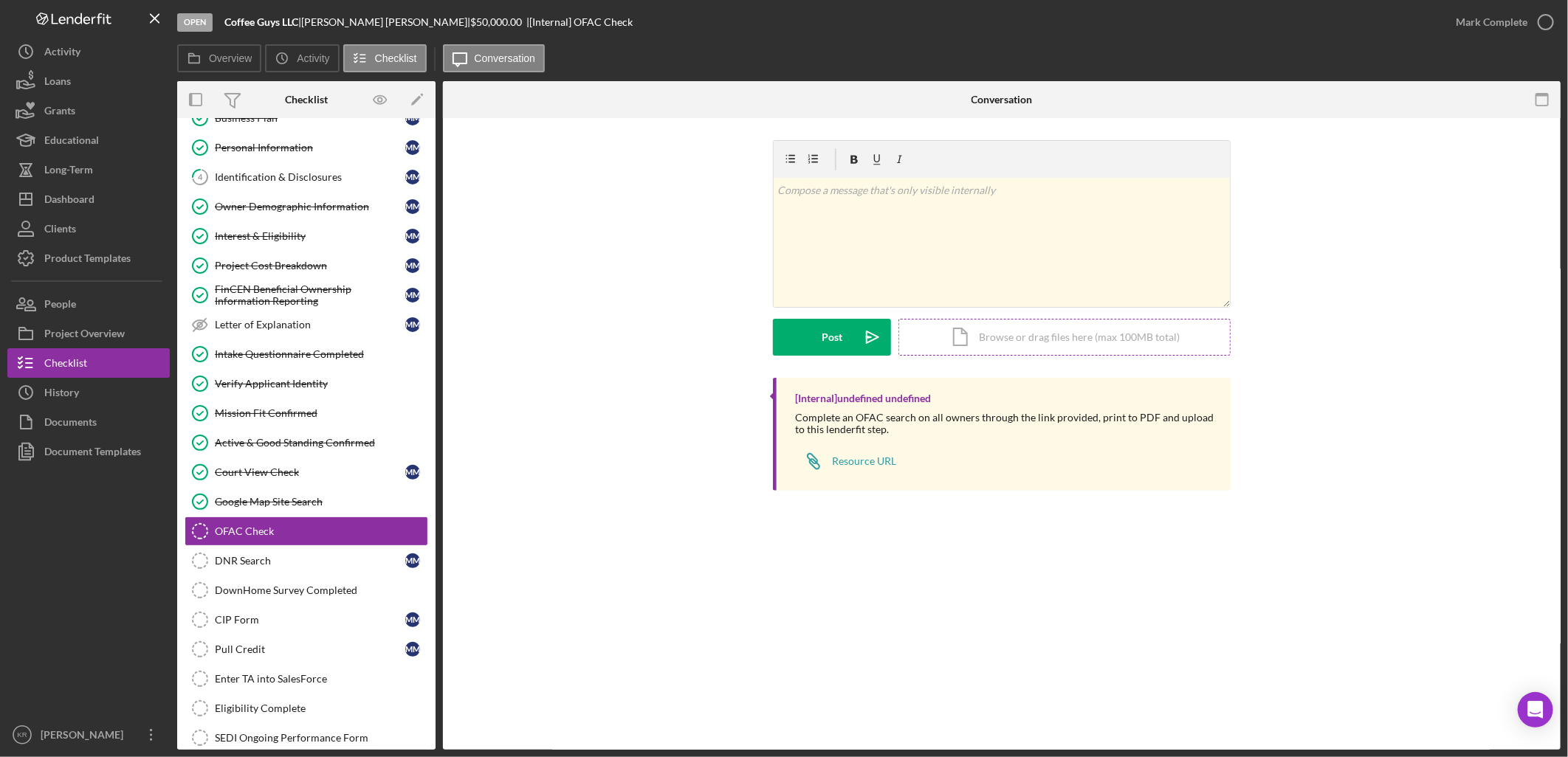
click at [1076, 352] on div "Icon/Document Browse or drag files here (max 100MB total) Tap to choose files o…" at bounding box center [1064, 337] width 332 height 37
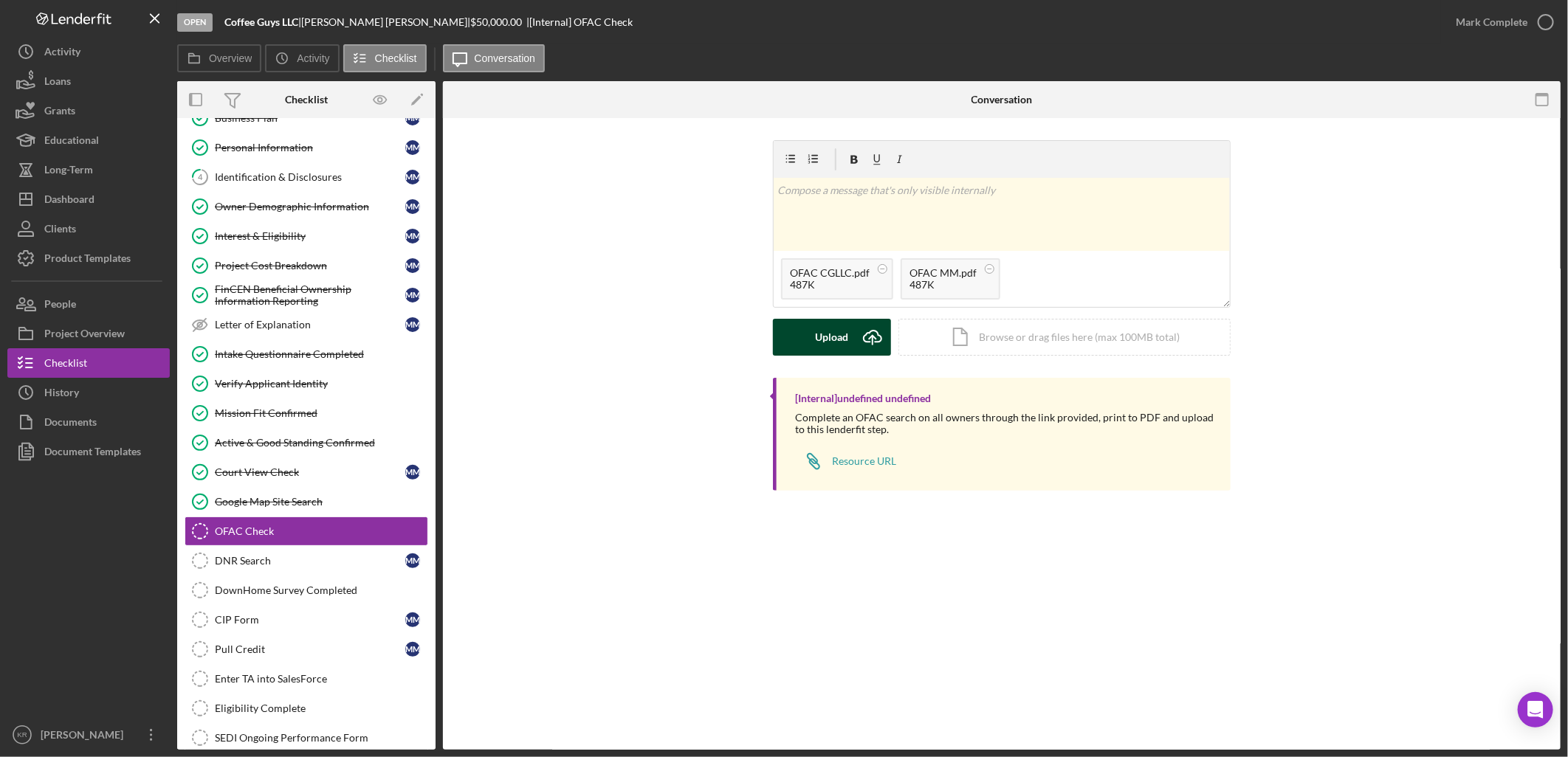
click at [849, 349] on button "Upload Icon/Upload" at bounding box center [832, 337] width 118 height 37
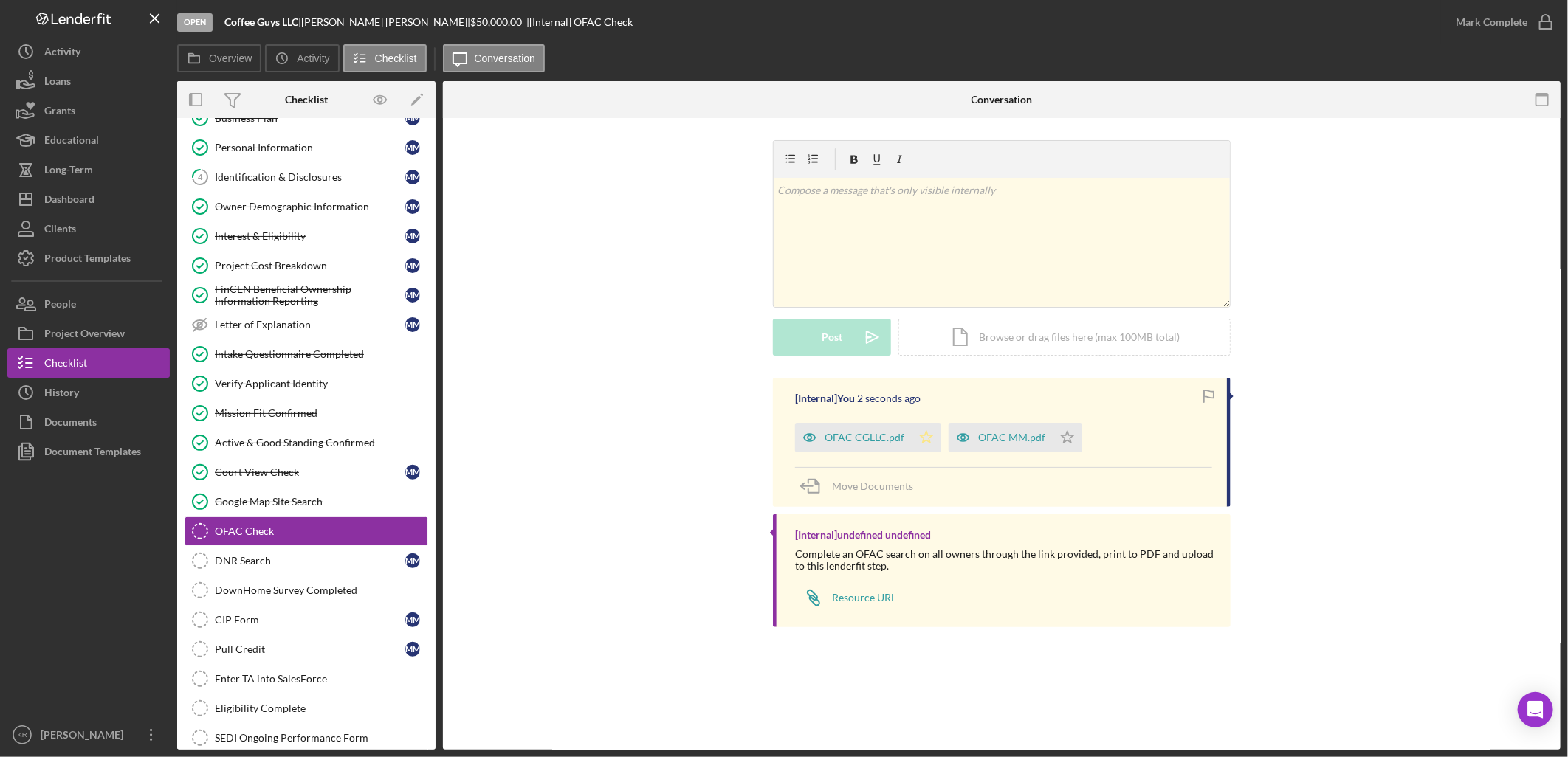
click at [929, 431] on icon "Icon/Star" at bounding box center [926, 438] width 30 height 30
click at [1056, 437] on icon "Icon/Star" at bounding box center [1067, 438] width 30 height 30
click at [1507, 17] on div "Mark Complete" at bounding box center [1492, 22] width 71 height 30
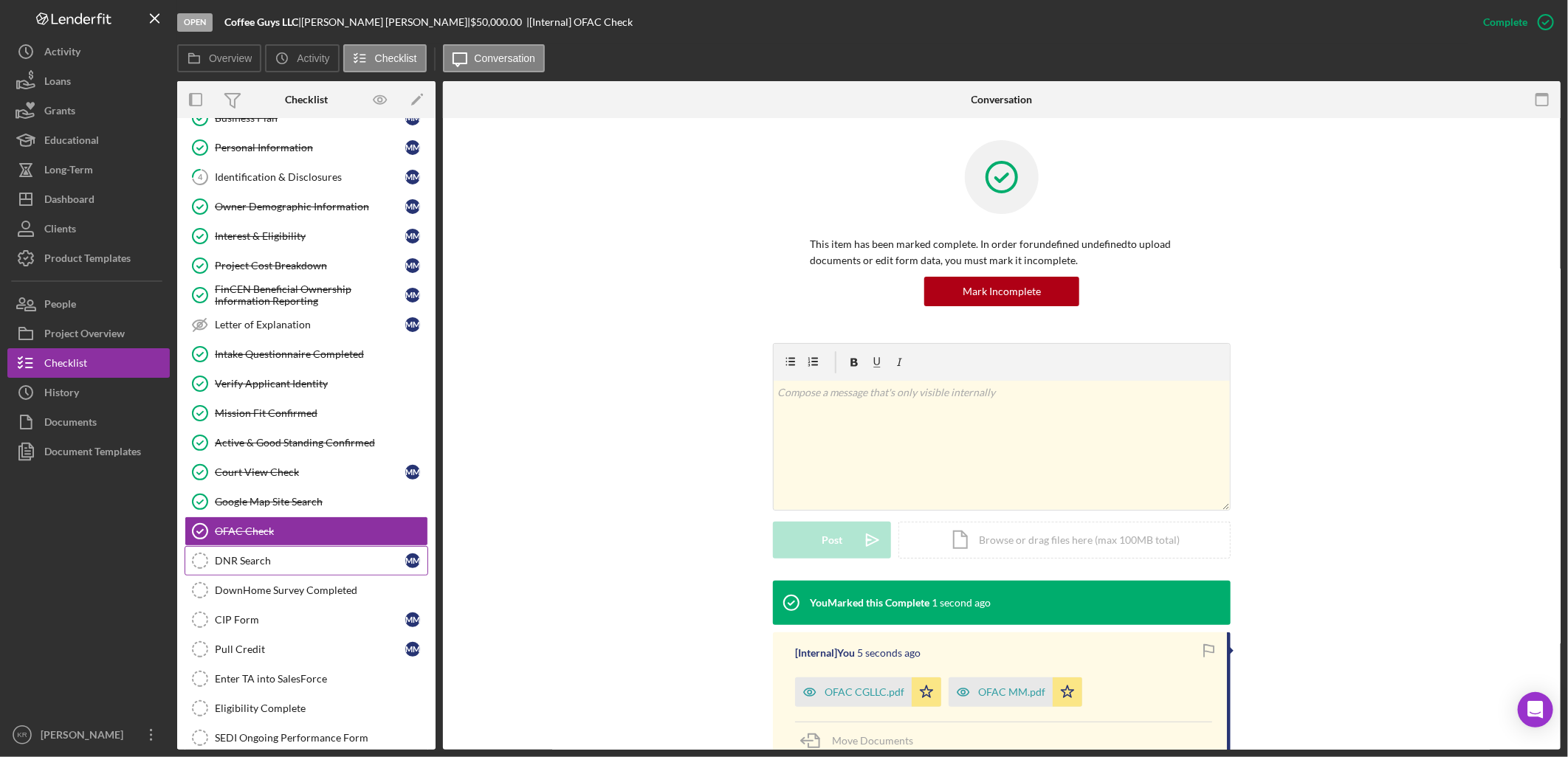
click at [323, 565] on div "DNR Search" at bounding box center [310, 561] width 190 height 12
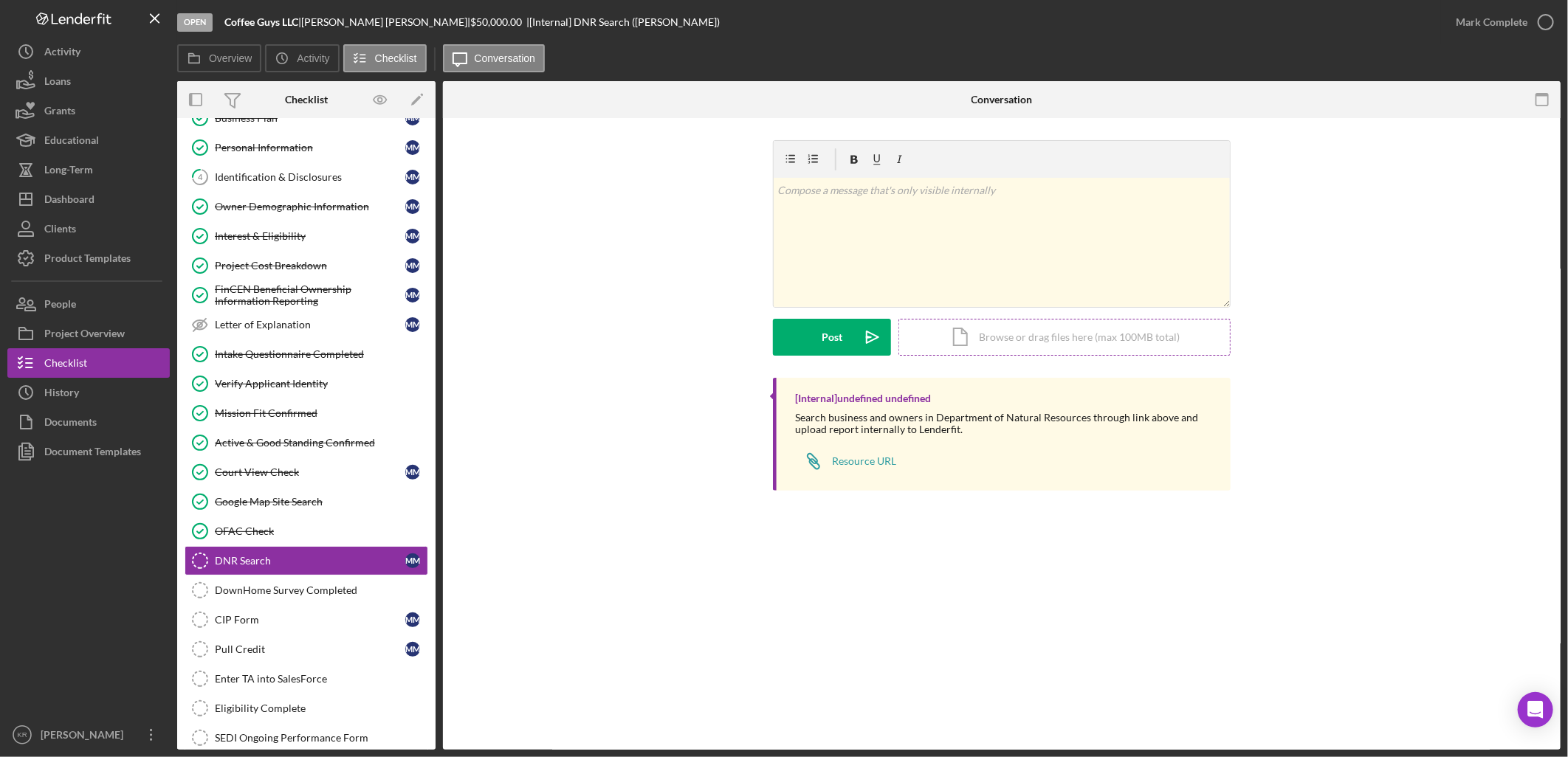
click at [1043, 330] on div "Icon/Document Browse or drag files here (max 100MB total) Tap to choose files o…" at bounding box center [1064, 337] width 332 height 37
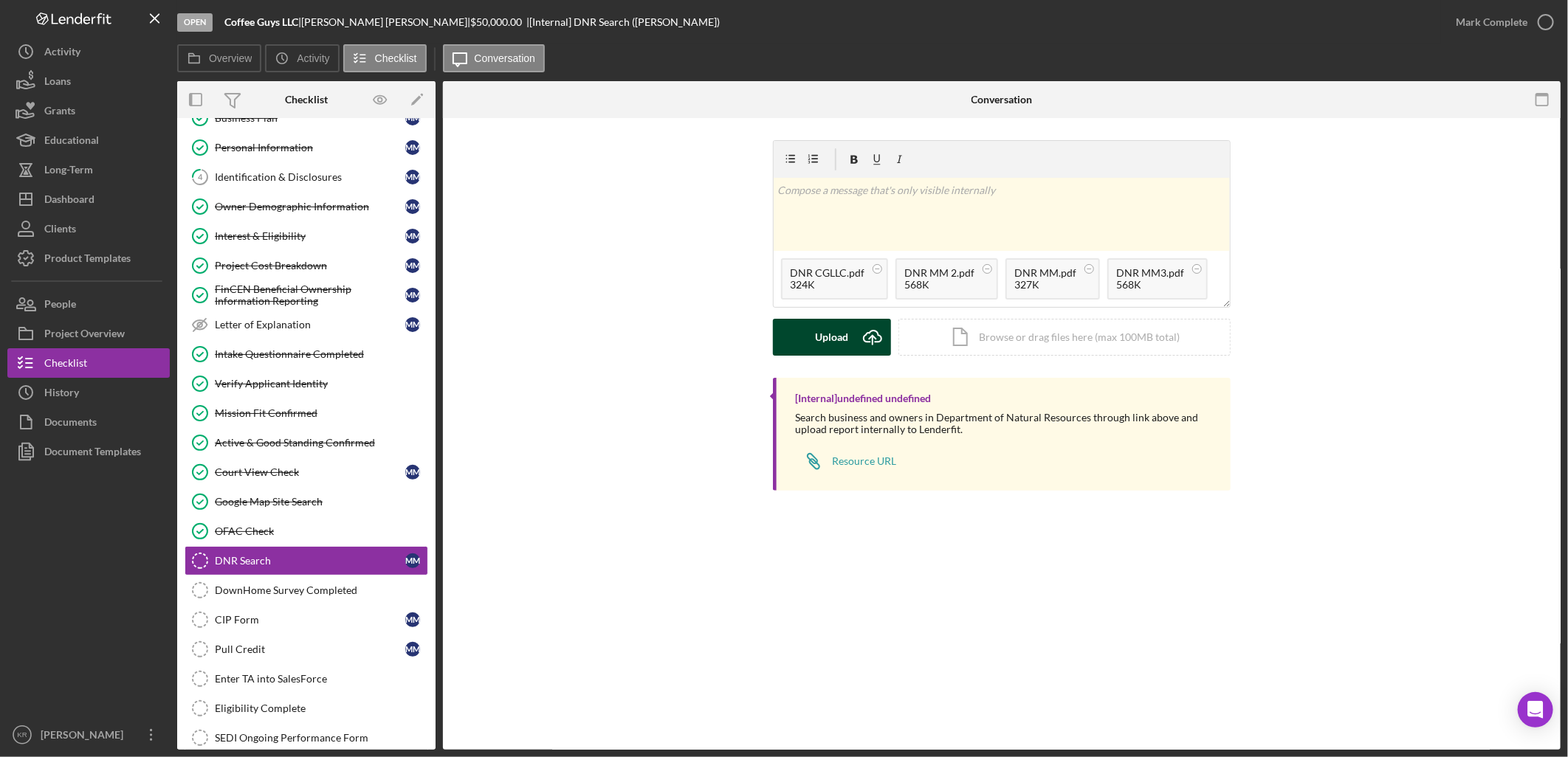
click at [821, 355] on div "Upload Icon/Upload Icon/Document Browse or drag files here (max 100MB total) Ta…" at bounding box center [1001, 337] width 457 height 37
click at [814, 344] on button "Upload Icon/Upload" at bounding box center [832, 337] width 118 height 37
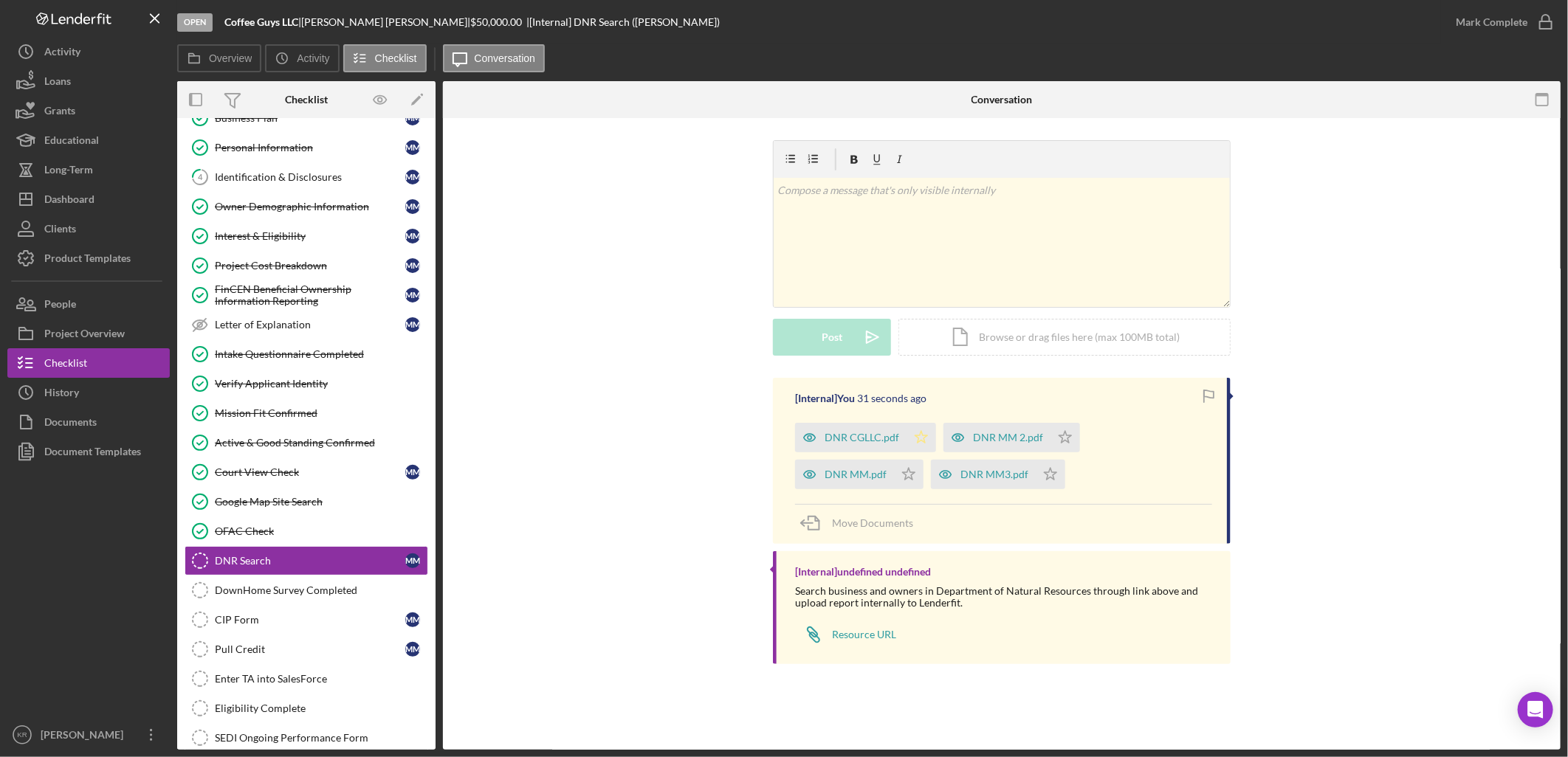
click at [926, 436] on icon "Icon/Star" at bounding box center [921, 438] width 30 height 30
click at [905, 480] on icon "Icon/Star" at bounding box center [909, 475] width 30 height 30
click at [1053, 481] on icon "Icon/Star" at bounding box center [1051, 475] width 30 height 30
click at [1071, 434] on icon "Icon/Star" at bounding box center [1065, 438] width 30 height 30
click at [1471, 27] on div "Mark Complete" at bounding box center [1492, 22] width 71 height 30
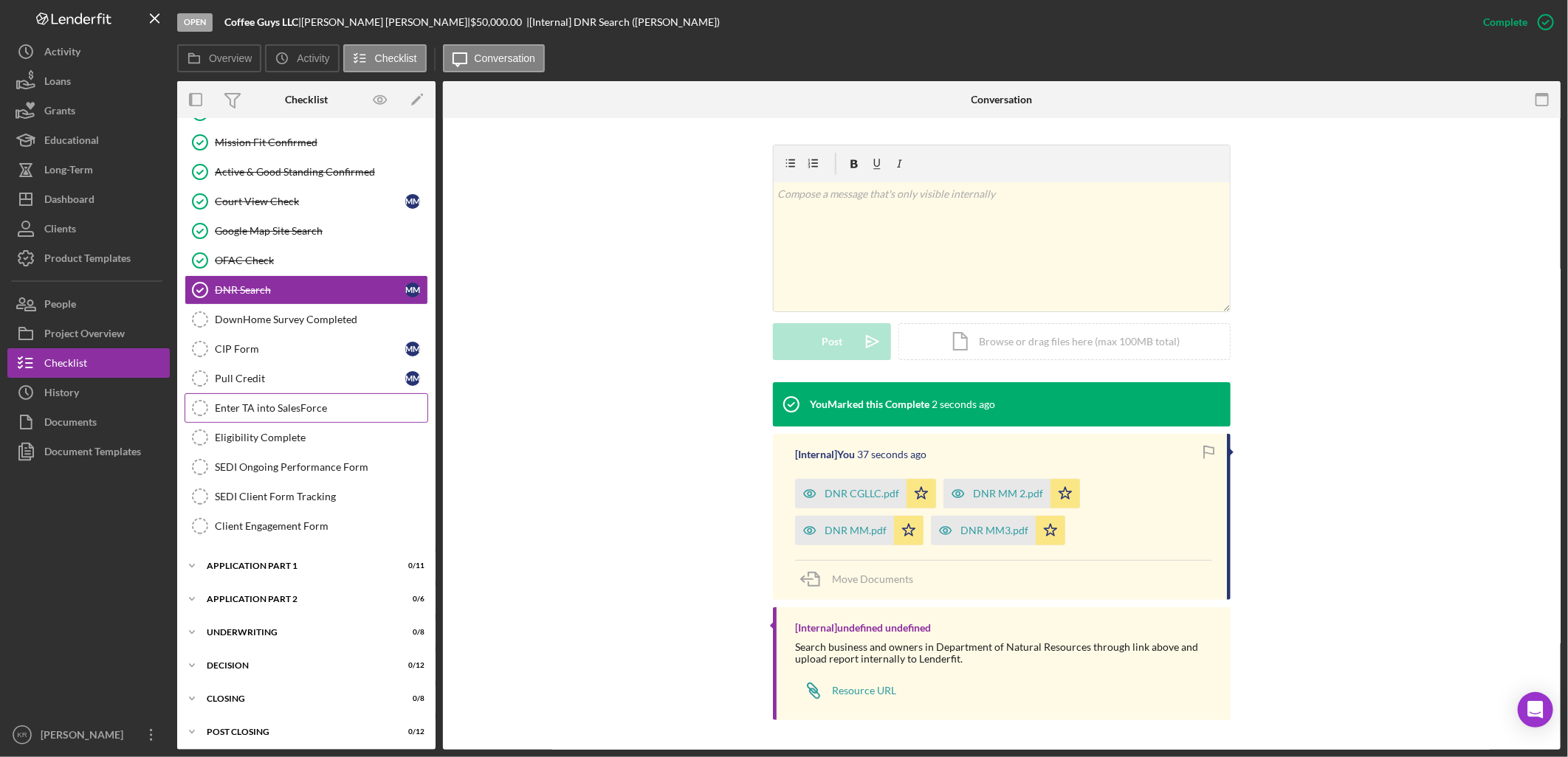
scroll to position [362, 0]
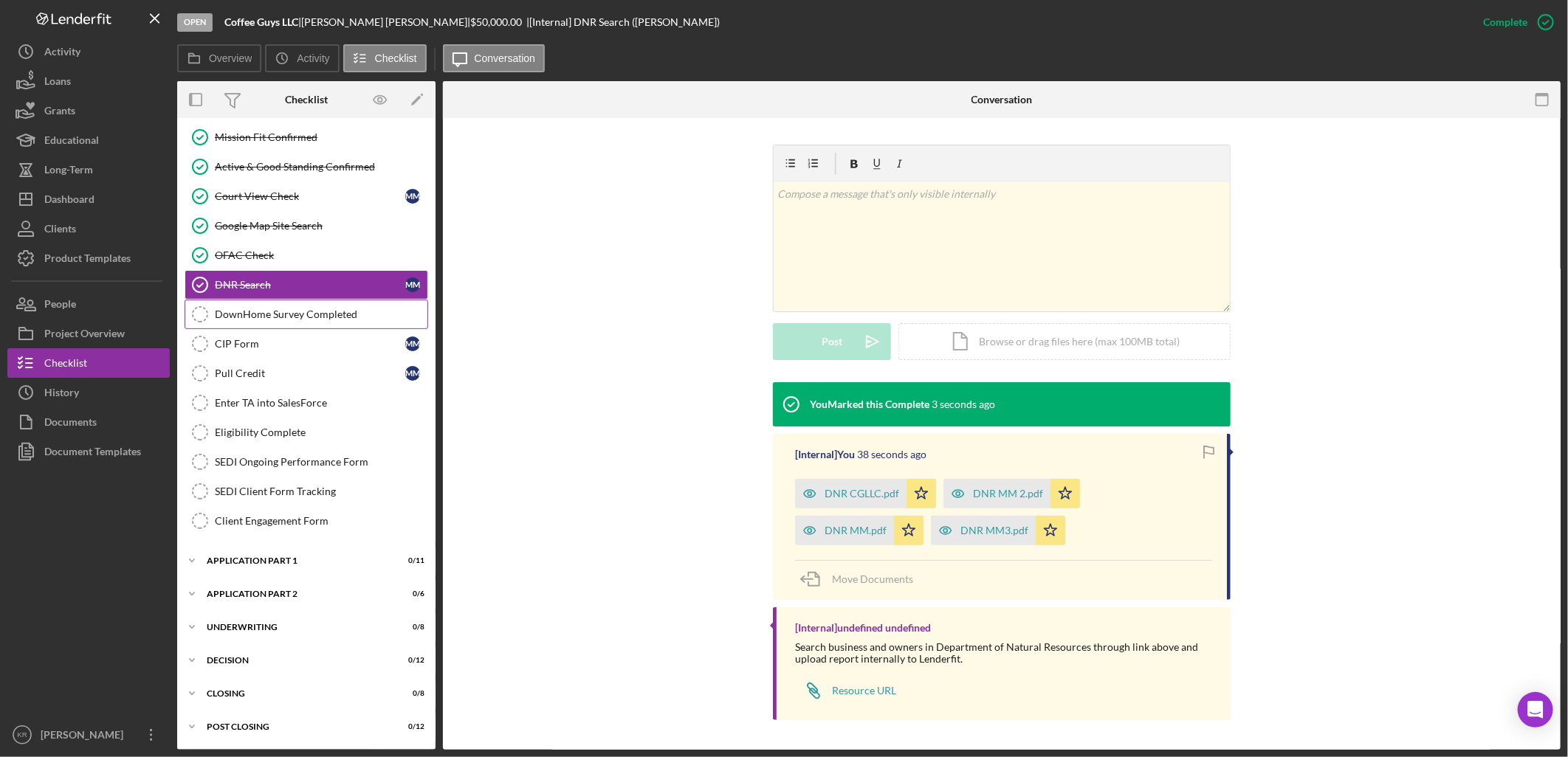
click at [338, 311] on div "DownHome Survey Completed" at bounding box center [321, 315] width 212 height 12
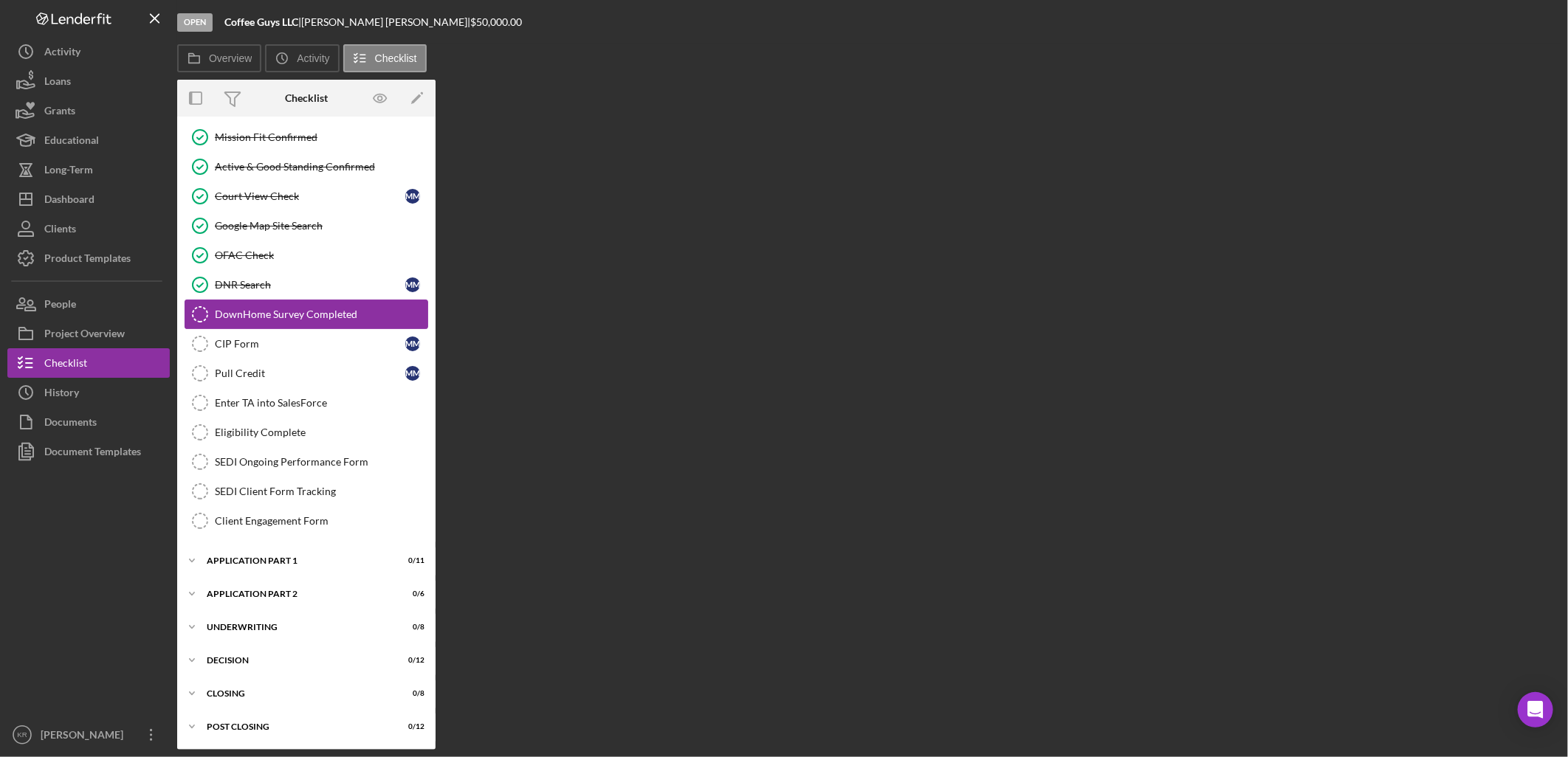
scroll to position [362, 0]
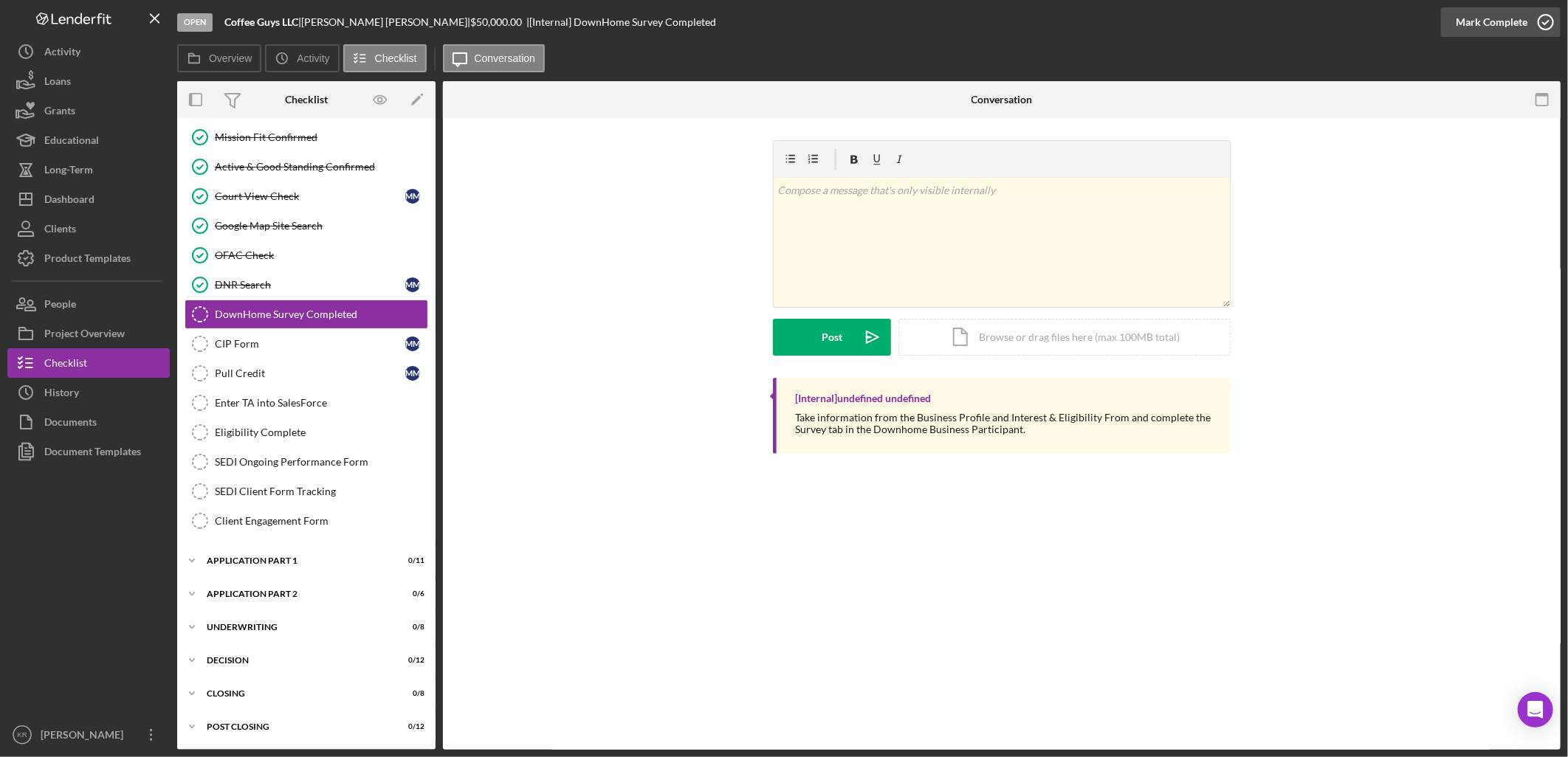
click at [1517, 24] on div "Mark Complete" at bounding box center [1492, 22] width 71 height 30
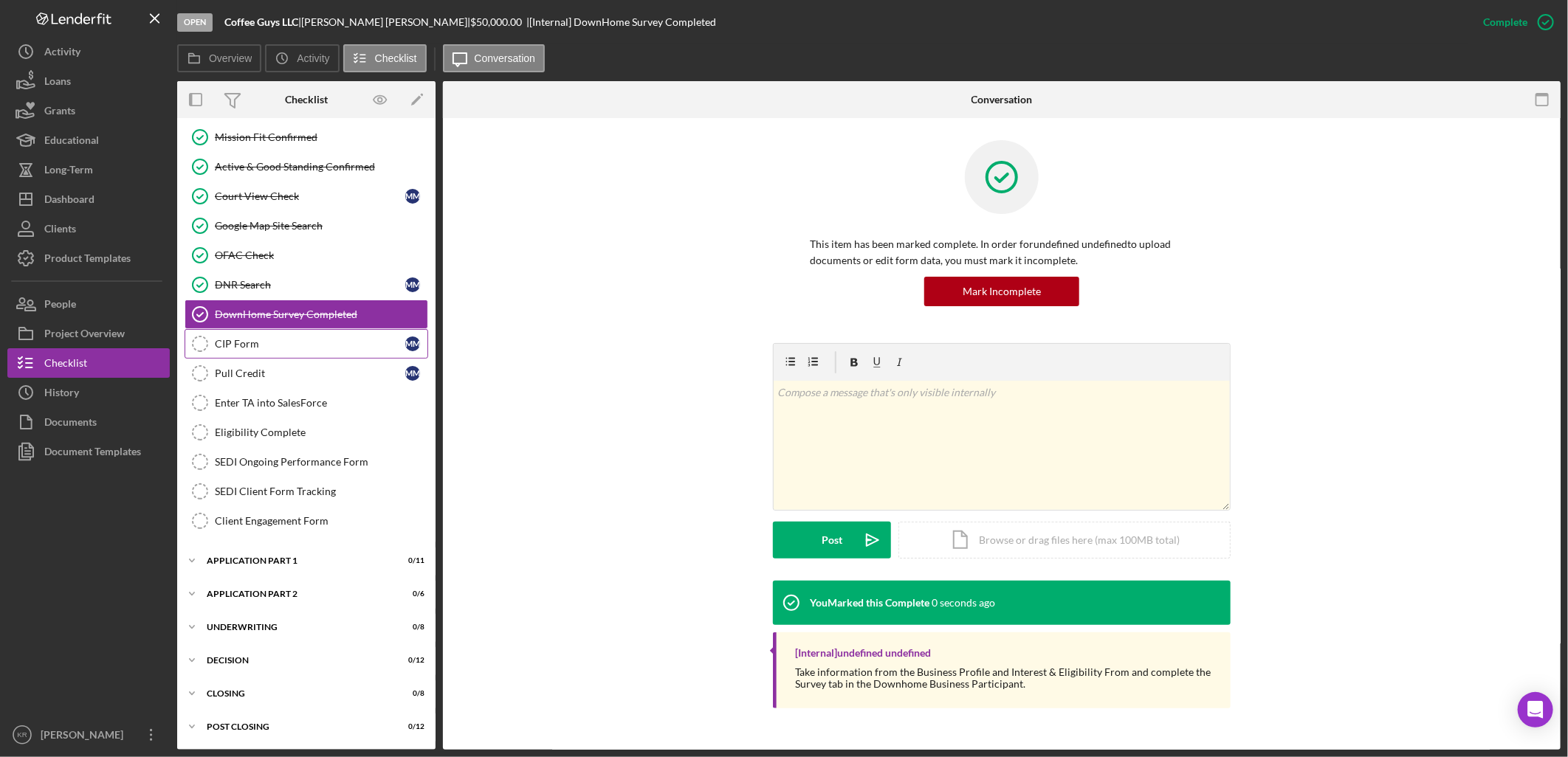
click at [276, 353] on link "CIP Form CIP Form M M" at bounding box center [305, 344] width 243 height 30
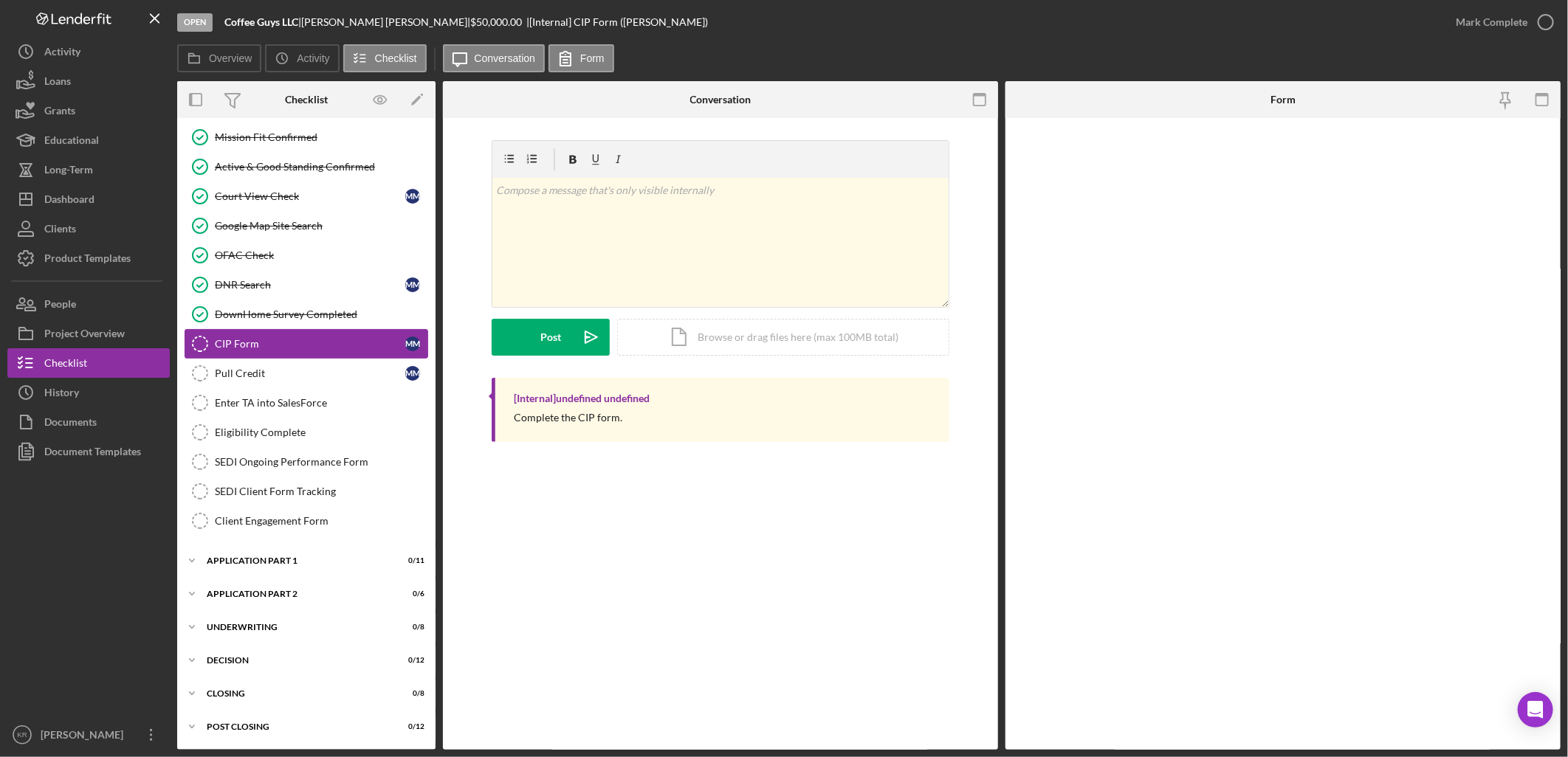
scroll to position [362, 0]
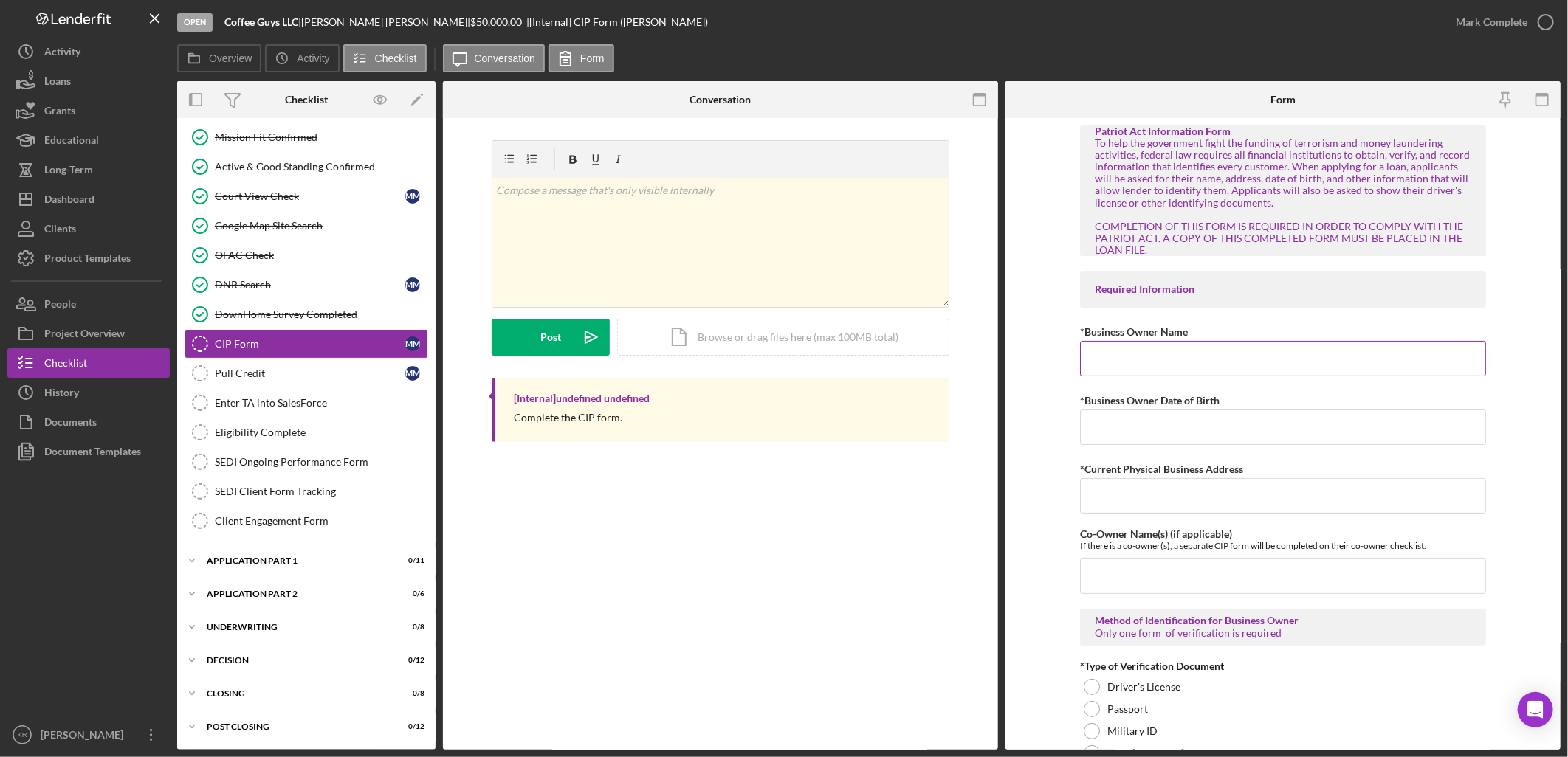
click at [1121, 343] on input "*Business Owner Name" at bounding box center [1282, 359] width 406 height 36
click at [1251, 368] on input "[PERSON_NAME] [PERSON_NAME]" at bounding box center [1282, 359] width 406 height 36
type input "[PERSON_NAME]"
type input "[DATE]"
click at [1209, 495] on input "[STREET_ADDRESS][PERSON_NAME]" at bounding box center [1282, 496] width 406 height 36
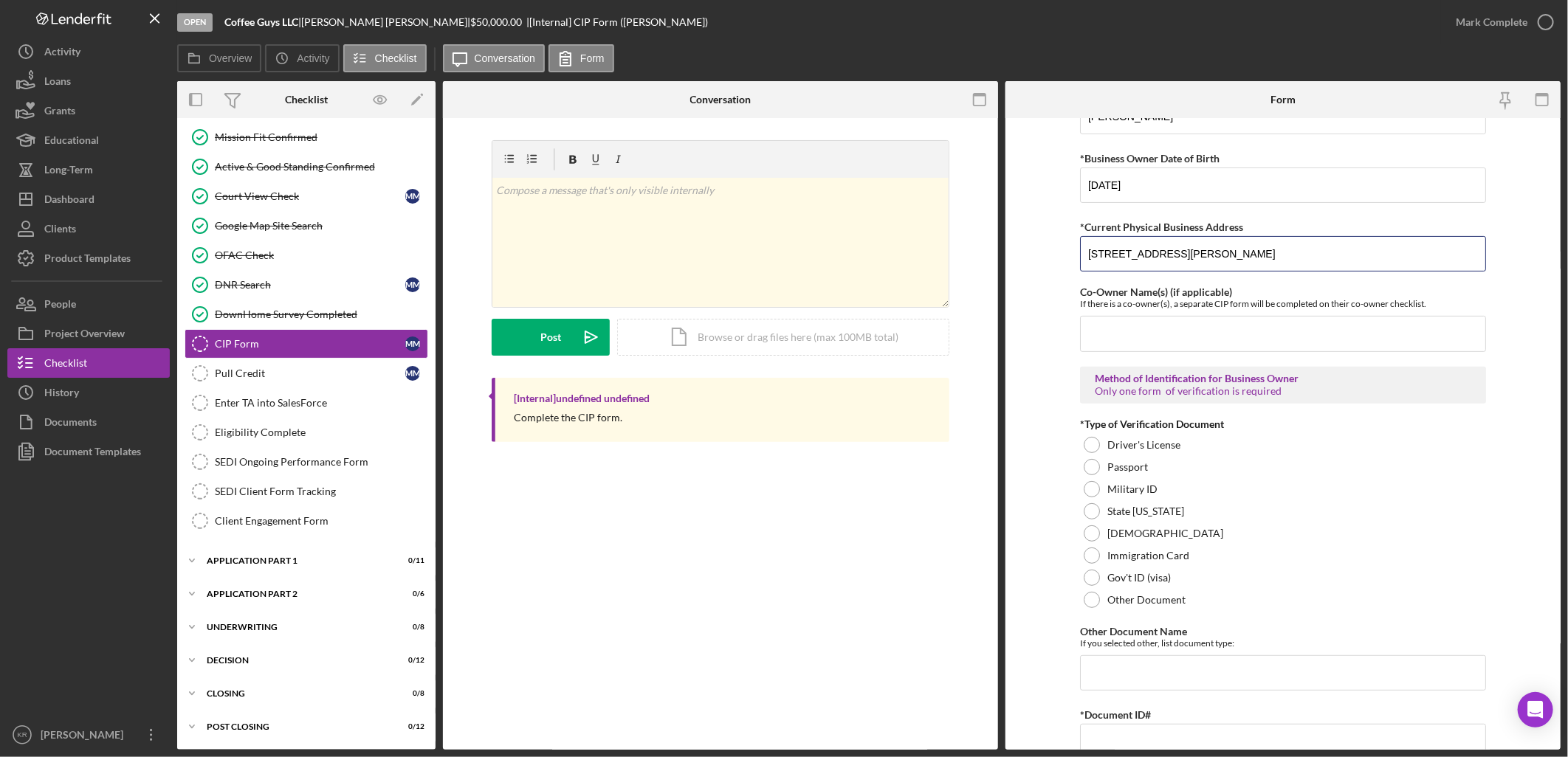
scroll to position [246, 0]
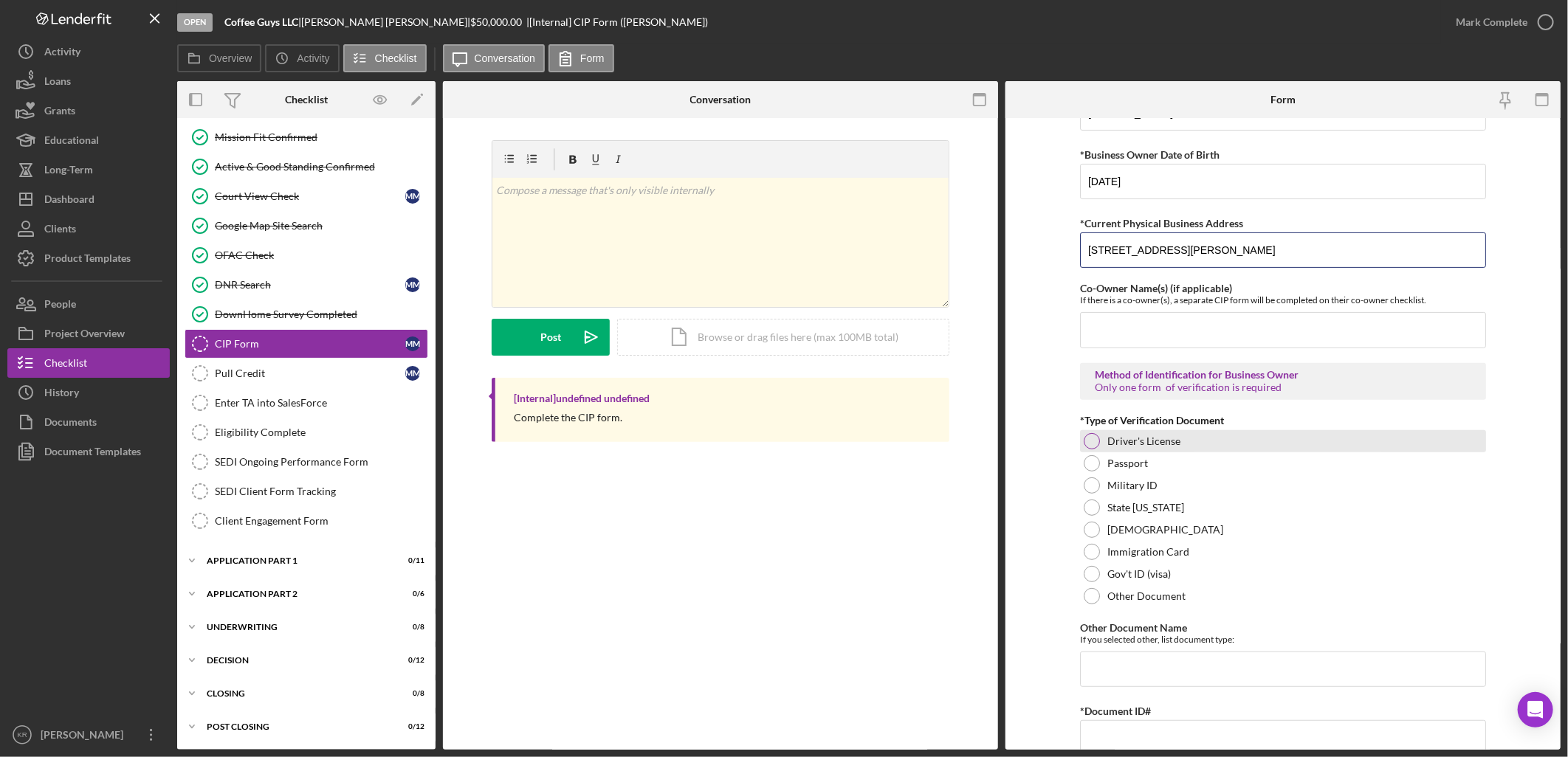
type input "[STREET_ADDRESS][PERSON_NAME]"
click at [1083, 444] on div at bounding box center [1092, 442] width 17 height 17
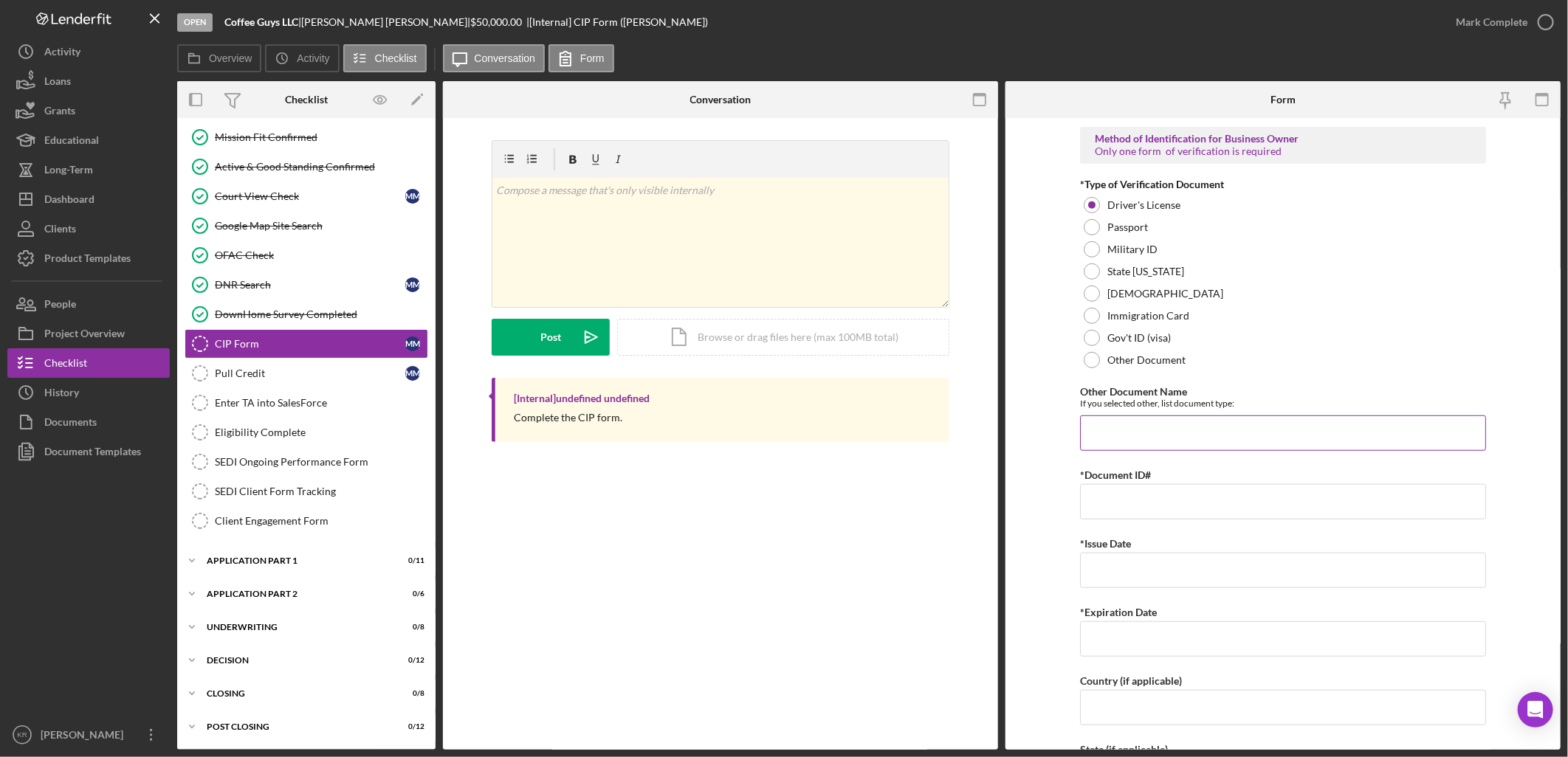
scroll to position [656, 0]
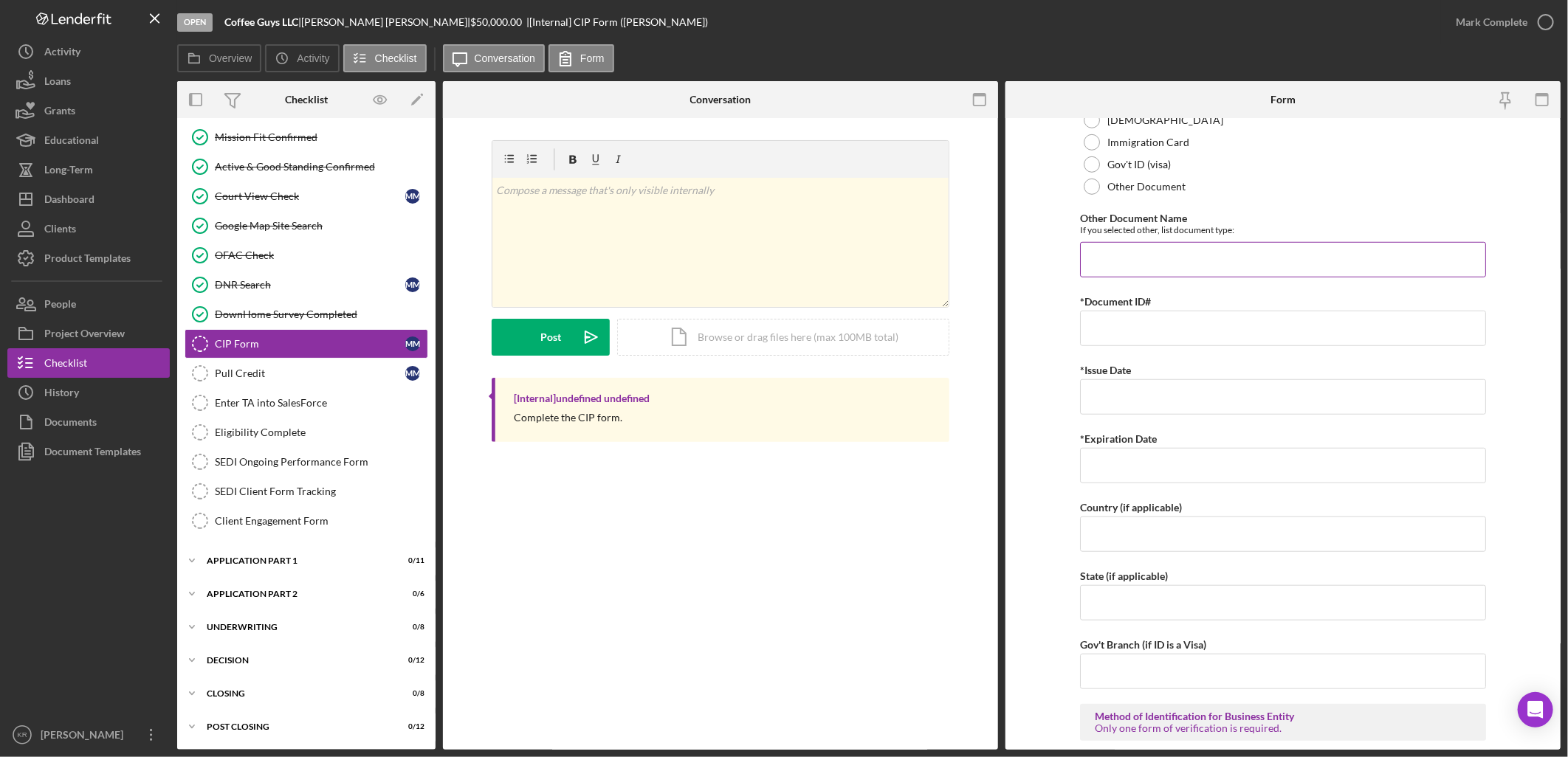
click at [1211, 252] on input "Other Document Name" at bounding box center [1282, 260] width 406 height 36
click at [1179, 326] on input "*Document ID#" at bounding box center [1282, 328] width 406 height 36
type input "2"
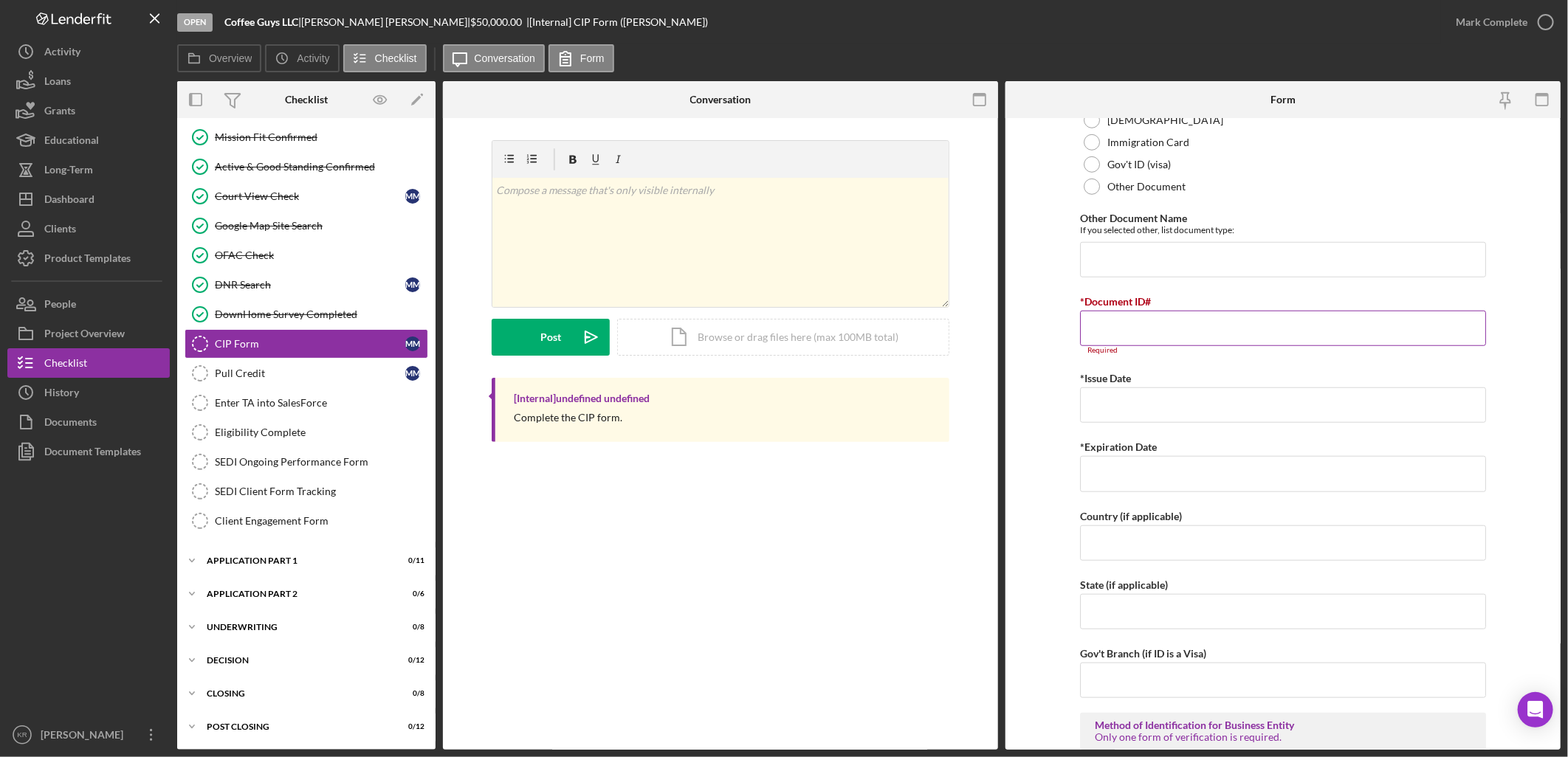
click at [1204, 320] on input "*Document ID#" at bounding box center [1282, 328] width 406 height 36
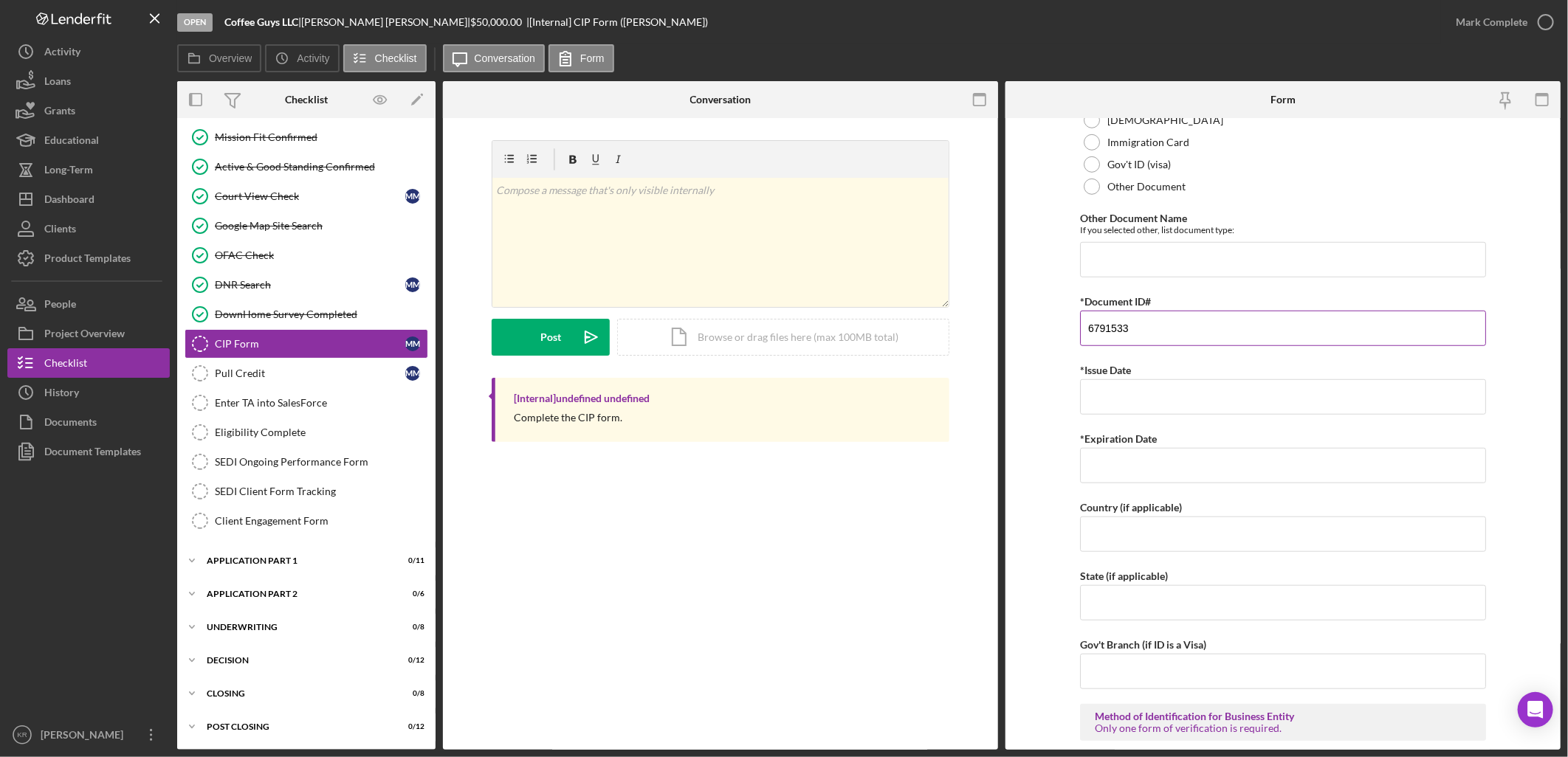
type input "6791533"
type input "0"
type input "[DATE]"
type input "1"
type input "[DATE]"
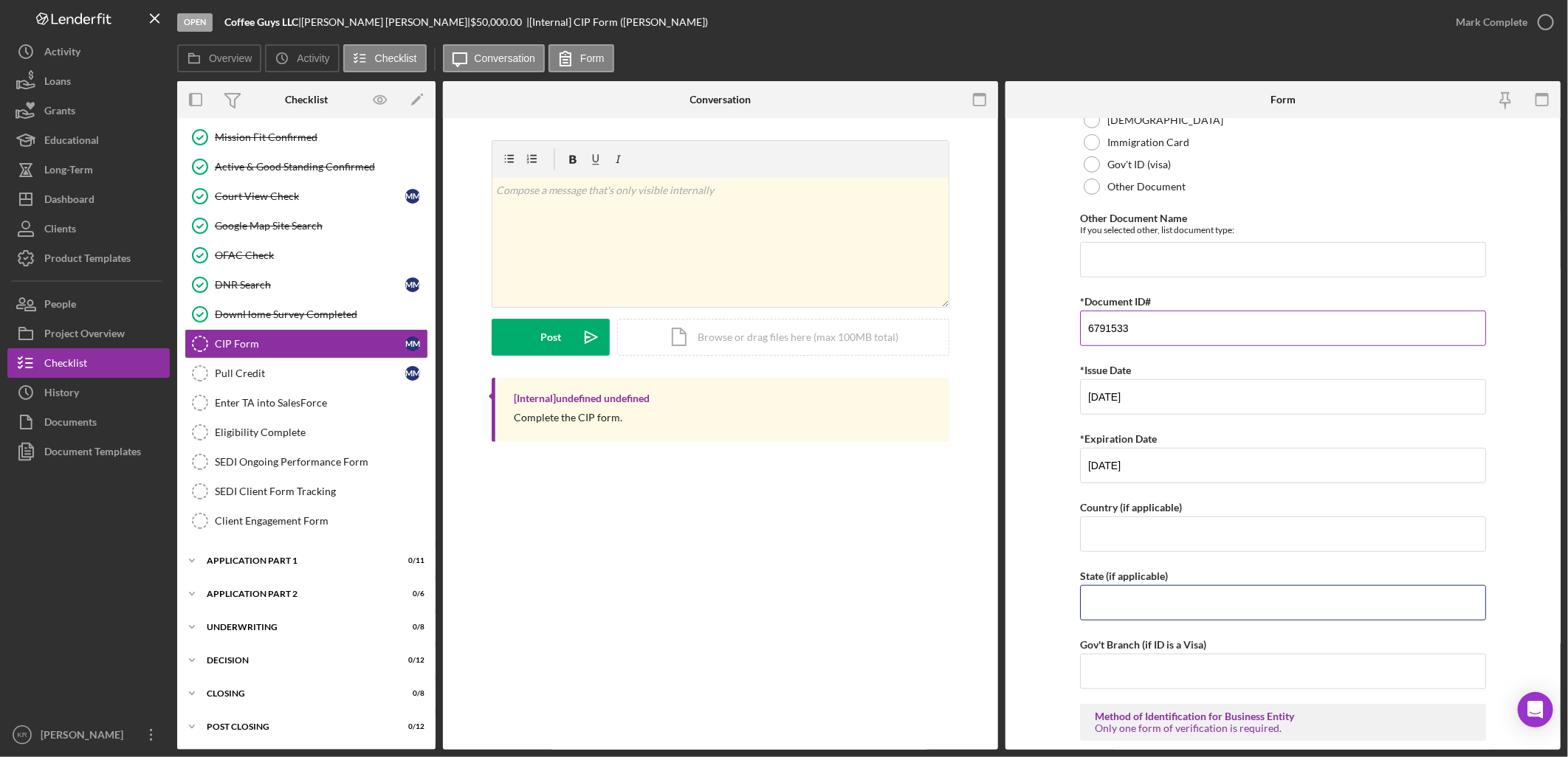
type input "a"
type input "AK"
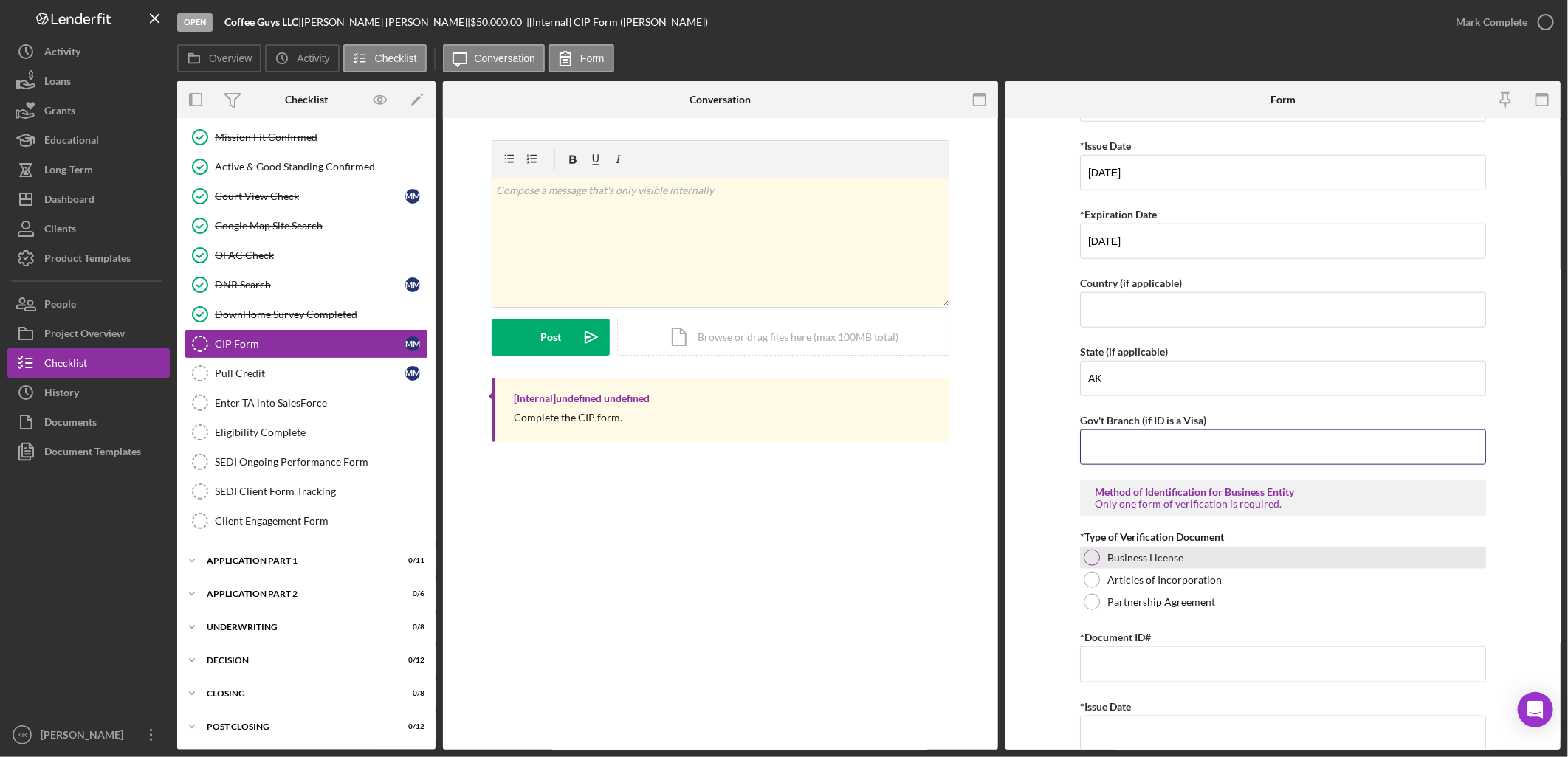
scroll to position [902, 0]
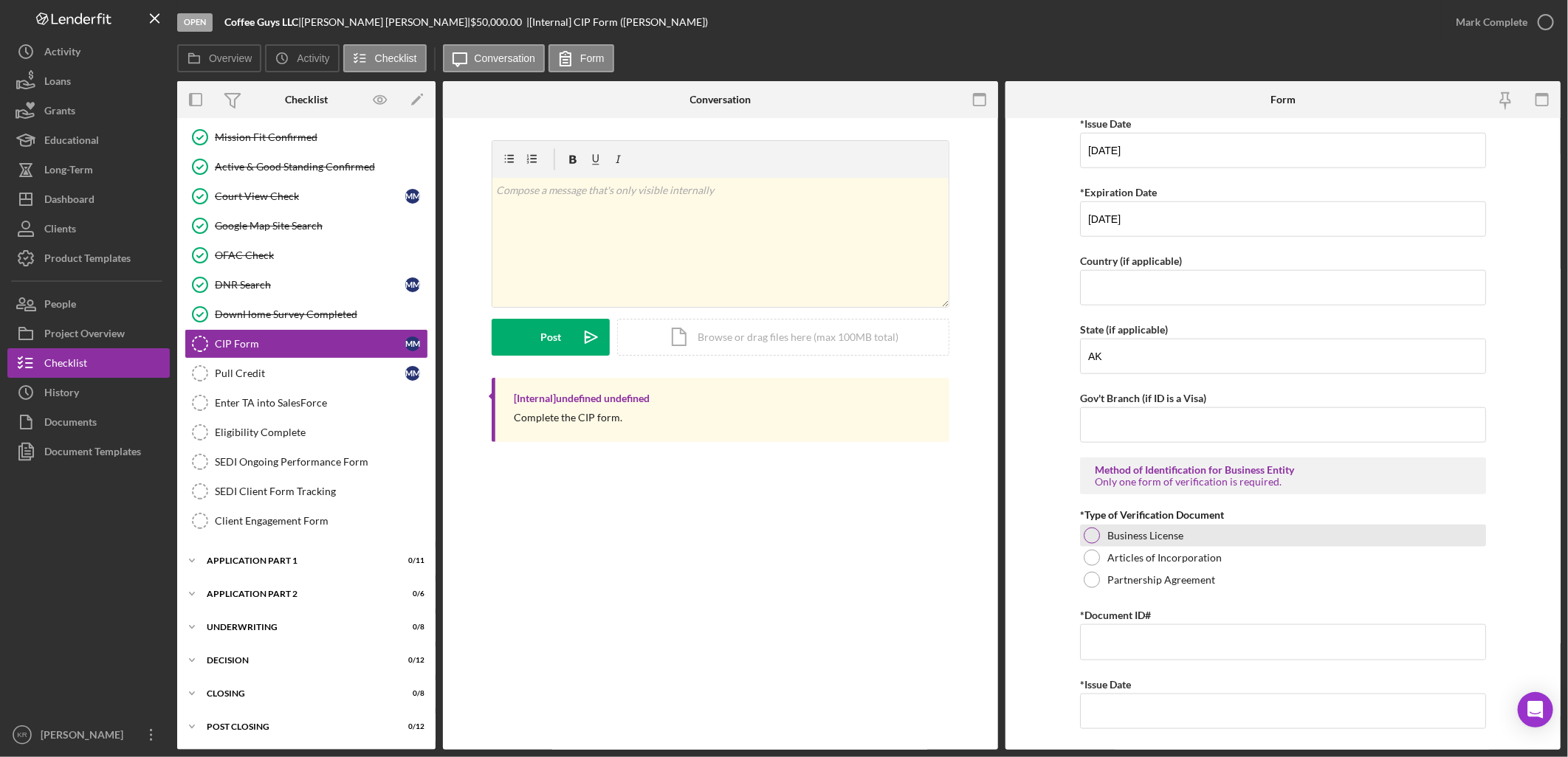
click at [1162, 539] on label "Business License" at bounding box center [1145, 535] width 76 height 12
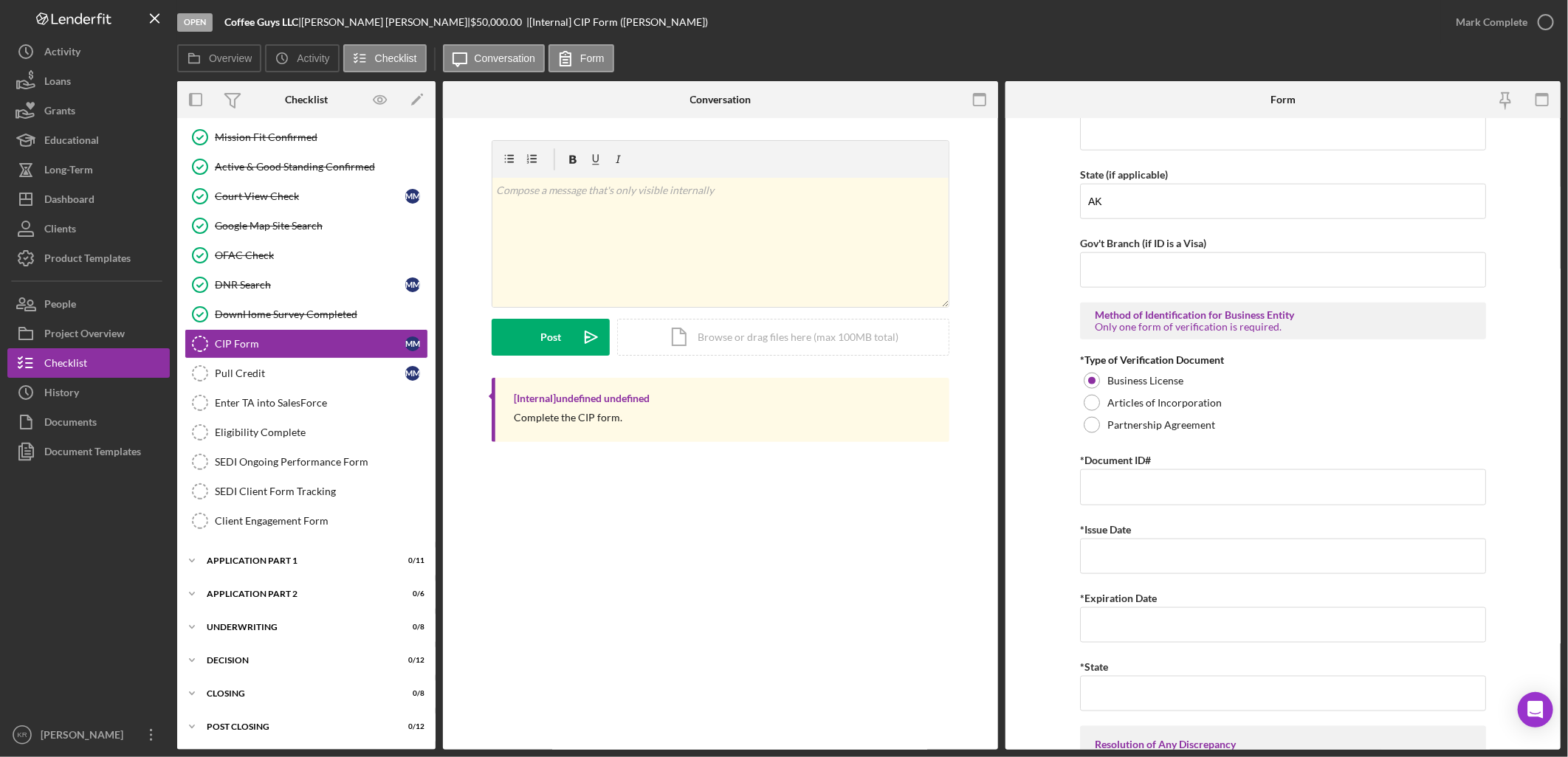
scroll to position [1066, 0]
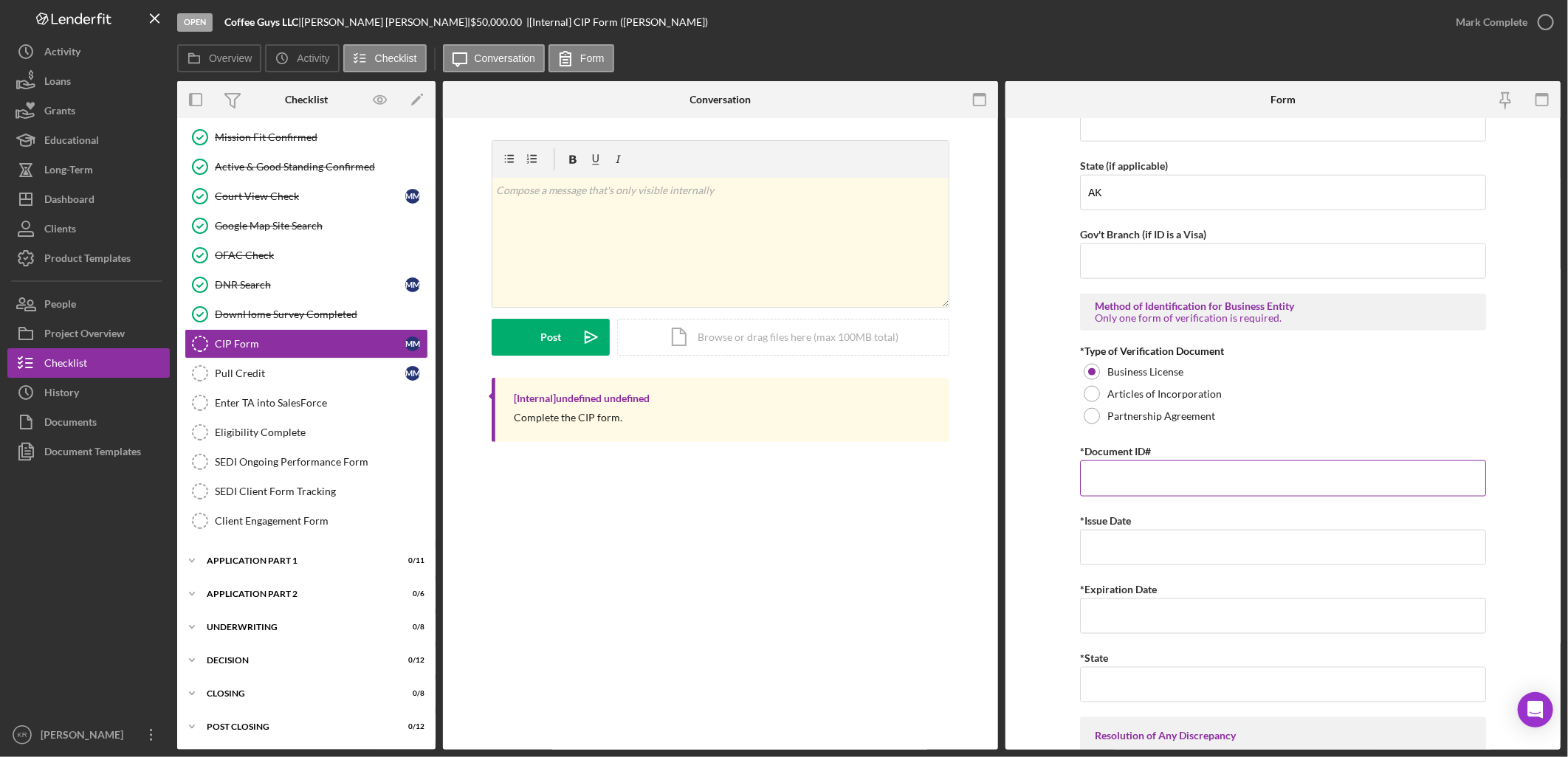
drag, startPoint x: 1235, startPoint y: 507, endPoint x: 1261, endPoint y: 484, distance: 34.7
click at [1235, 507] on div "Patriot Act Information Form To help the government fight the funding of terror…" at bounding box center [1282, 95] width 406 height 2071
click at [1263, 481] on input "*Document ID#" at bounding box center [1282, 478] width 406 height 36
type input "2183358"
type input "[DATE]"
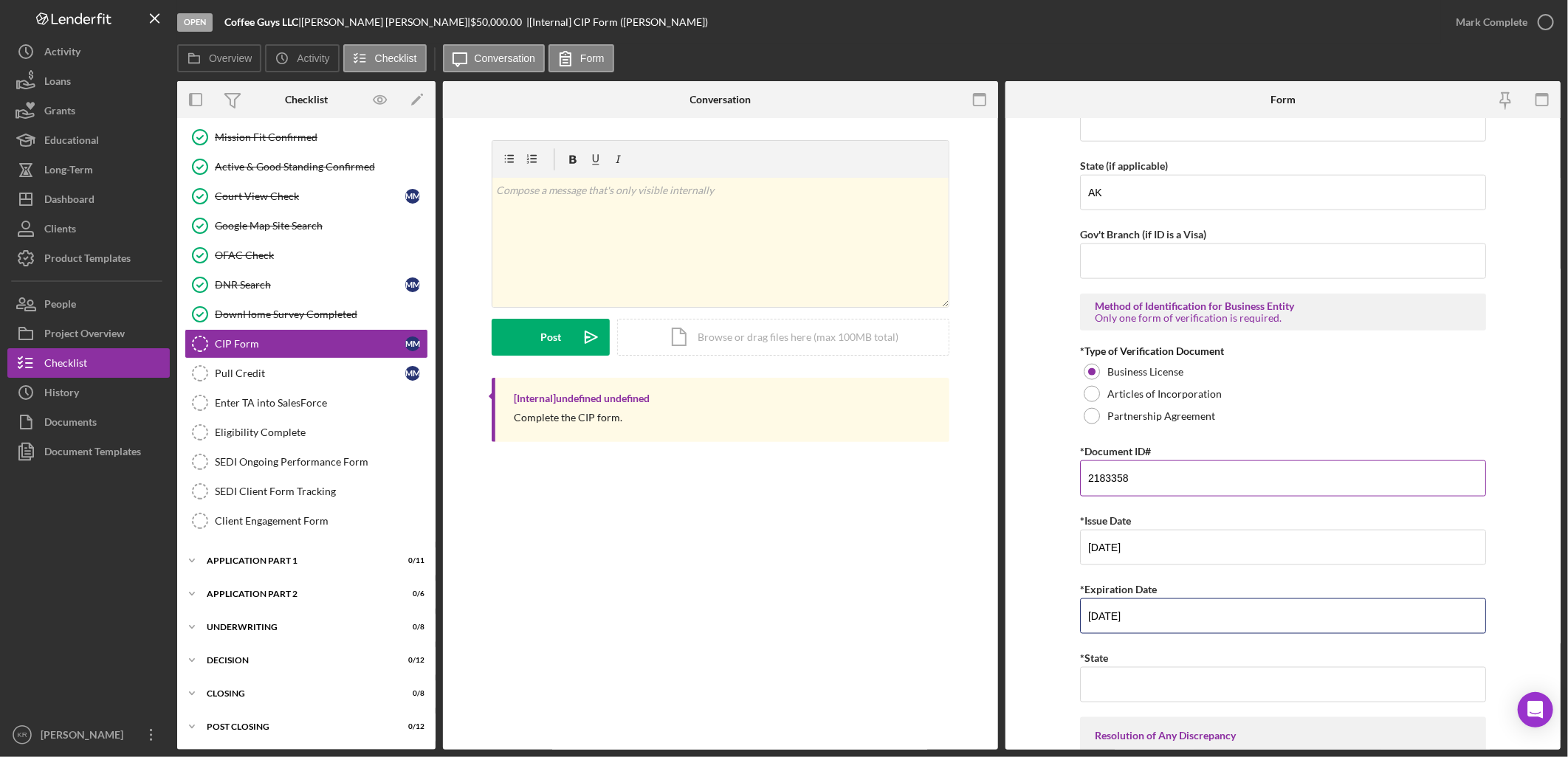
type input "[DATE]"
type input "j"
type input "AK"
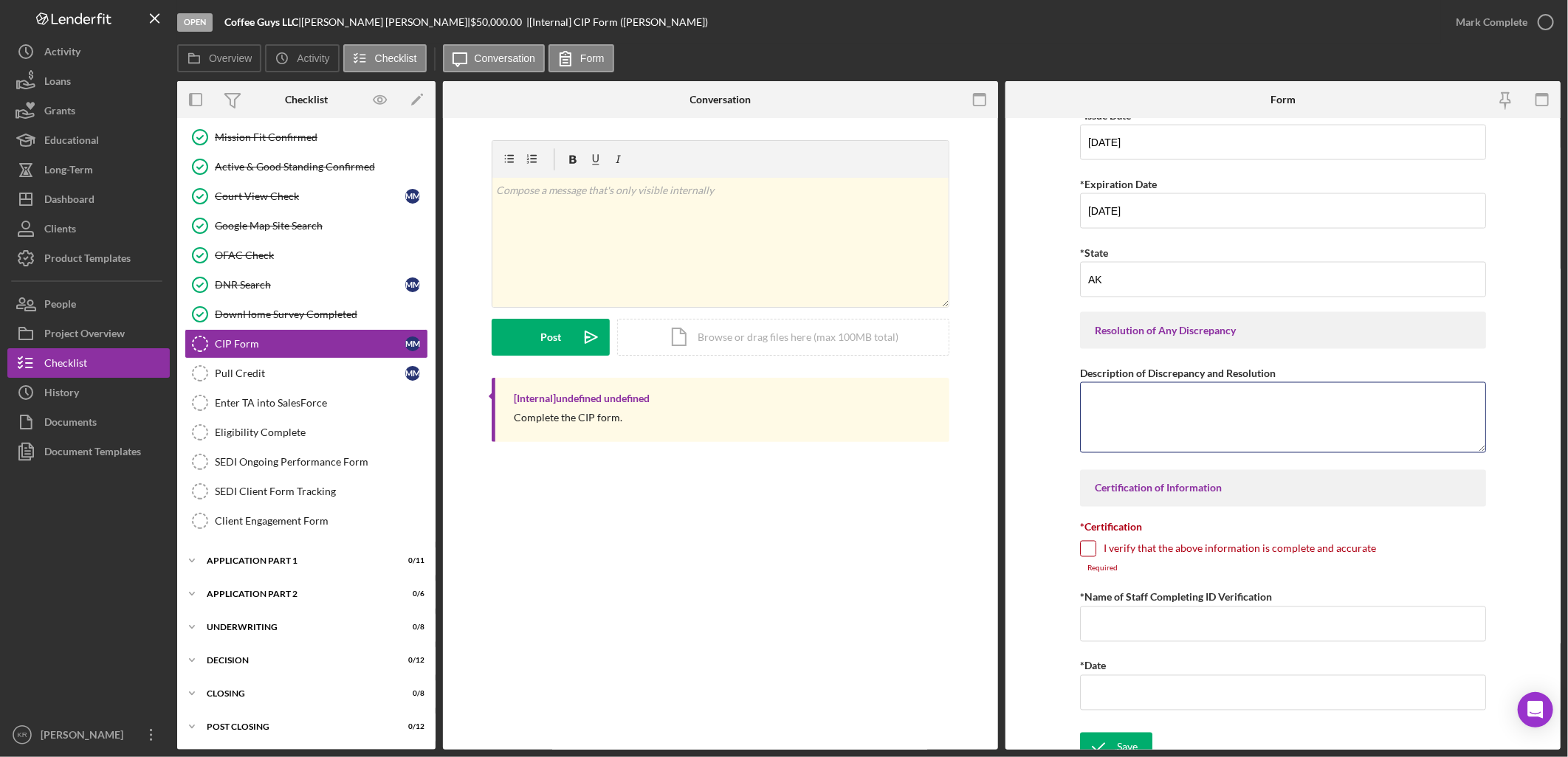
scroll to position [1489, 0]
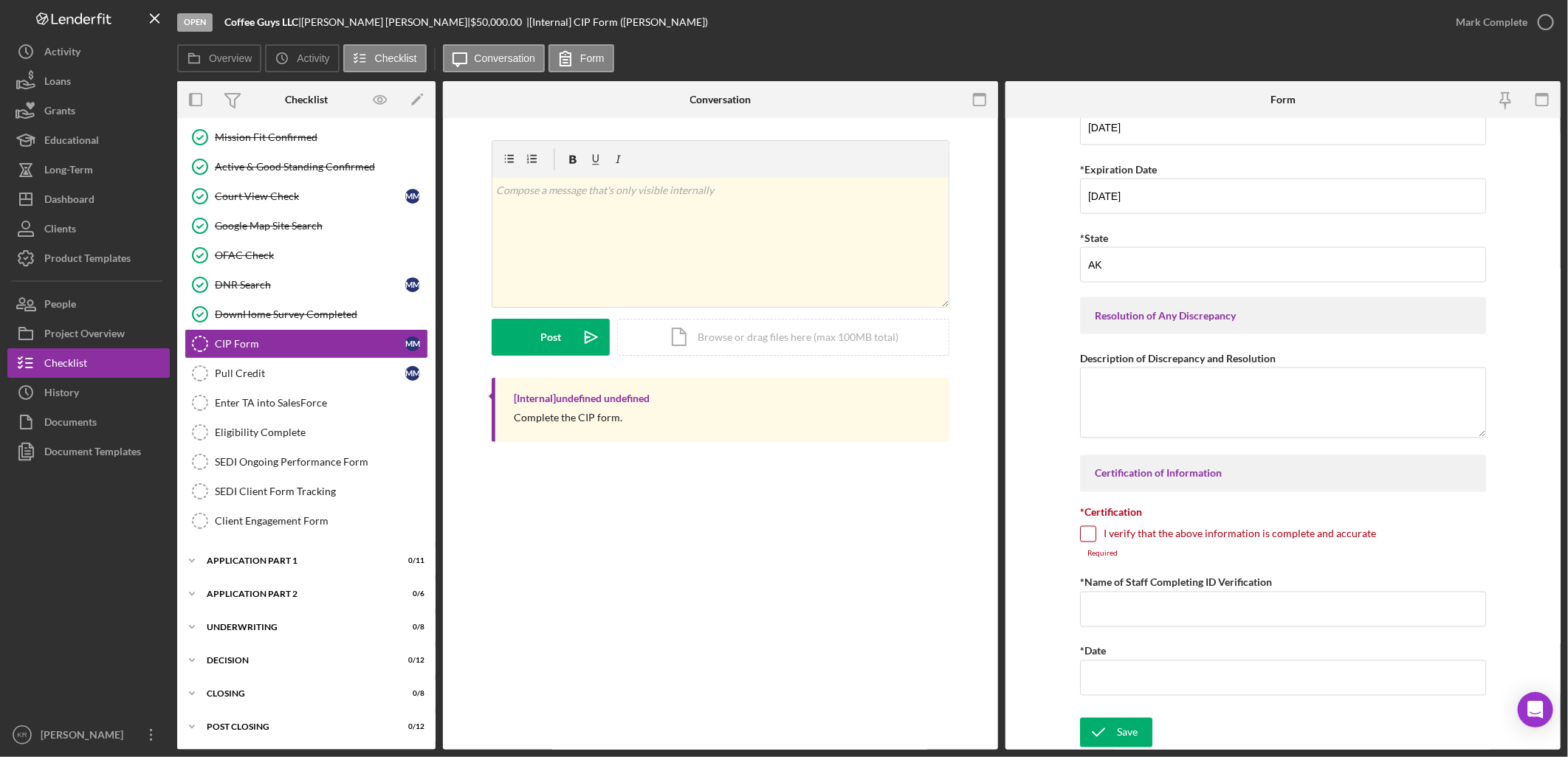
click at [1176, 526] on div "I verify that the above information is complete and accurate" at bounding box center [1282, 538] width 406 height 23
click at [1183, 539] on label "I verify that the above information is complete and accurate" at bounding box center [1239, 535] width 272 height 15
click at [1096, 539] on input "I verify that the above information is complete and accurate" at bounding box center [1088, 535] width 15 height 15
checkbox input "true"
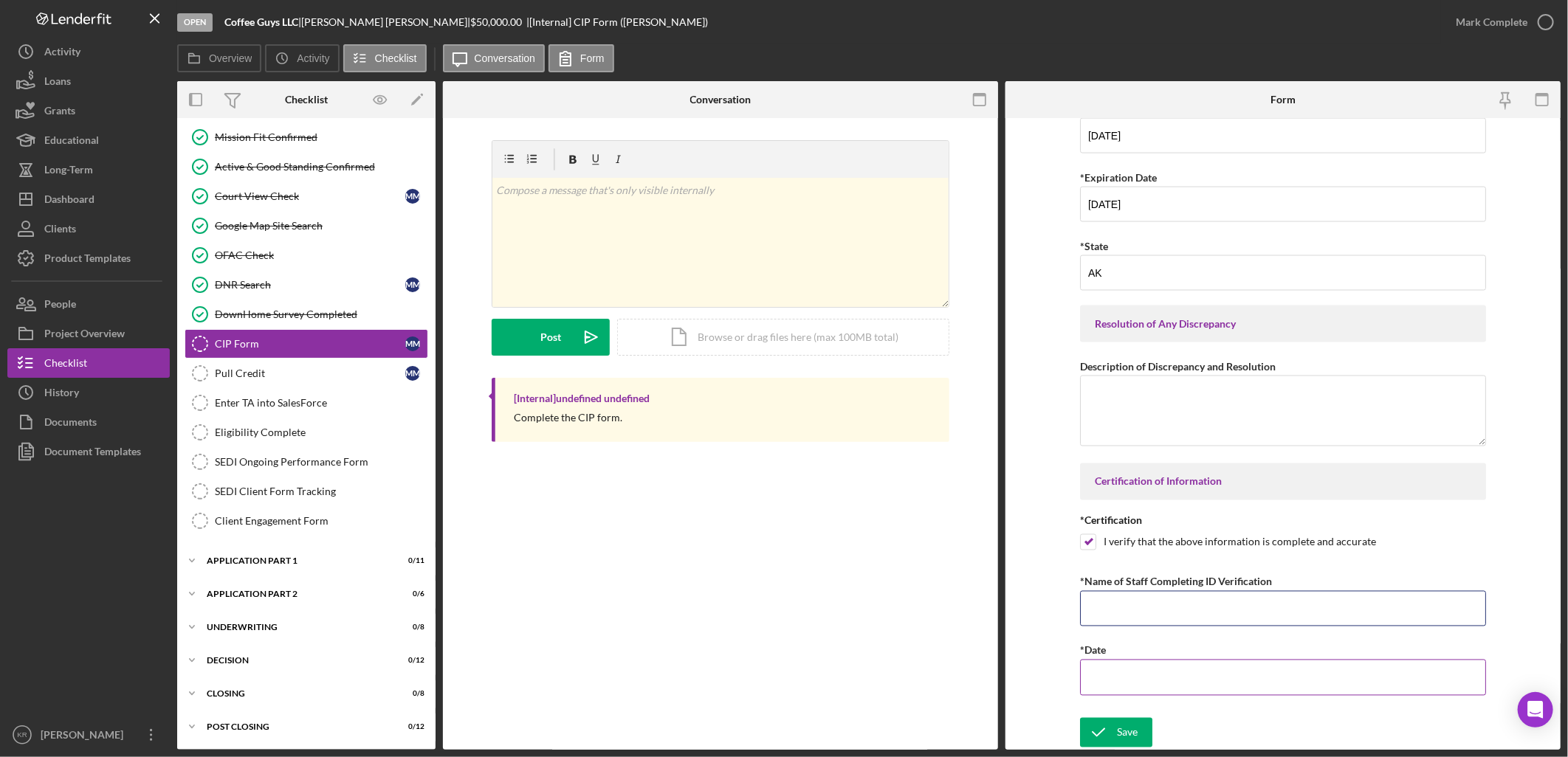
drag, startPoint x: 1160, startPoint y: 618, endPoint x: 1141, endPoint y: 651, distance: 38.1
type input "k"
type input "[PERSON_NAME]"
type input "[DATE]"
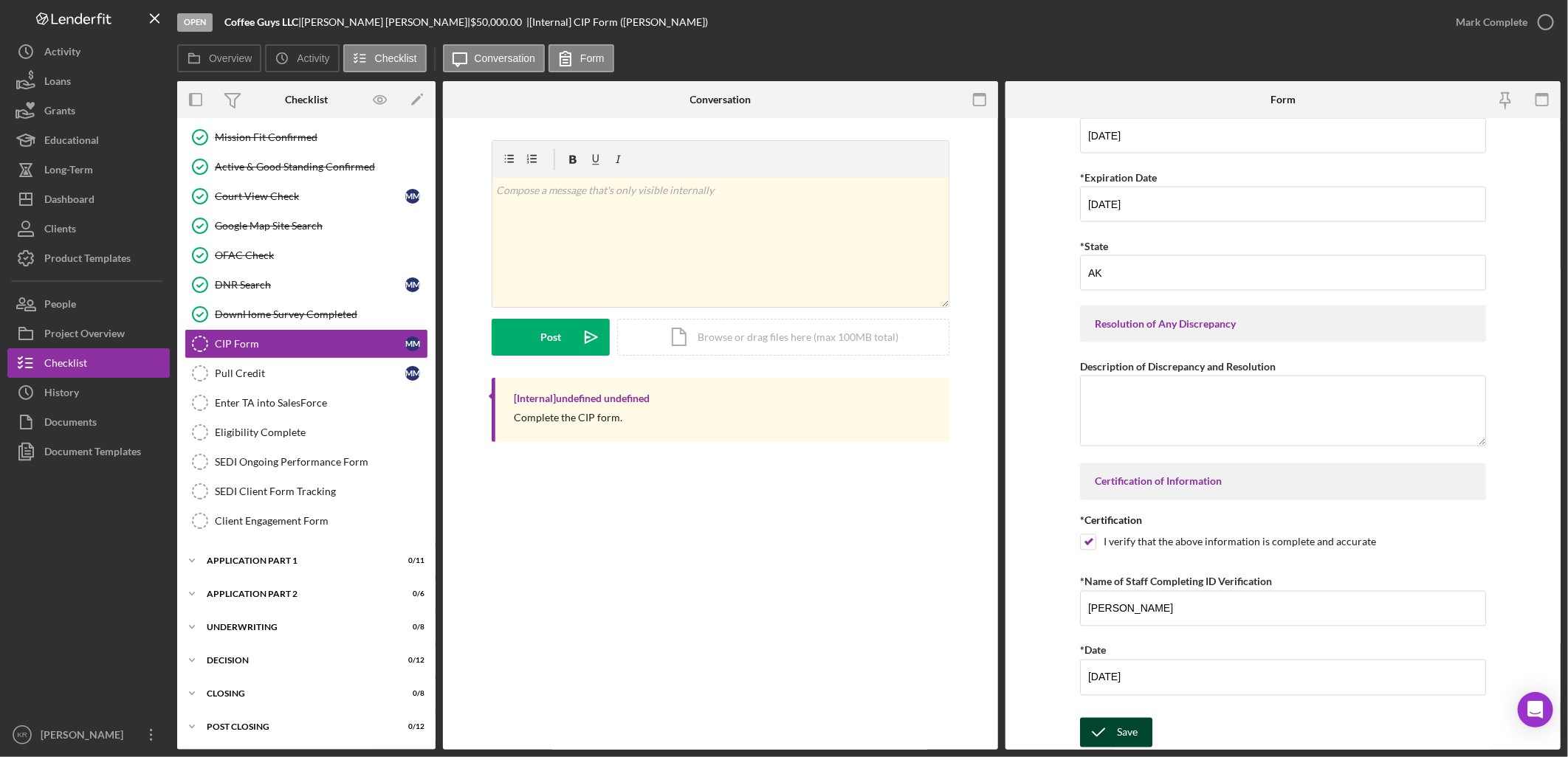
click at [1116, 724] on div "Save" at bounding box center [1126, 733] width 21 height 30
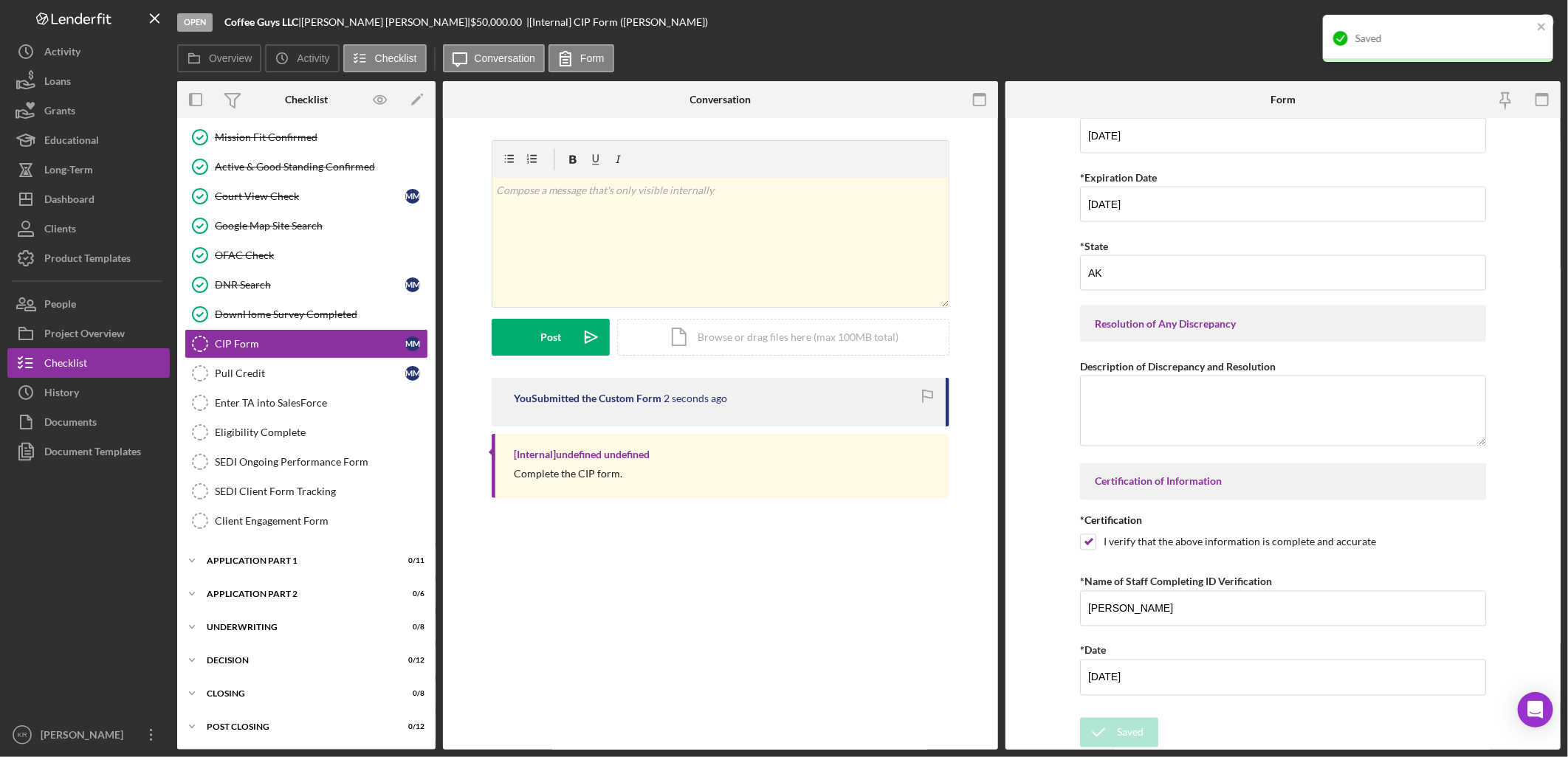
click at [1456, 26] on div "Saved" at bounding box center [1438, 44] width 237 height 65
click at [1541, 23] on icon "close" at bounding box center [1541, 27] width 10 height 12
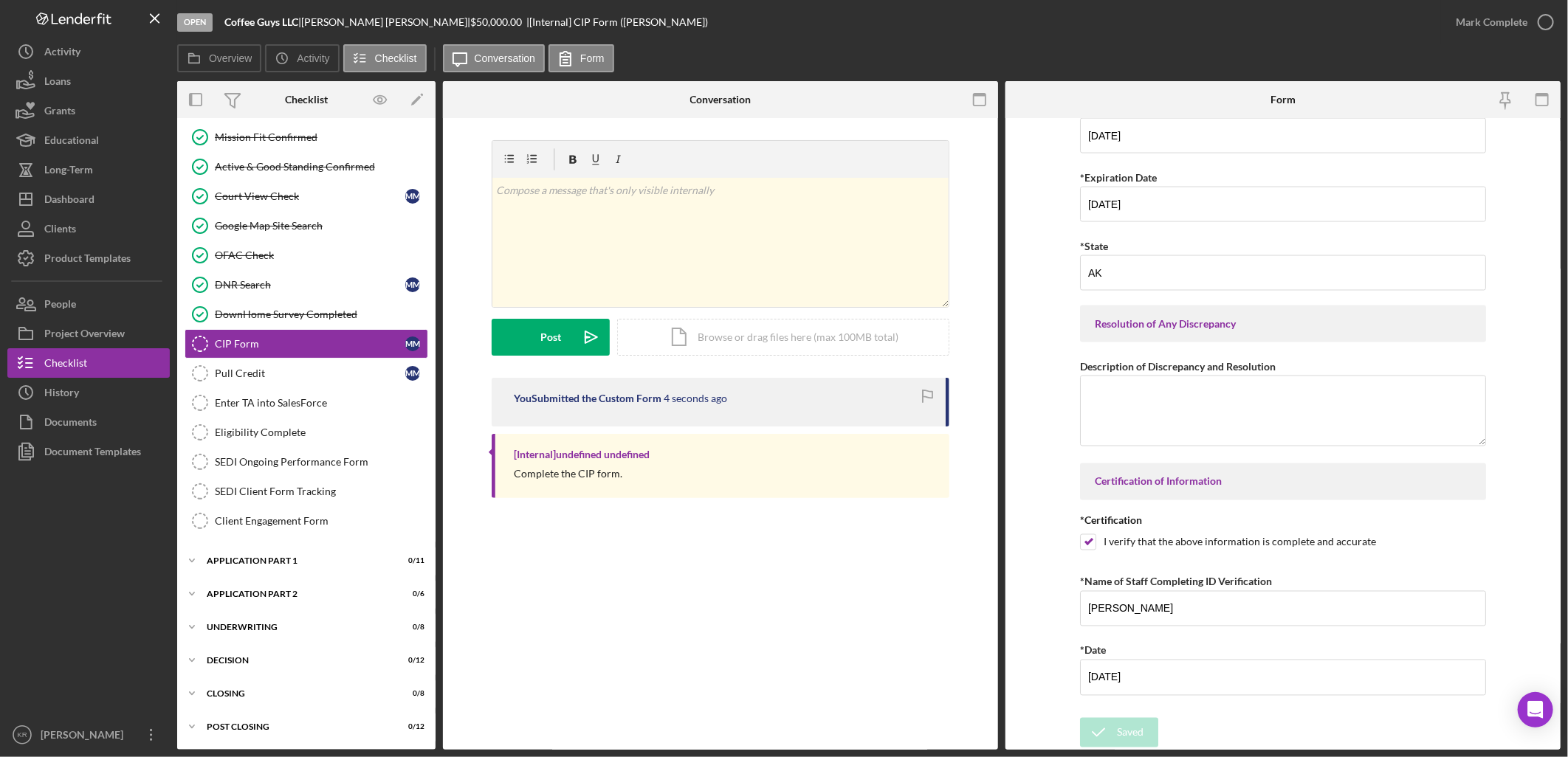
click at [1543, 22] on div "Saved" at bounding box center [1438, 44] width 237 height 65
click at [1517, 22] on div "Mark Complete" at bounding box center [1492, 22] width 71 height 30
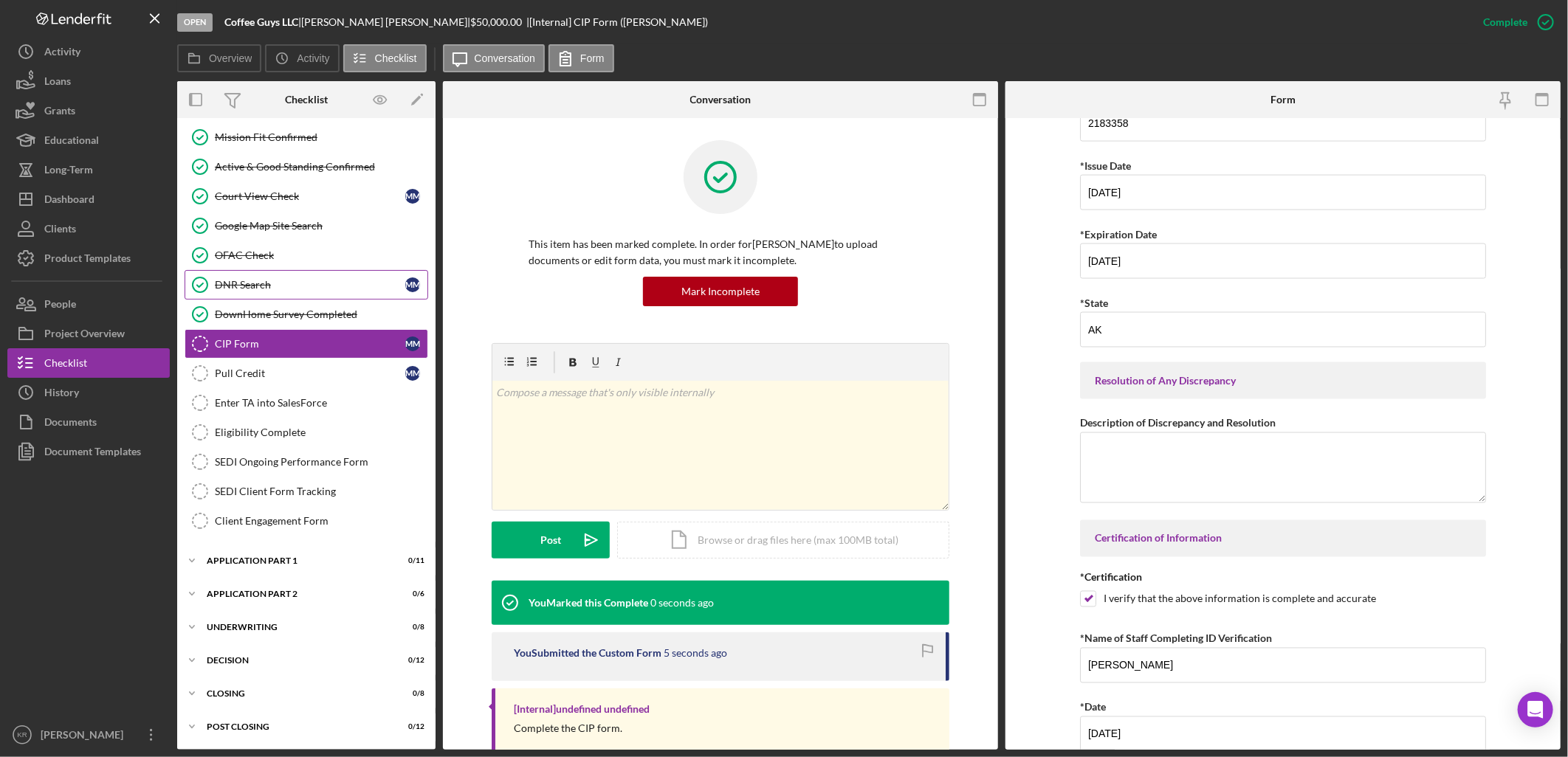
scroll to position [1539, 0]
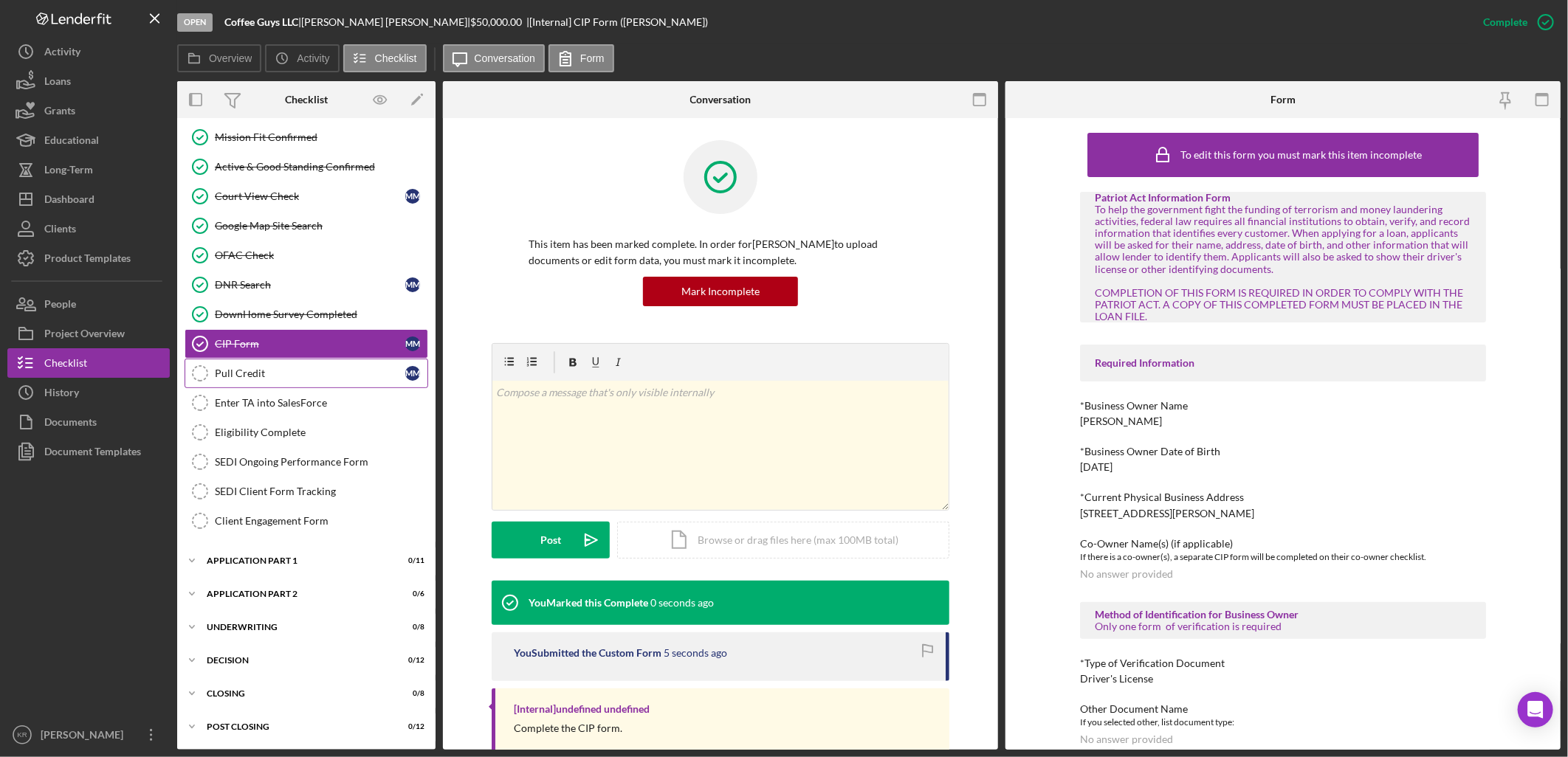
click at [281, 377] on div "Pull Credit" at bounding box center [310, 374] width 190 height 12
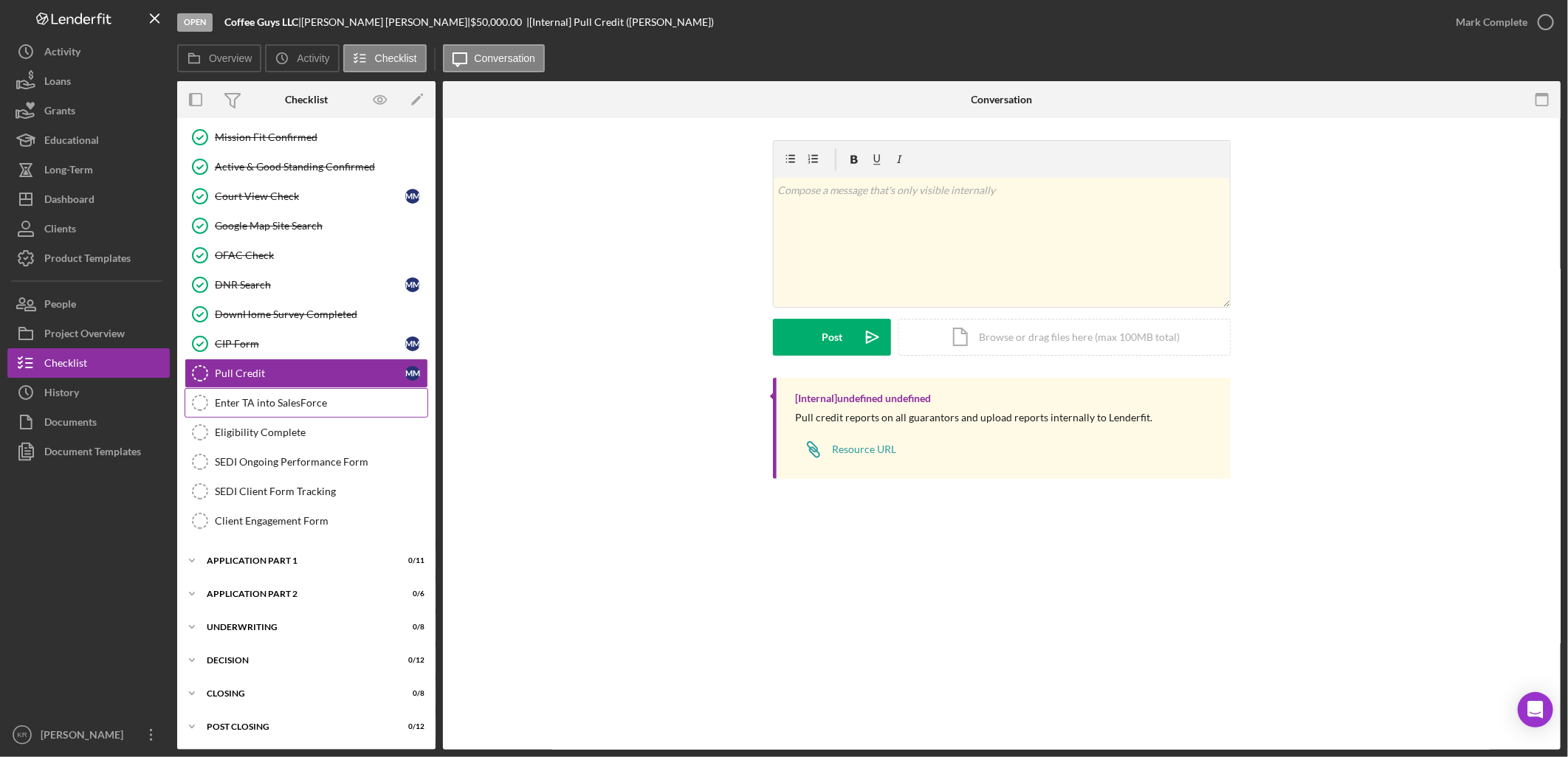
click at [267, 410] on link "Enter TA into SalesForce Enter TA into SalesForce" at bounding box center [305, 403] width 243 height 30
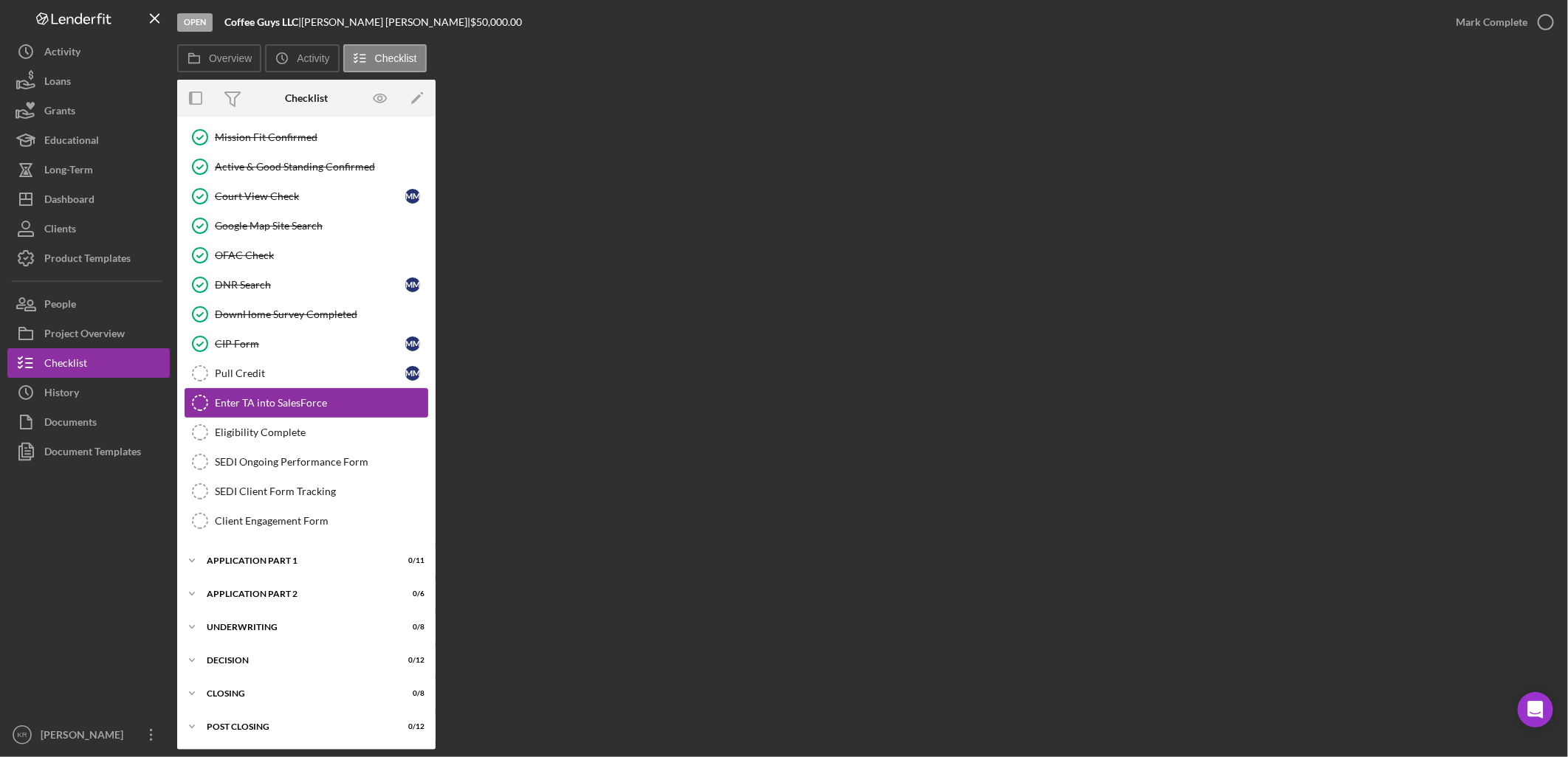
scroll to position [362, 0]
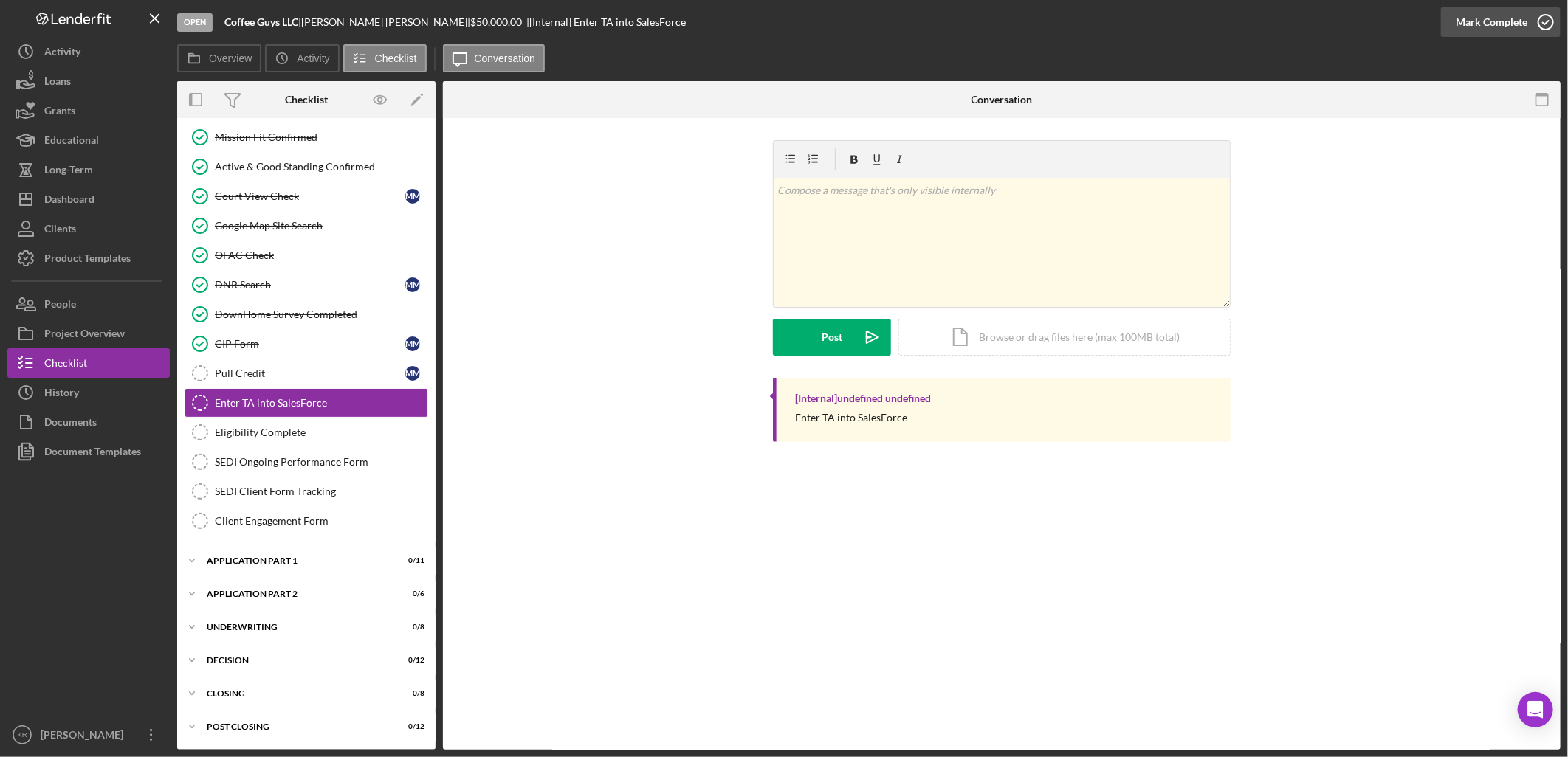
click at [1482, 19] on div "Mark Complete" at bounding box center [1492, 22] width 71 height 30
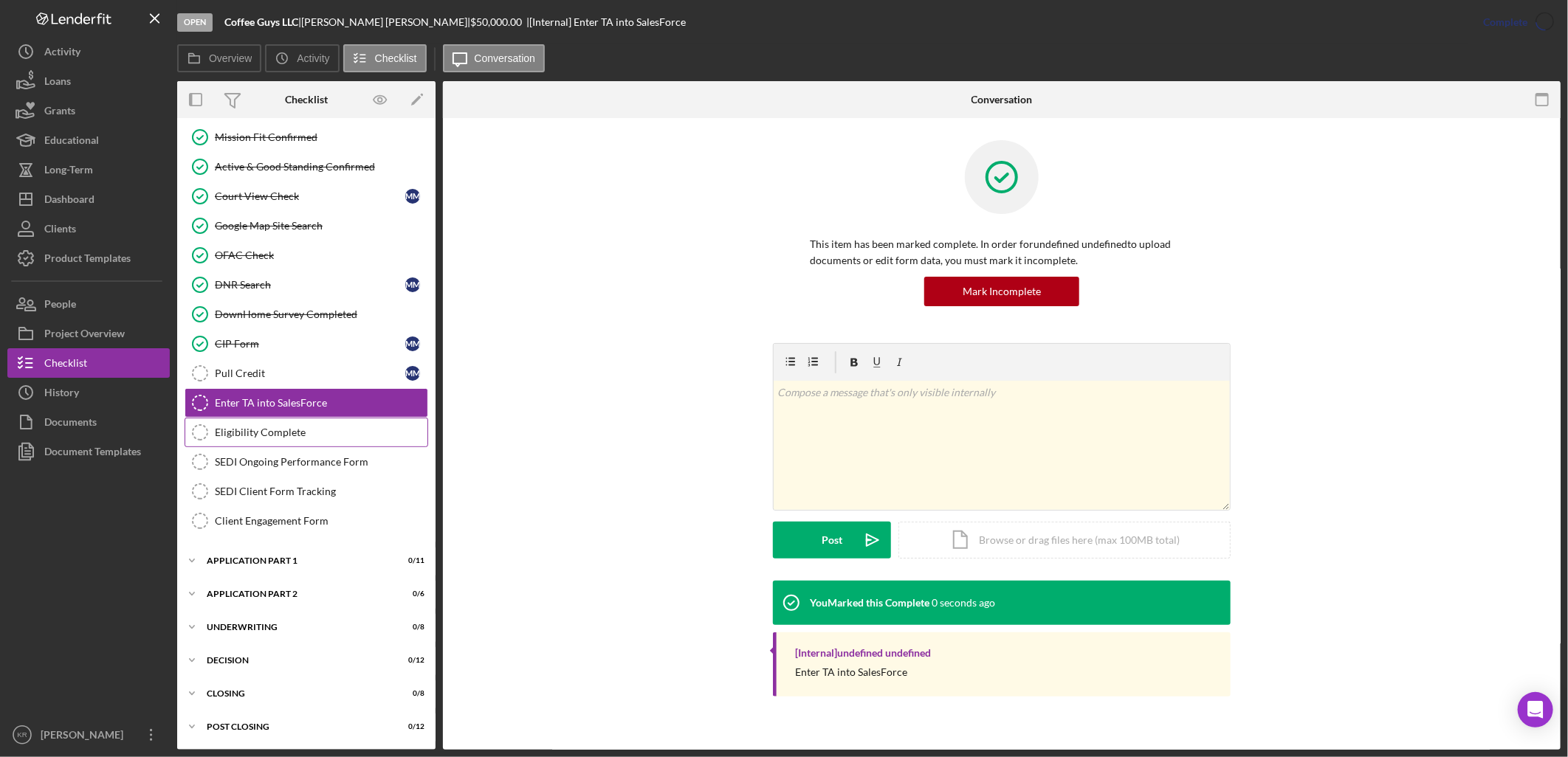
click at [303, 432] on div "Eligibility Complete" at bounding box center [321, 432] width 212 height 12
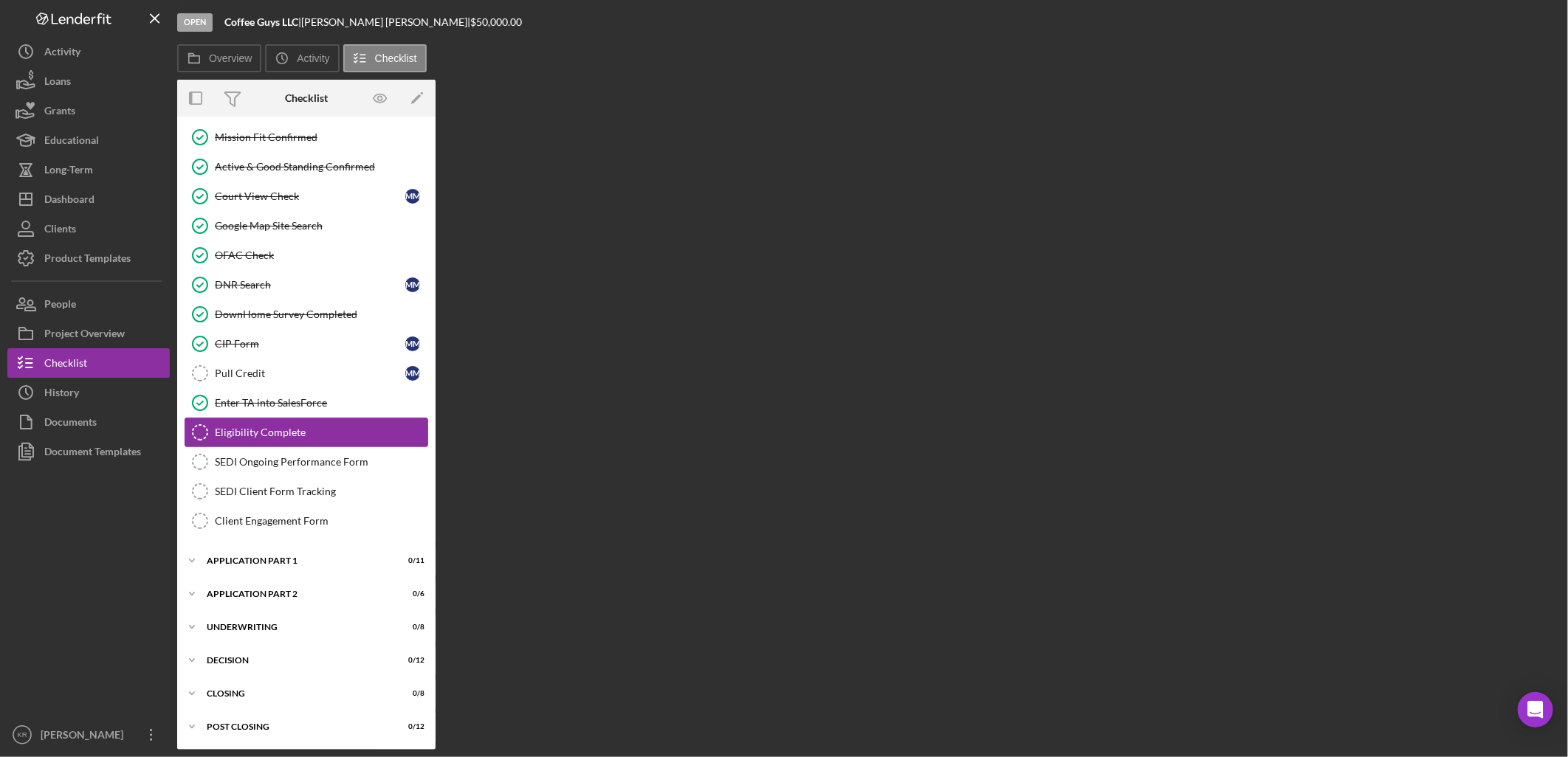
scroll to position [362, 0]
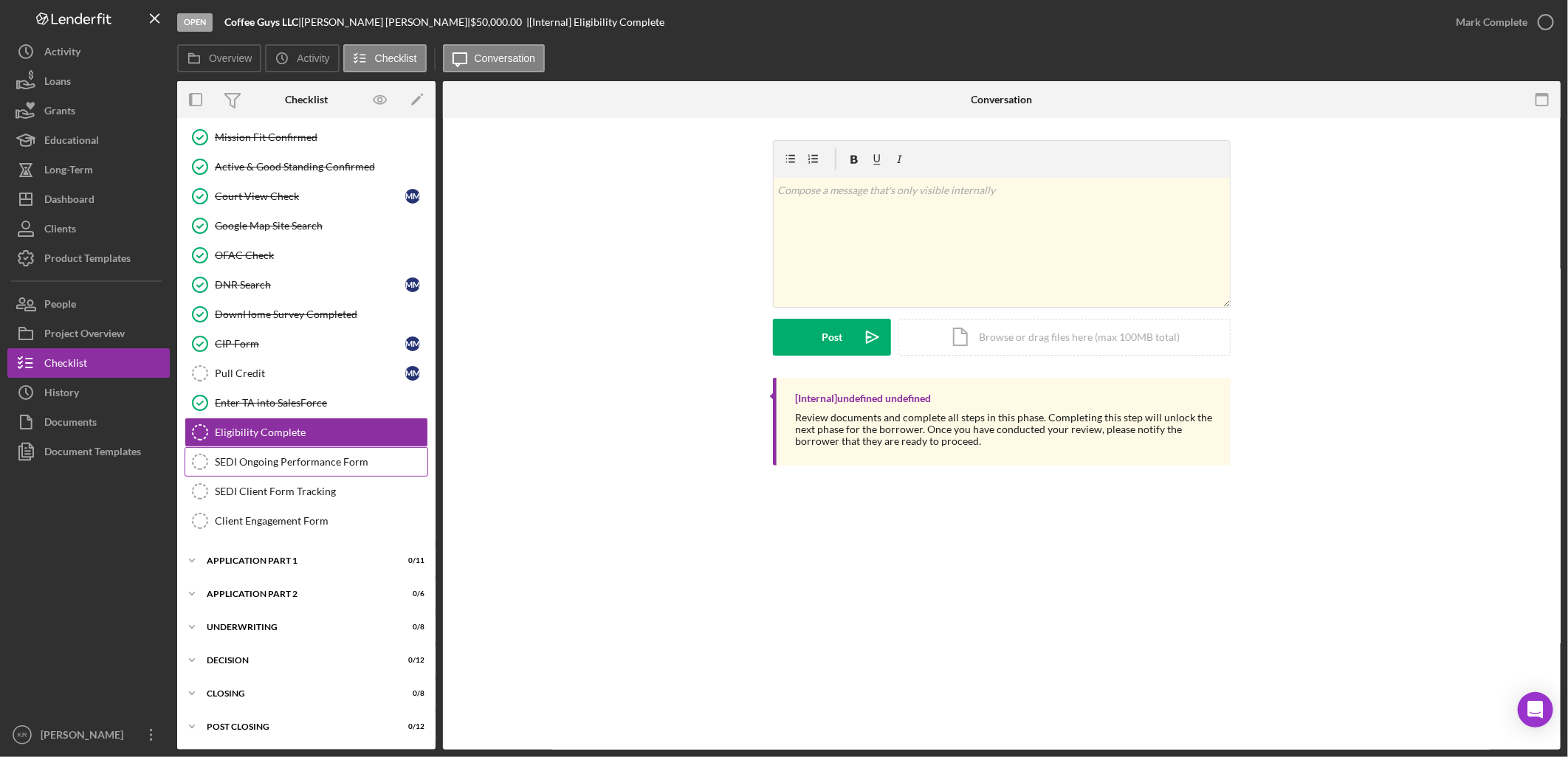
click at [252, 459] on div "SEDI Ongoing Performance Form" at bounding box center [321, 462] width 212 height 12
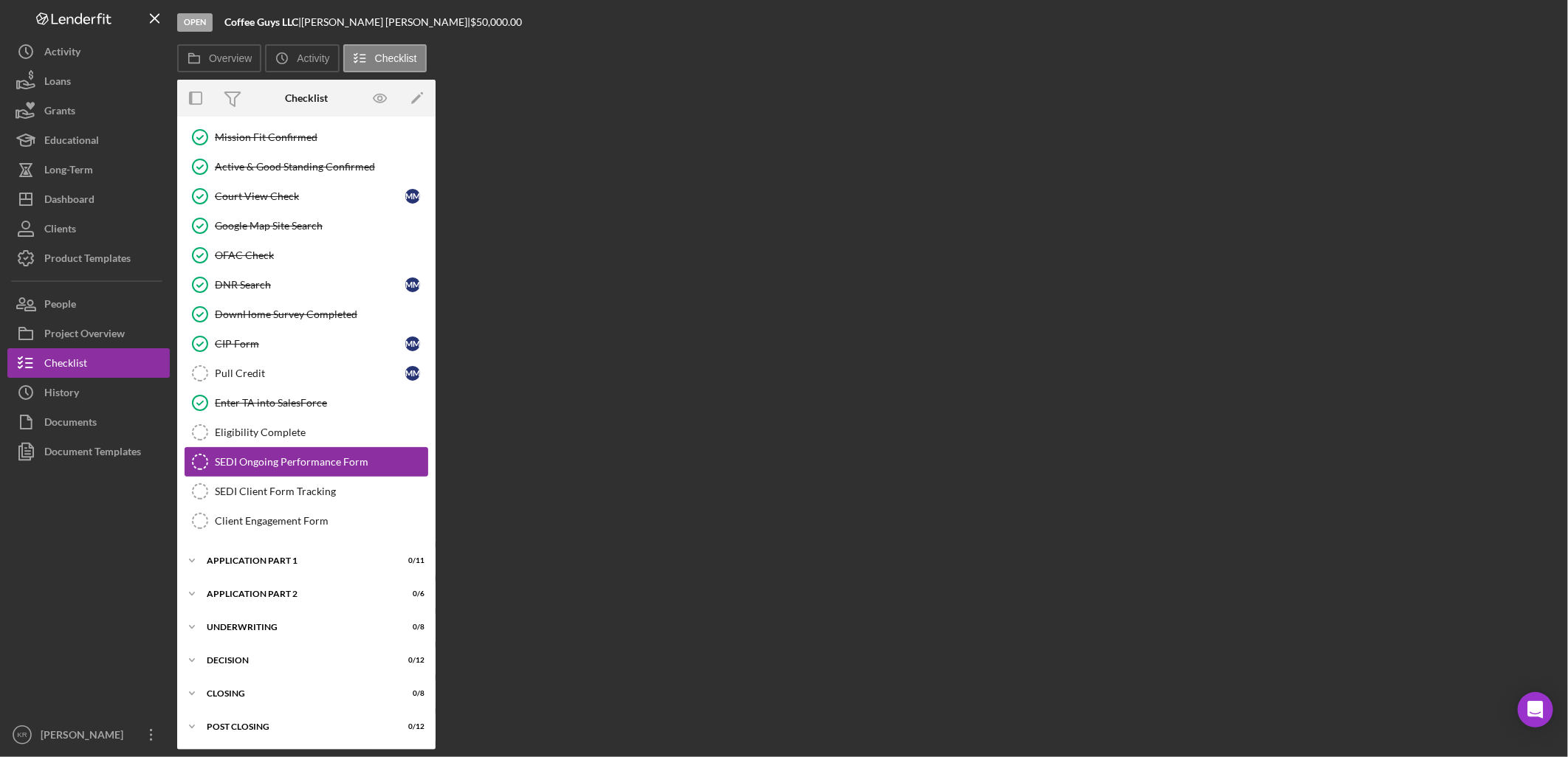
scroll to position [362, 0]
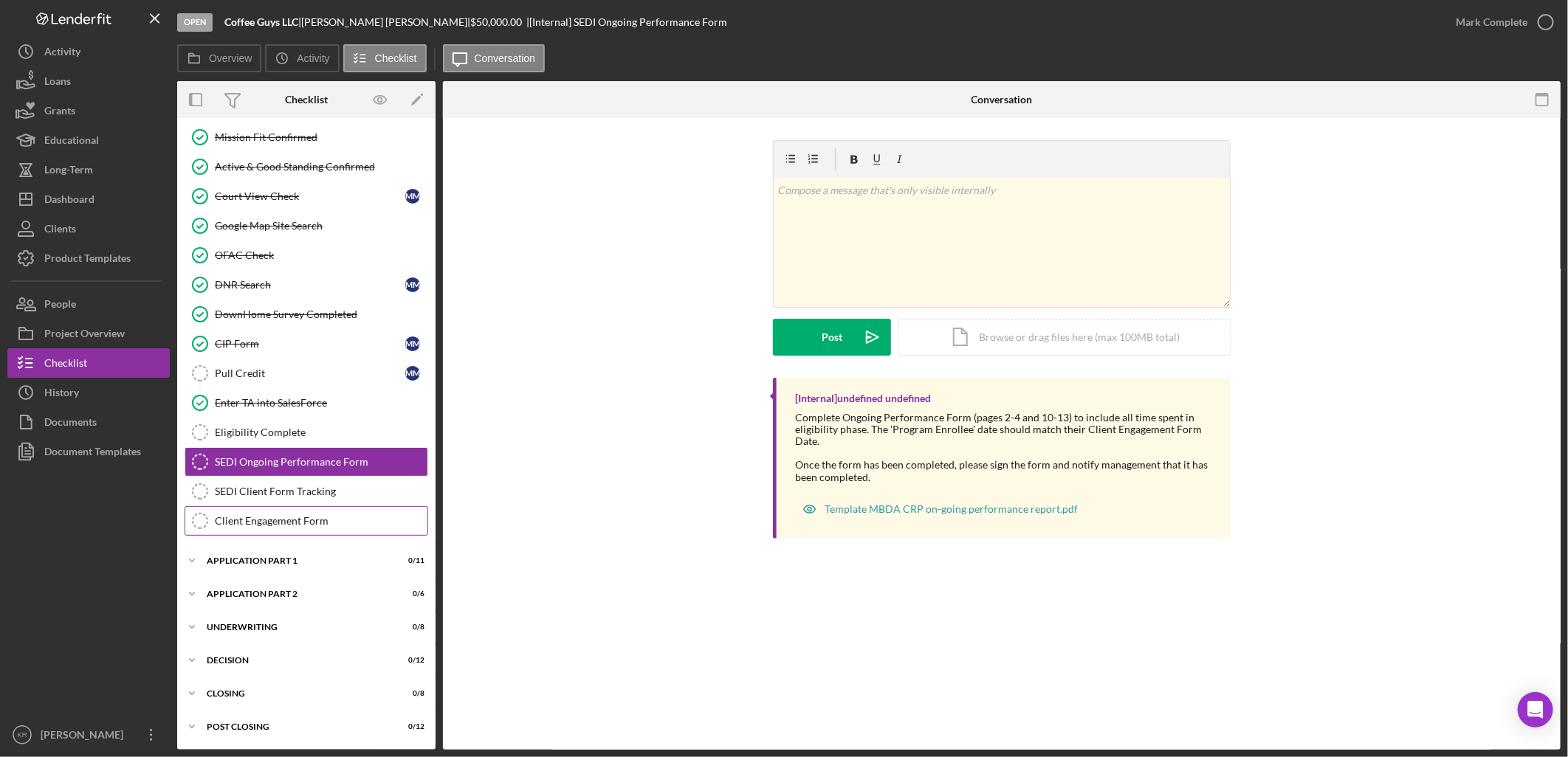
click at [363, 529] on link "Client Engagement Form Client Engagement Form" at bounding box center [305, 521] width 243 height 30
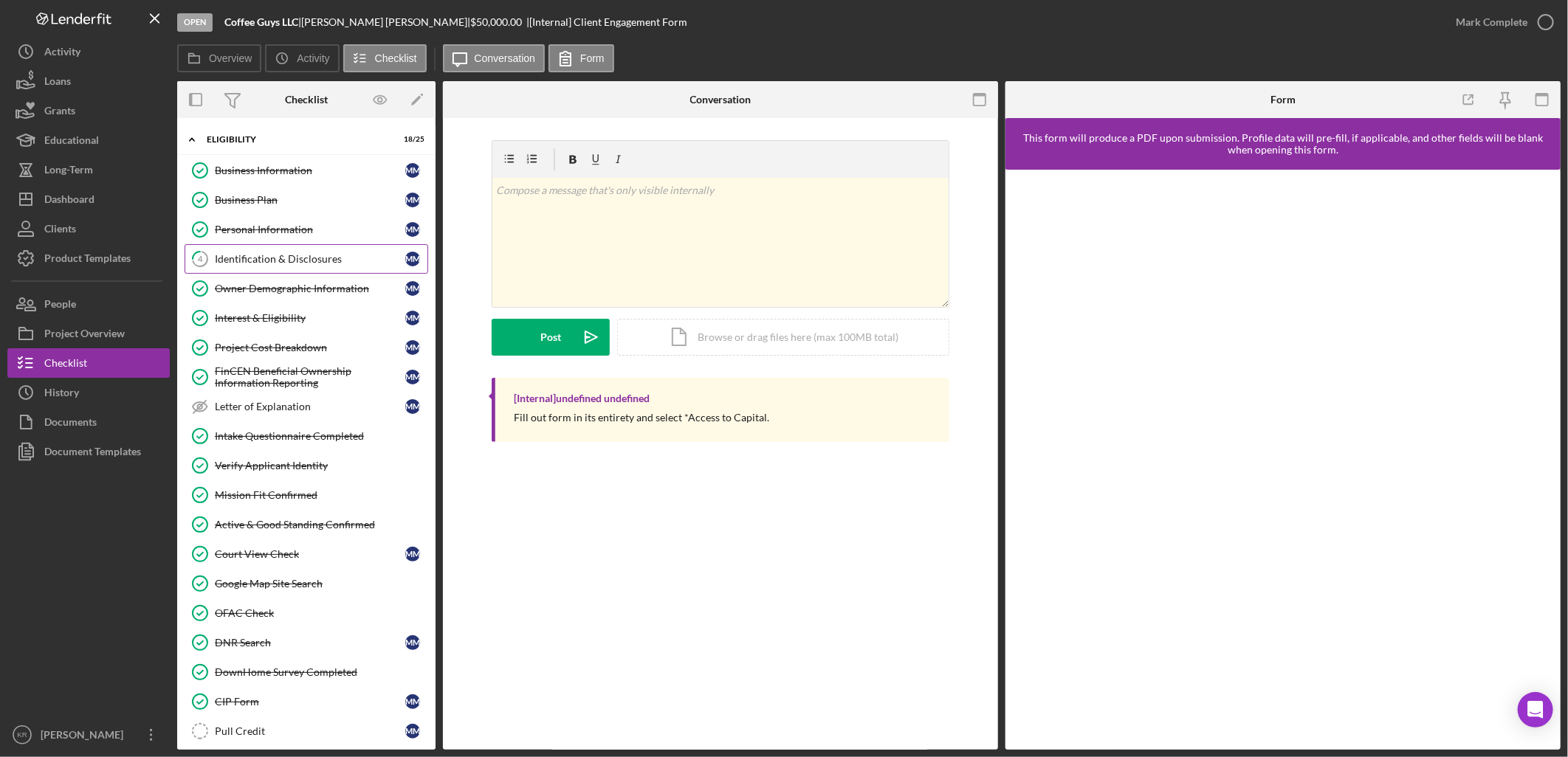
click at [230, 255] on div "Identification & Disclosures" at bounding box center [310, 259] width 190 height 12
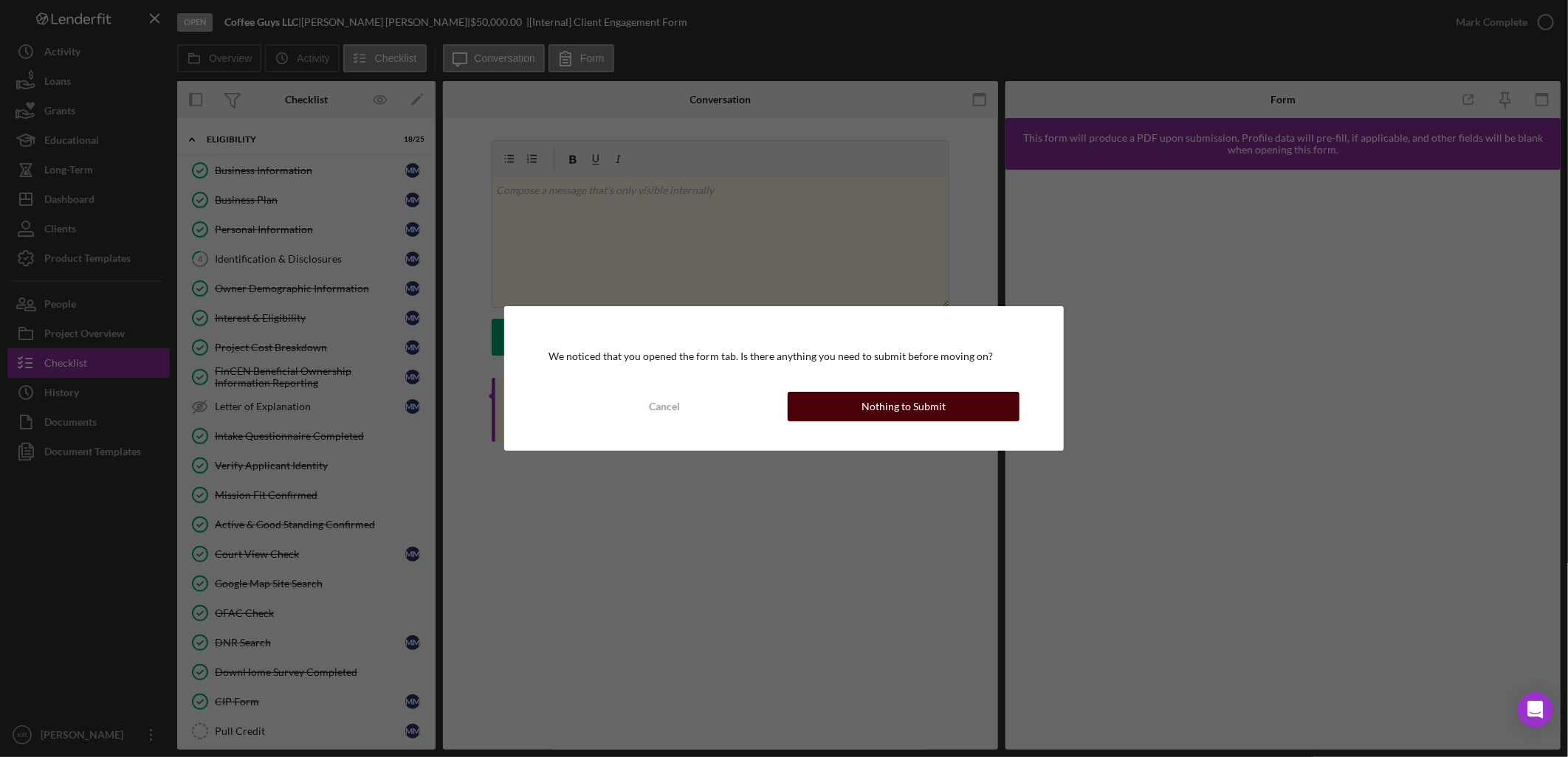
click at [908, 410] on div "Nothing to Submit" at bounding box center [903, 407] width 84 height 30
